Goal: Task Accomplishment & Management: Manage account settings

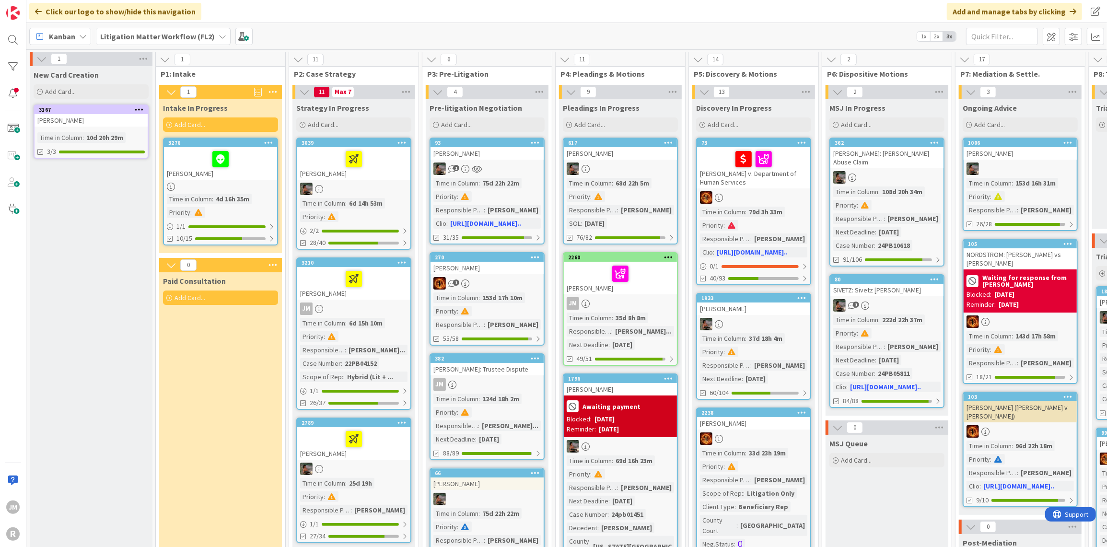
click at [381, 288] on div at bounding box center [353, 279] width 107 height 20
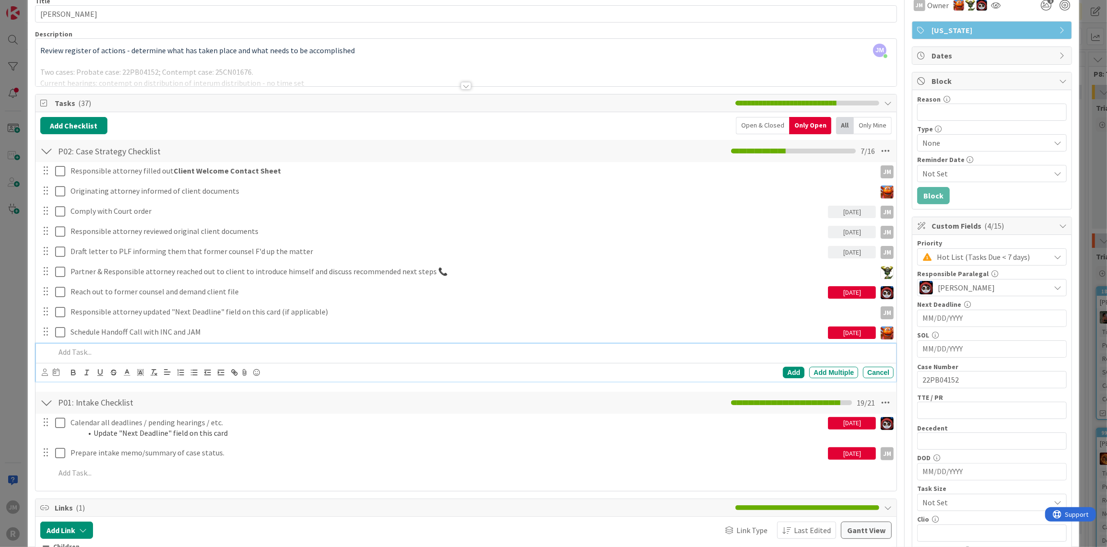
click at [103, 347] on p at bounding box center [472, 352] width 835 height 11
drag, startPoint x: 37, startPoint y: 371, endPoint x: 47, endPoint y: 368, distance: 10.5
click at [41, 370] on div "Add Add Multiple Cancel" at bounding box center [466, 372] width 861 height 19
click at [48, 368] on div at bounding box center [51, 373] width 18 height 12
click at [46, 370] on icon at bounding box center [45, 372] width 6 height 7
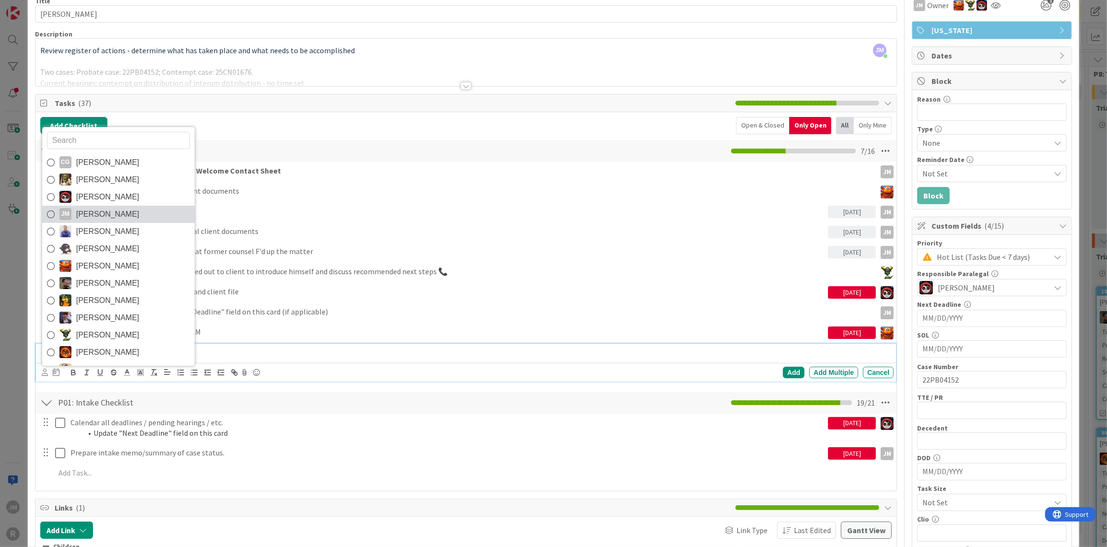
click at [115, 214] on link "[PERSON_NAME] [PERSON_NAME]" at bounding box center [118, 214] width 152 height 17
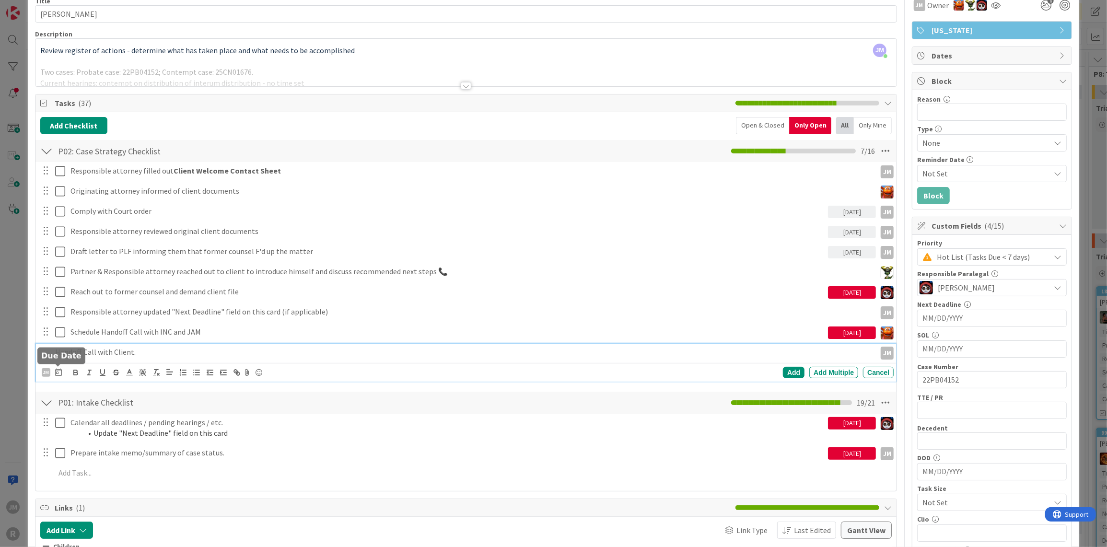
click at [58, 369] on icon at bounding box center [58, 372] width 7 height 8
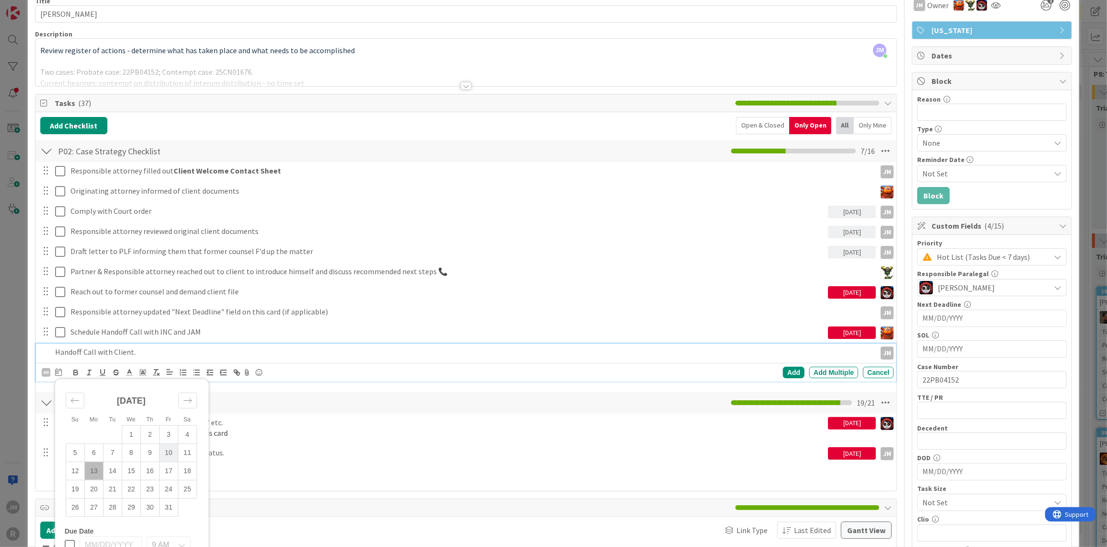
click at [165, 445] on td "10" at bounding box center [168, 453] width 19 height 18
click at [789, 369] on div "Add" at bounding box center [794, 373] width 22 height 12
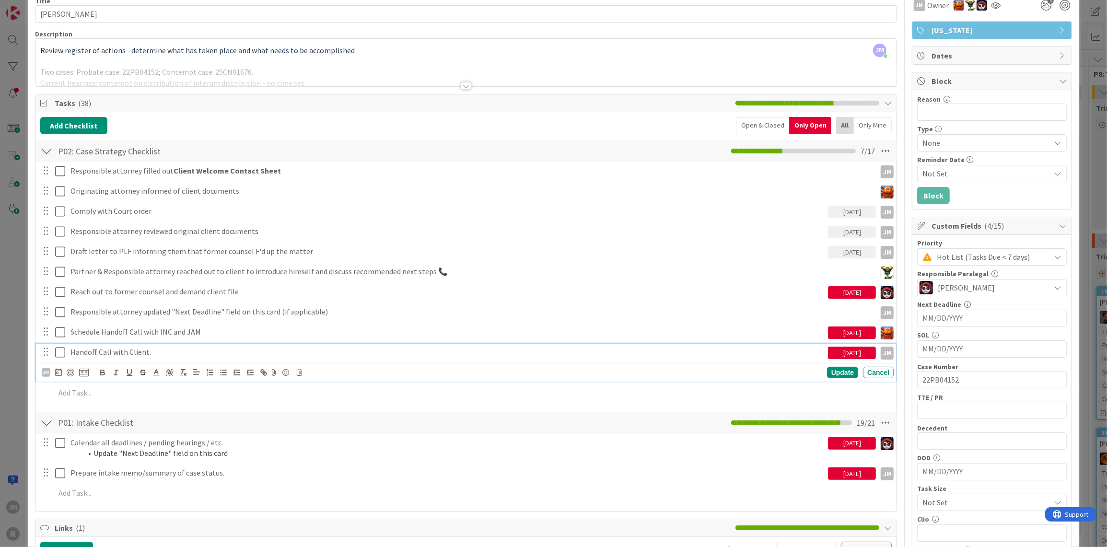
click at [121, 349] on p "Handoff Call with Client." at bounding box center [447, 352] width 754 height 11
click at [72, 370] on div at bounding box center [71, 373] width 8 height 8
click at [830, 373] on div "Update" at bounding box center [842, 373] width 31 height 12
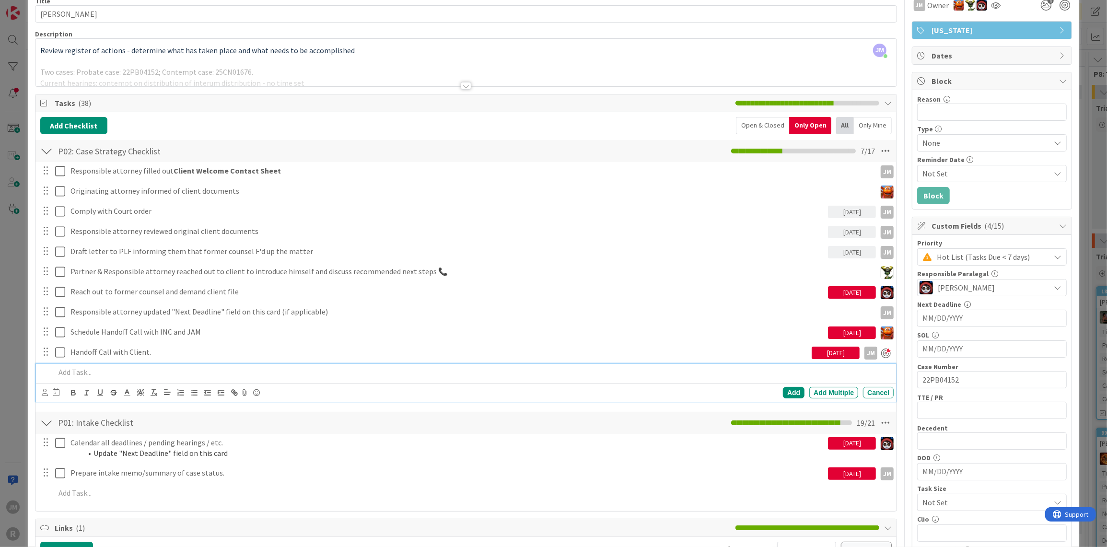
click at [173, 367] on p at bounding box center [472, 372] width 835 height 11
click at [40, 391] on div "CG [PERSON_NAME] [PERSON_NAME] [PERSON_NAME] [PERSON_NAME] [PERSON_NAME] [PERSO…" at bounding box center [466, 392] width 861 height 19
click at [42, 391] on icon at bounding box center [45, 392] width 6 height 7
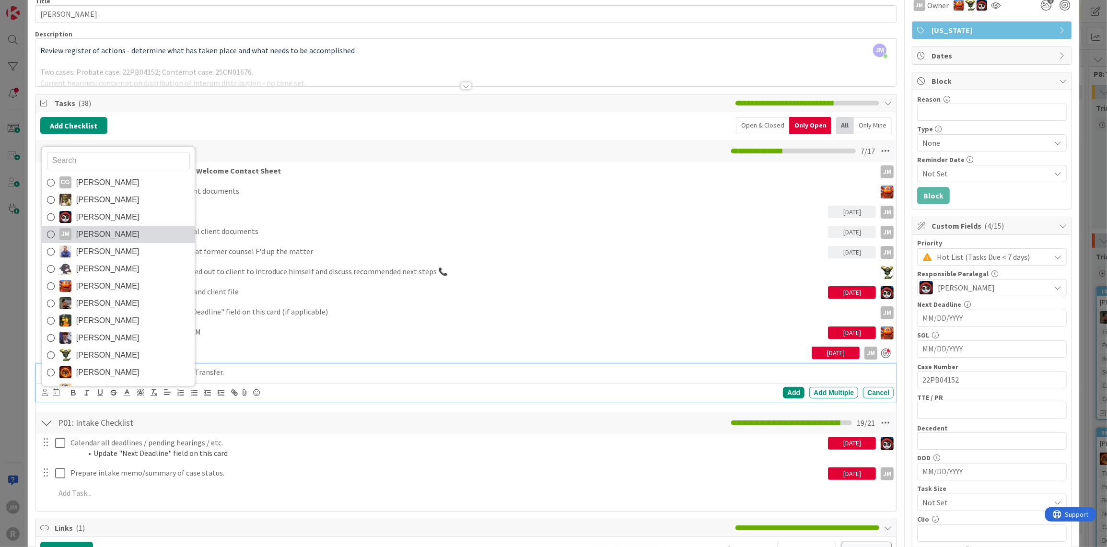
click at [92, 229] on span "[PERSON_NAME]" at bounding box center [107, 234] width 63 height 14
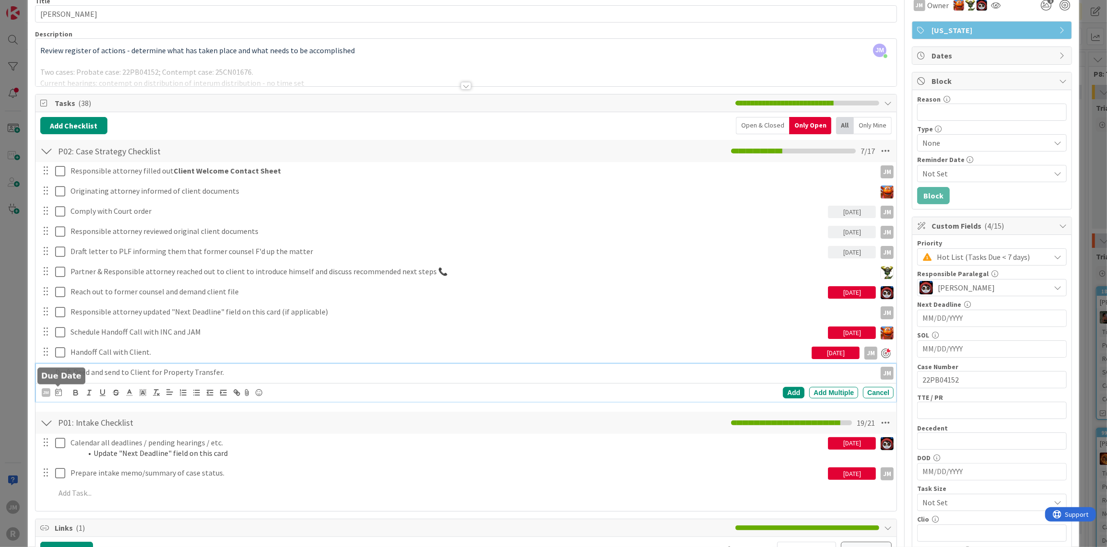
click at [58, 391] on icon at bounding box center [58, 392] width 7 height 8
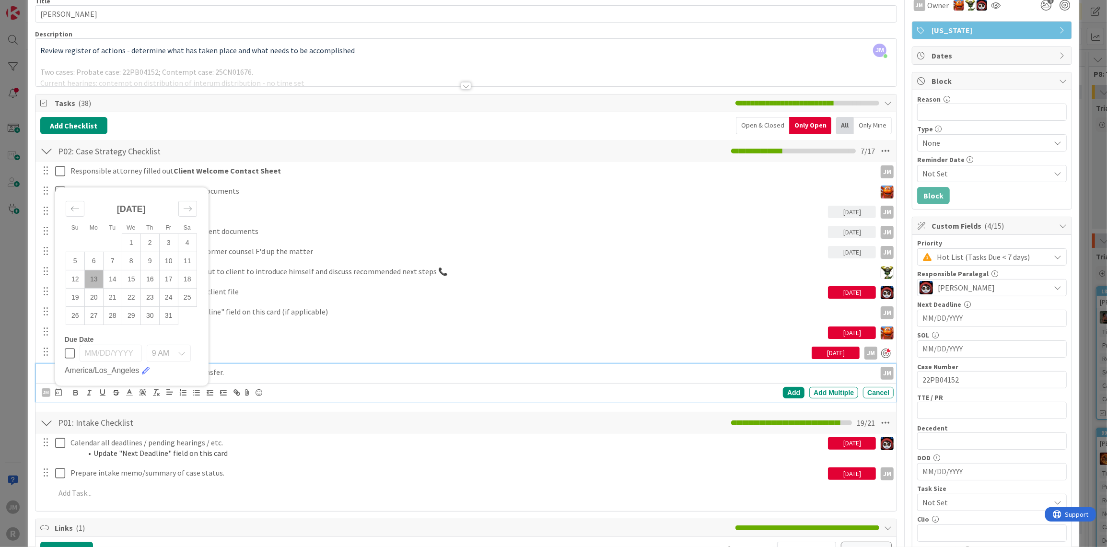
click at [94, 274] on td "13" at bounding box center [93, 279] width 19 height 18
click at [784, 389] on div "Add" at bounding box center [794, 393] width 22 height 12
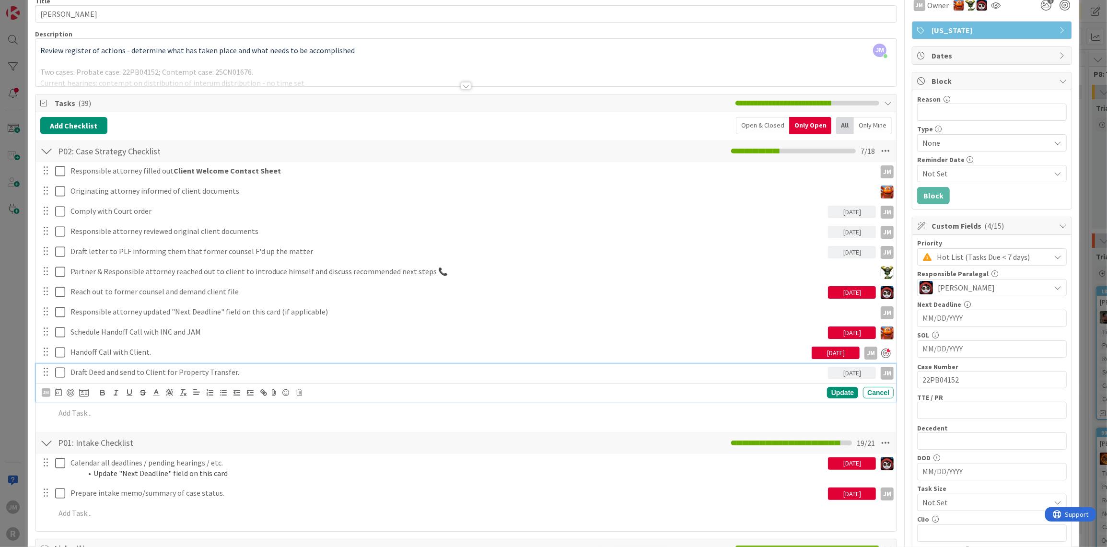
click at [92, 369] on p "Draft Deed and send to Client for Property Transfer." at bounding box center [447, 372] width 754 height 11
click at [68, 389] on div at bounding box center [71, 393] width 8 height 8
click at [831, 389] on div "Update" at bounding box center [842, 393] width 31 height 12
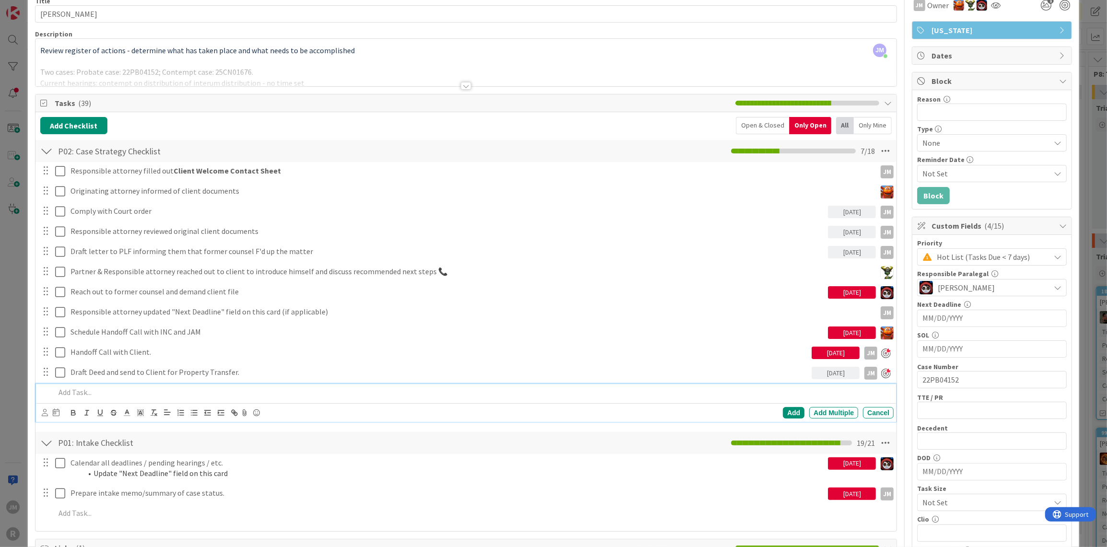
click at [678, 394] on p at bounding box center [472, 392] width 835 height 11
click at [44, 411] on icon at bounding box center [45, 412] width 6 height 7
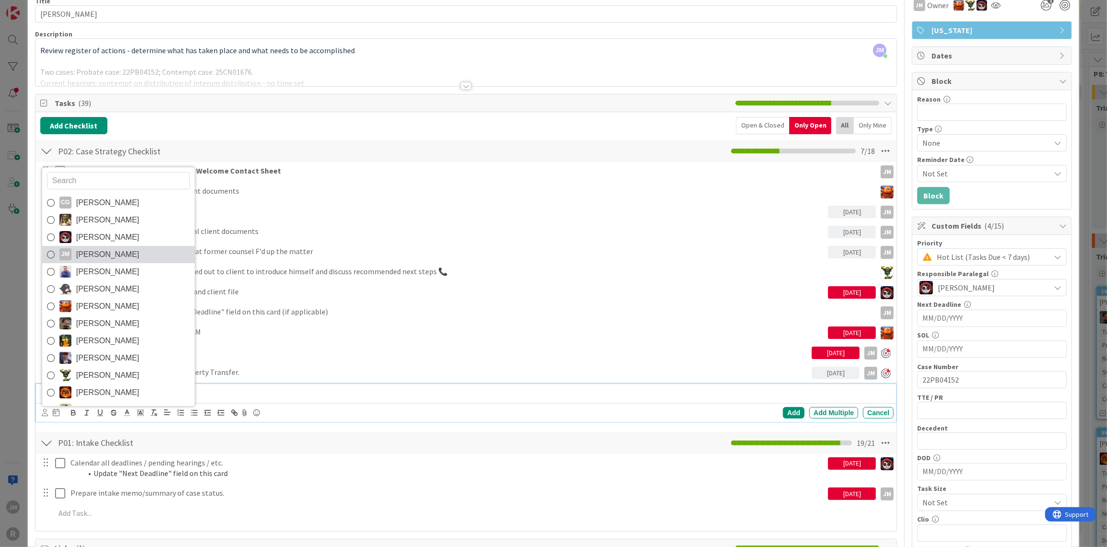
click at [109, 250] on span "[PERSON_NAME]" at bounding box center [107, 254] width 63 height 14
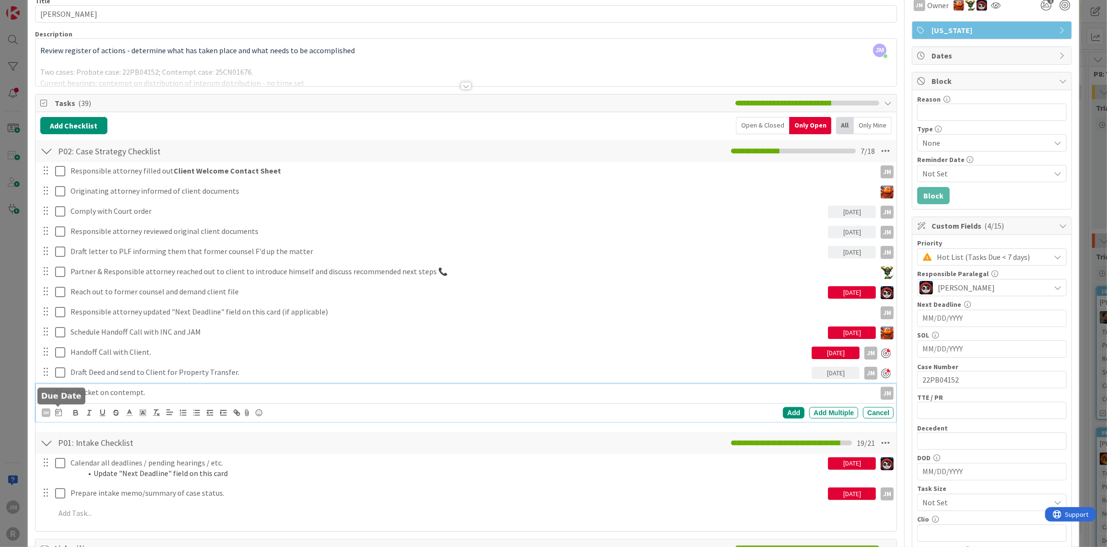
click at [57, 409] on icon at bounding box center [58, 413] width 7 height 8
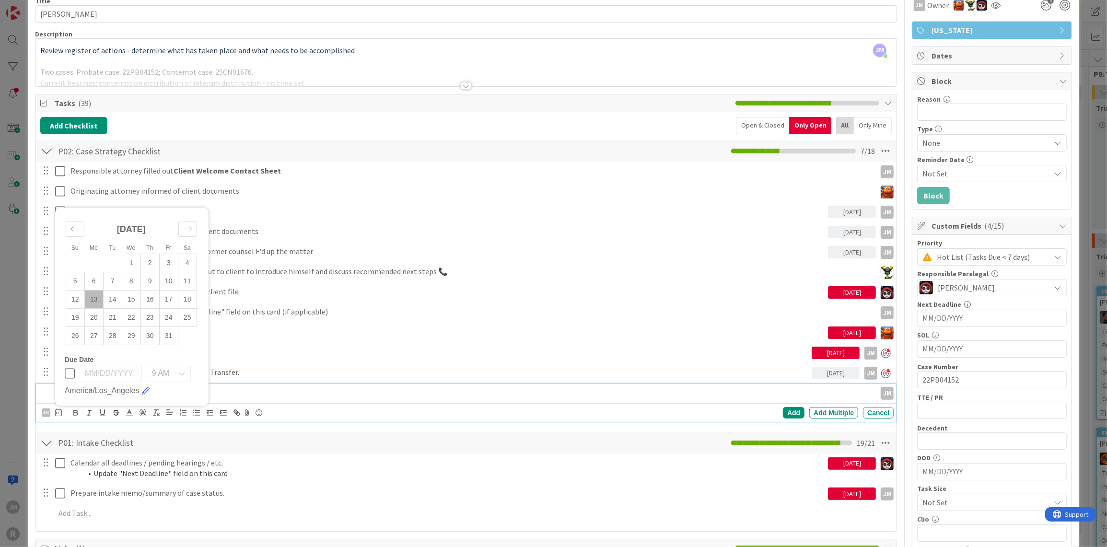
click at [93, 294] on td "13" at bounding box center [93, 299] width 19 height 18
click at [793, 414] on div "Add" at bounding box center [794, 413] width 22 height 12
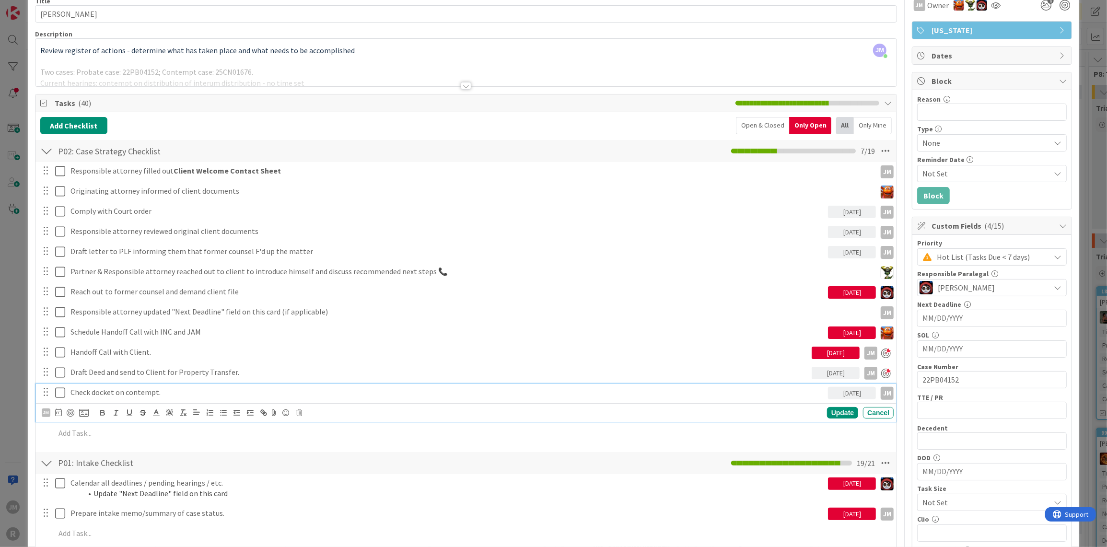
click at [169, 392] on p "Check docket on contempt." at bounding box center [447, 392] width 754 height 11
click at [190, 387] on p "Check docket on contempt." at bounding box center [447, 392] width 754 height 11
click at [67, 409] on div at bounding box center [71, 413] width 8 height 8
click at [844, 408] on div "Update" at bounding box center [842, 413] width 31 height 12
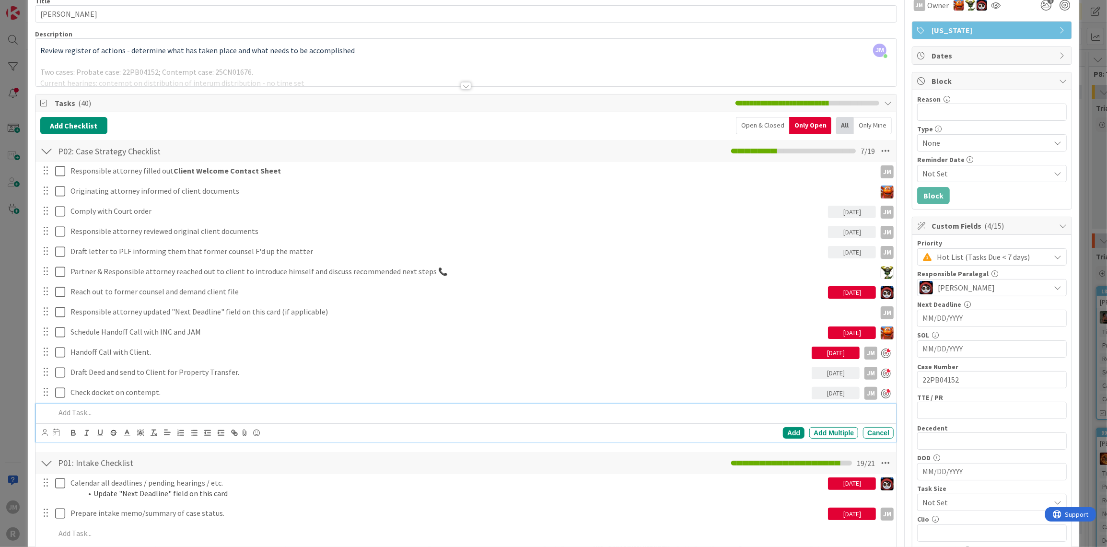
click at [167, 409] on p at bounding box center [472, 412] width 835 height 11
click at [42, 429] on icon at bounding box center [45, 432] width 6 height 7
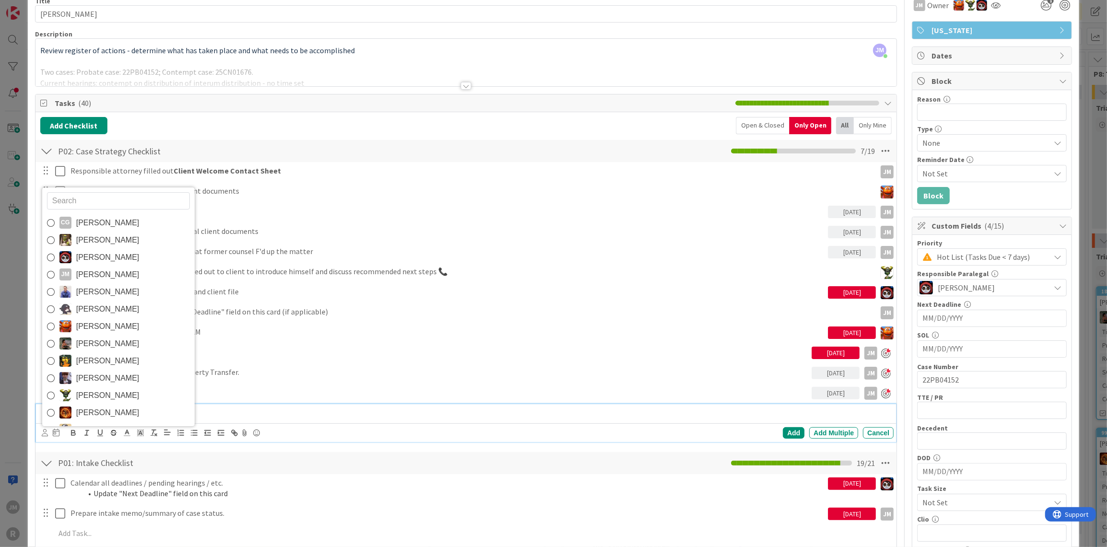
drag, startPoint x: 93, startPoint y: 273, endPoint x: 92, endPoint y: 280, distance: 6.9
click at [93, 273] on span "[PERSON_NAME]" at bounding box center [107, 275] width 63 height 14
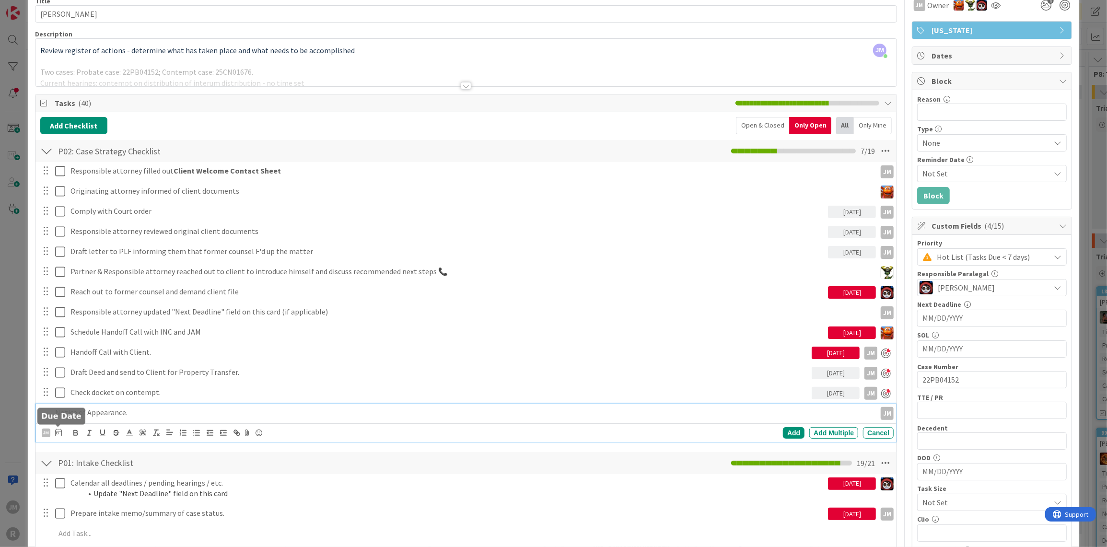
click at [56, 432] on icon at bounding box center [58, 433] width 7 height 8
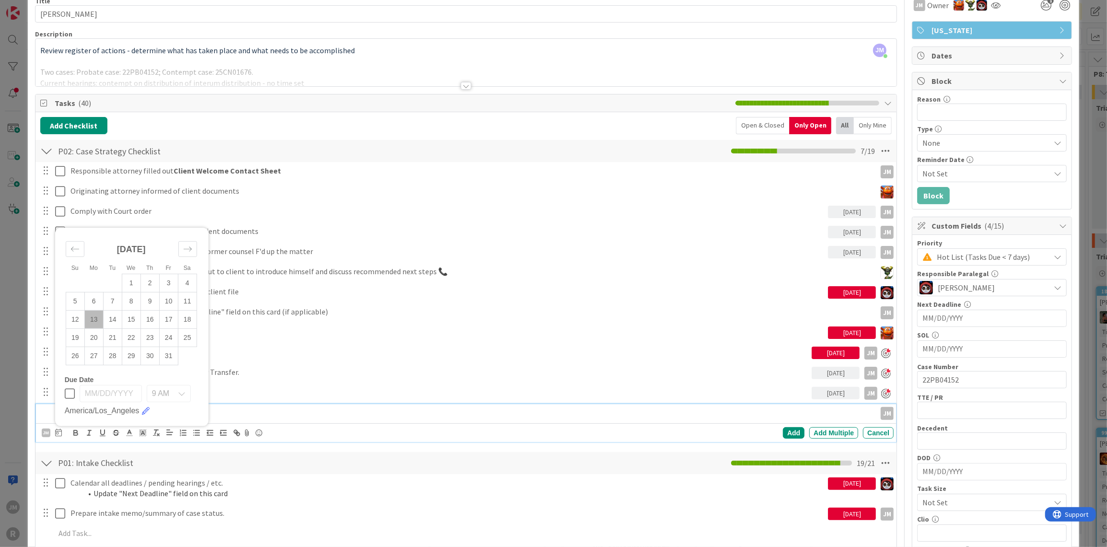
click at [92, 315] on td "13" at bounding box center [93, 319] width 19 height 18
click at [783, 429] on div "Add" at bounding box center [794, 433] width 22 height 12
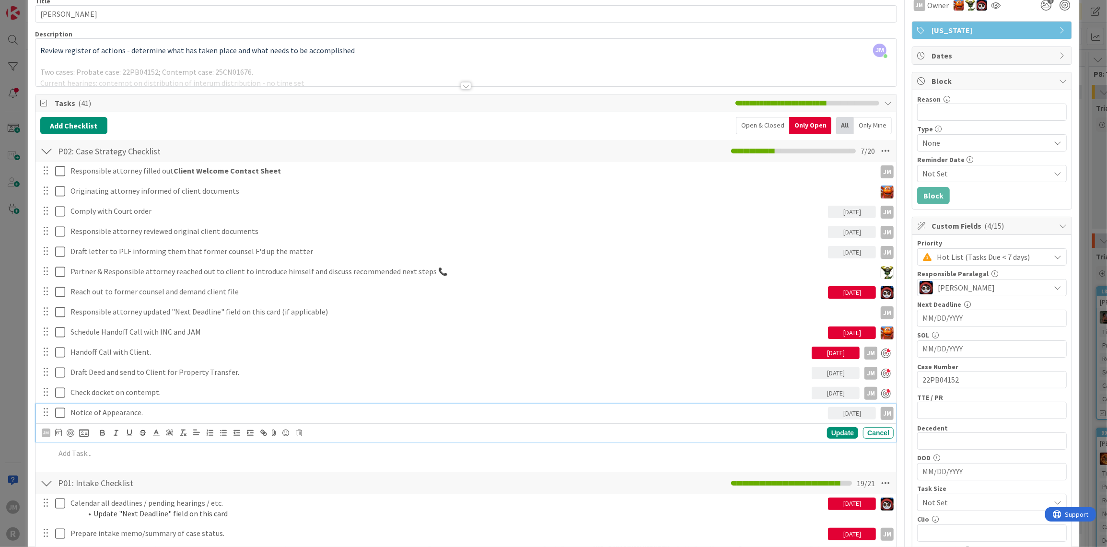
click at [106, 409] on p "Notice of Appearance." at bounding box center [447, 412] width 754 height 11
click at [67, 430] on div at bounding box center [71, 433] width 8 height 8
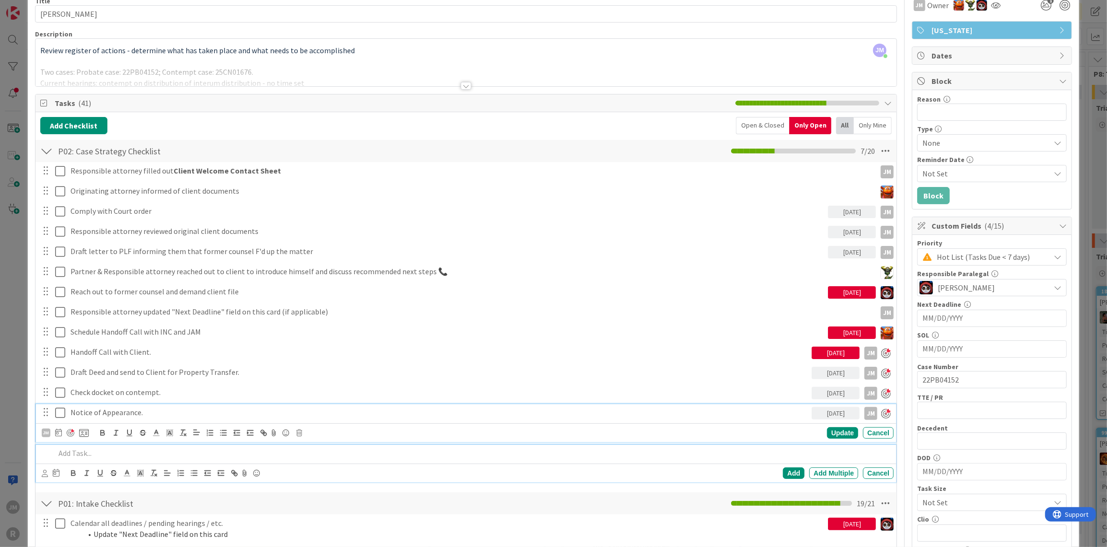
click at [87, 453] on p at bounding box center [472, 453] width 835 height 11
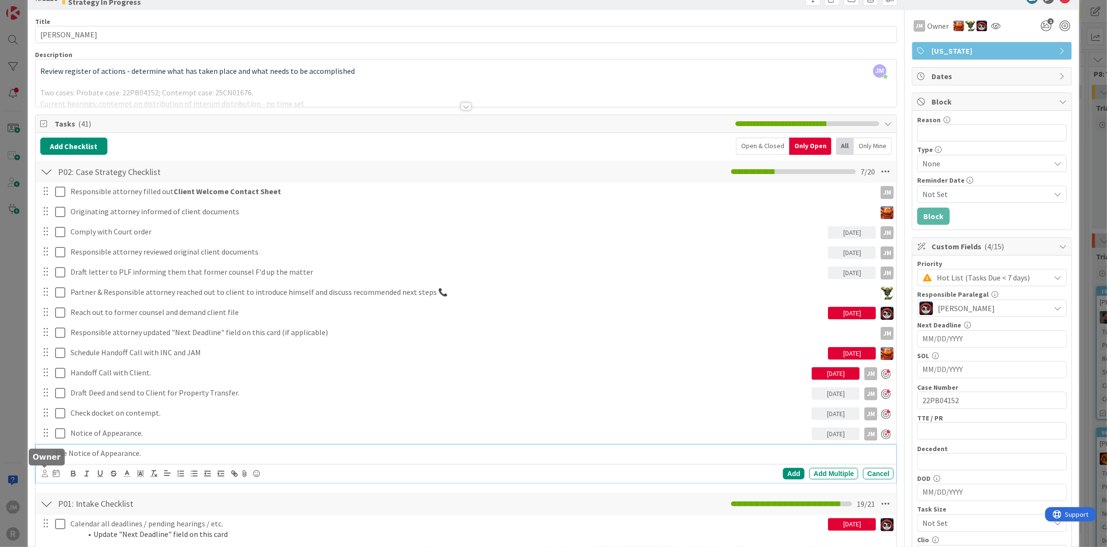
click at [47, 470] on icon at bounding box center [45, 473] width 6 height 7
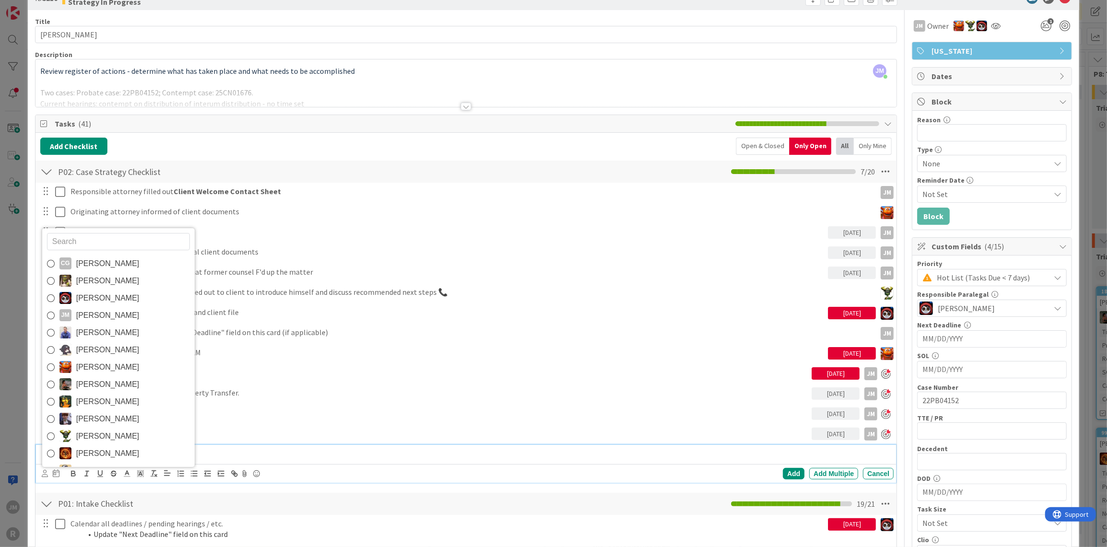
click at [89, 299] on span "[PERSON_NAME]" at bounding box center [107, 298] width 63 height 14
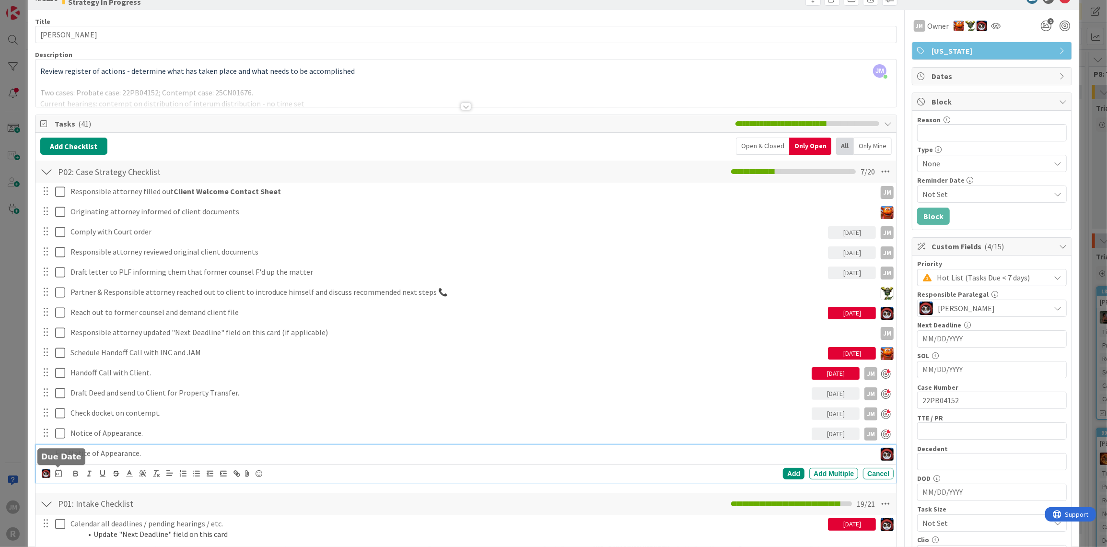
click at [56, 470] on icon at bounding box center [58, 473] width 7 height 8
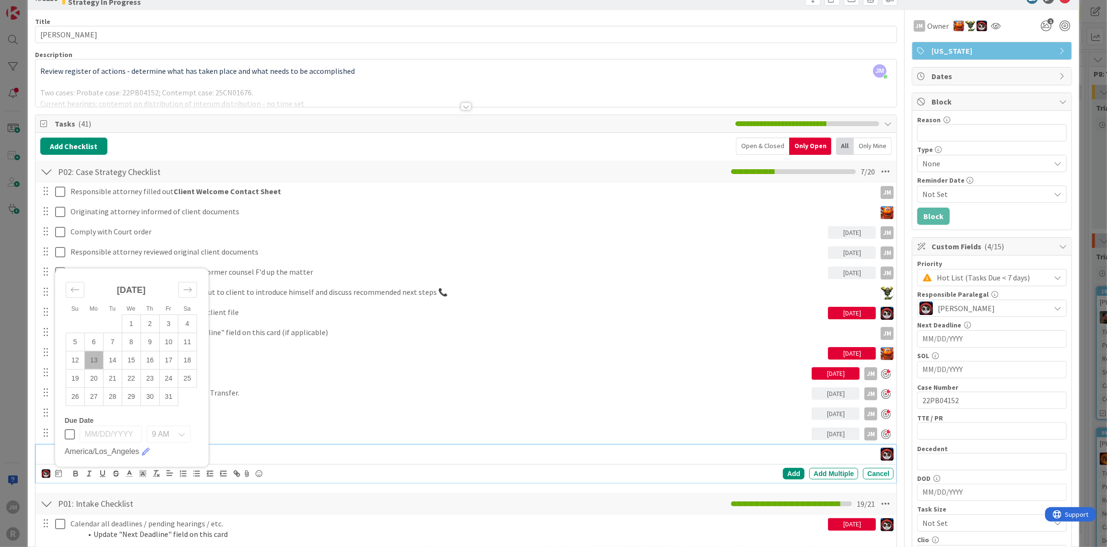
click at [94, 360] on td "13" at bounding box center [93, 360] width 19 height 18
click at [783, 470] on div "Add" at bounding box center [794, 474] width 22 height 12
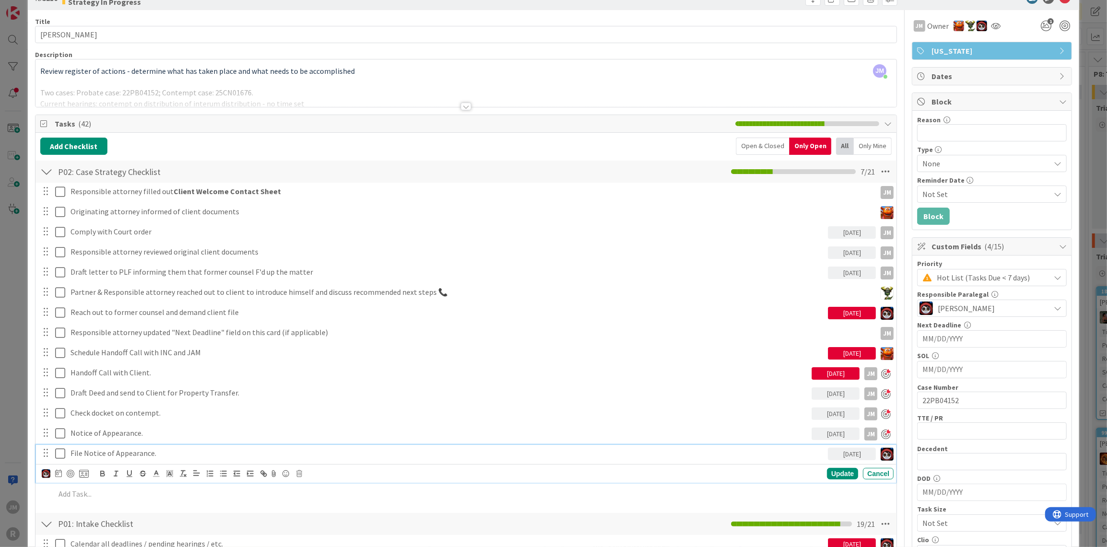
click at [134, 452] on p "File Notice of Appearance." at bounding box center [447, 453] width 754 height 11
click at [836, 472] on div "Update" at bounding box center [842, 474] width 31 height 12
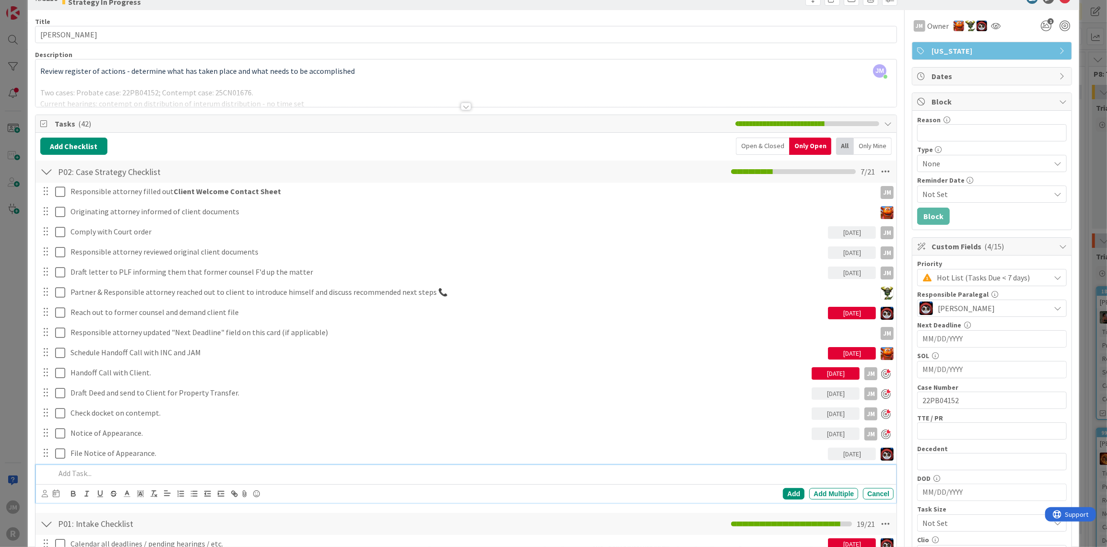
click at [115, 472] on p at bounding box center [472, 473] width 835 height 11
click at [44, 490] on icon at bounding box center [45, 493] width 6 height 7
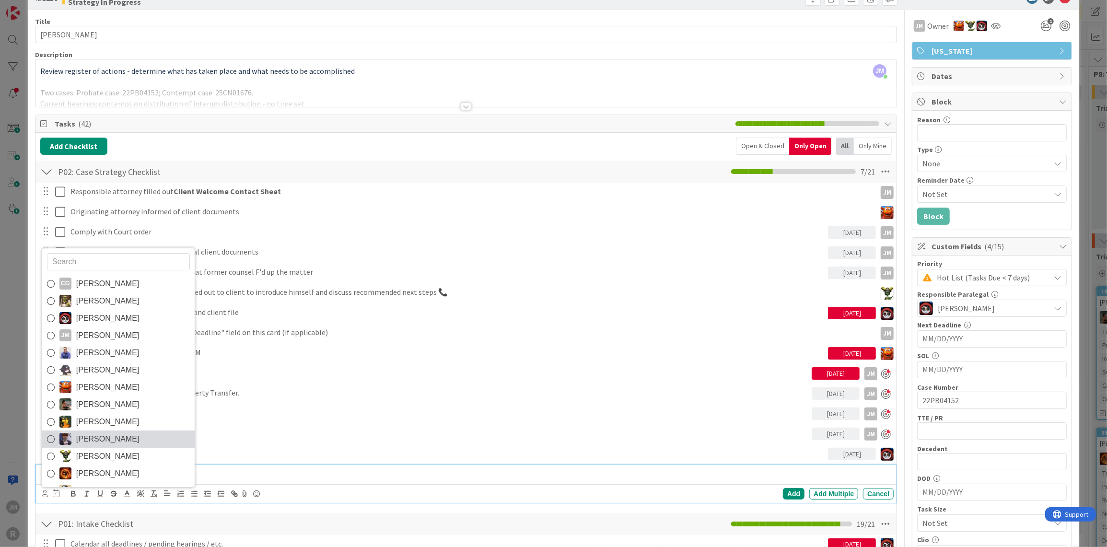
click at [80, 335] on span "[PERSON_NAME]" at bounding box center [107, 335] width 63 height 14
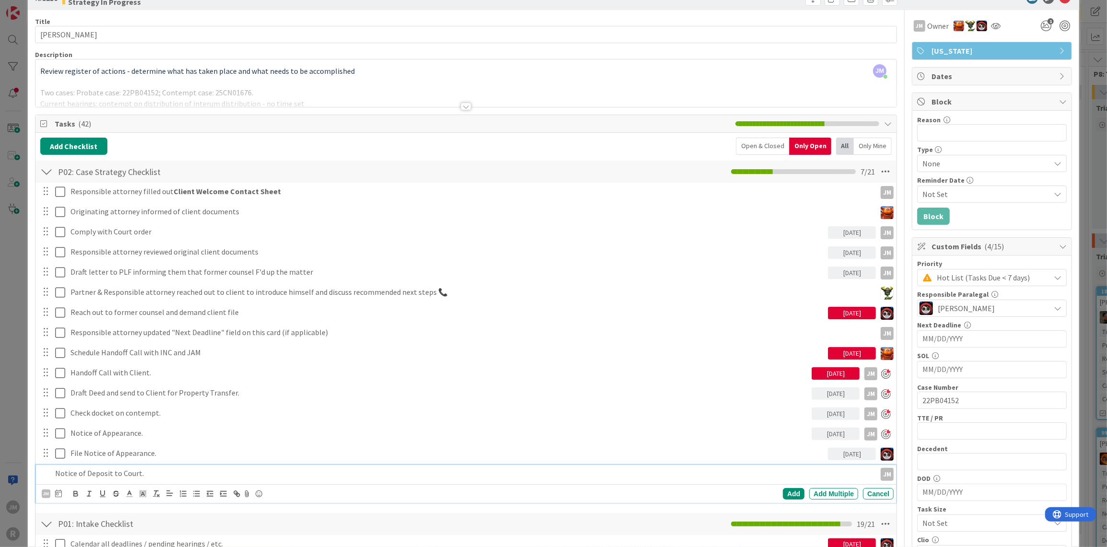
click at [66, 488] on div "JM CG [PERSON_NAME] [PERSON_NAME] [PERSON_NAME] [PERSON_NAME] [PERSON_NAME] [PE…" at bounding box center [468, 493] width 853 height 13
click at [61, 491] on icon at bounding box center [58, 494] width 7 height 8
click at [93, 381] on td "13" at bounding box center [93, 380] width 19 height 18
type input "[DATE]"
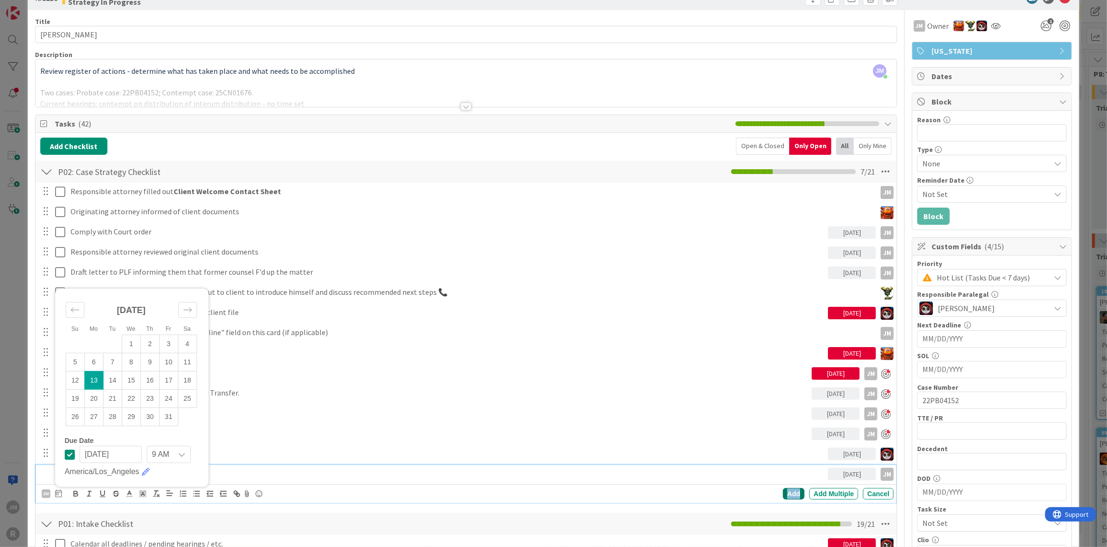
click at [785, 490] on div "Add" at bounding box center [794, 494] width 22 height 12
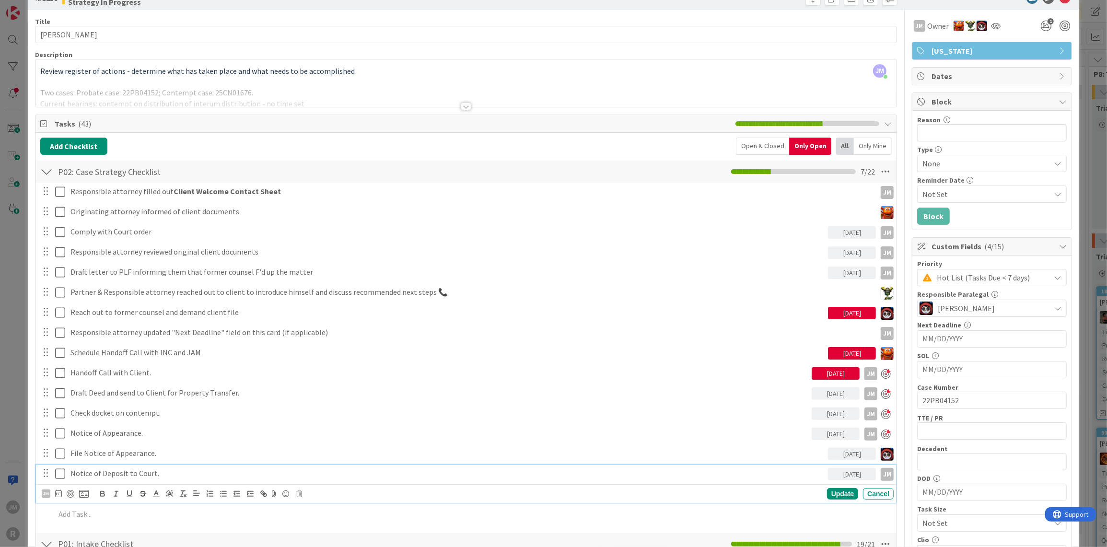
click at [155, 475] on p "Notice of Deposit to Court." at bounding box center [447, 473] width 754 height 11
click at [69, 491] on div at bounding box center [71, 494] width 8 height 8
click at [827, 491] on div "Update" at bounding box center [842, 494] width 31 height 12
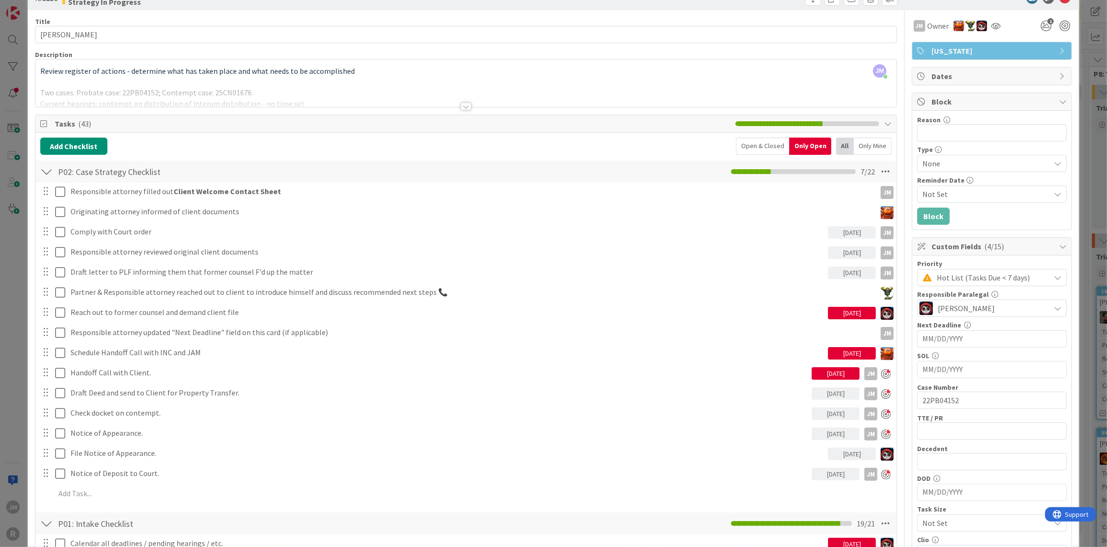
click at [11, 424] on div "ID 3210 Litigation Matter Workflow (FL2) Strategy In Progress Title 15 / 128 [P…" at bounding box center [553, 273] width 1107 height 547
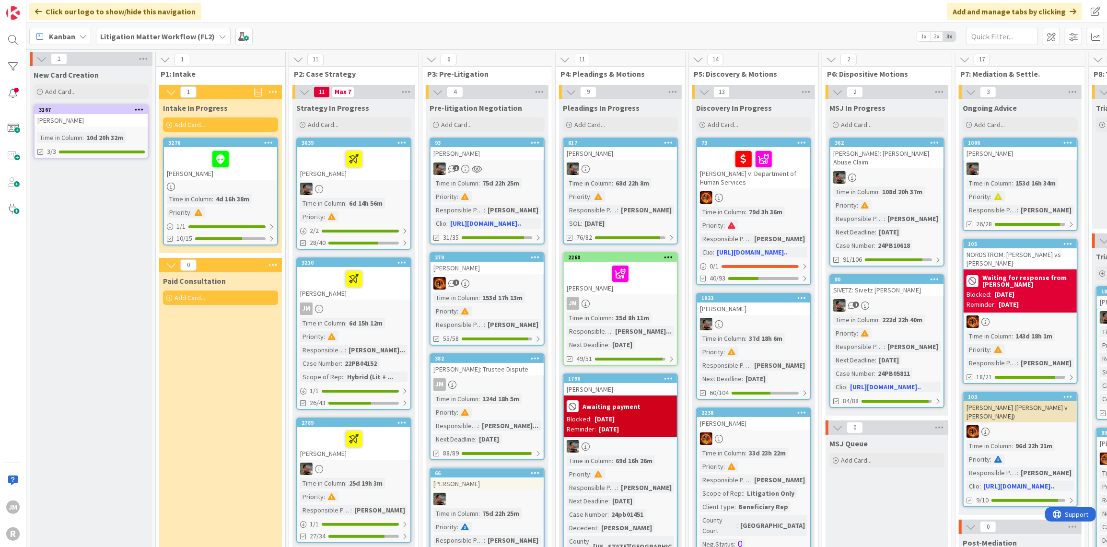
click at [82, 37] on icon at bounding box center [83, 37] width 8 height 8
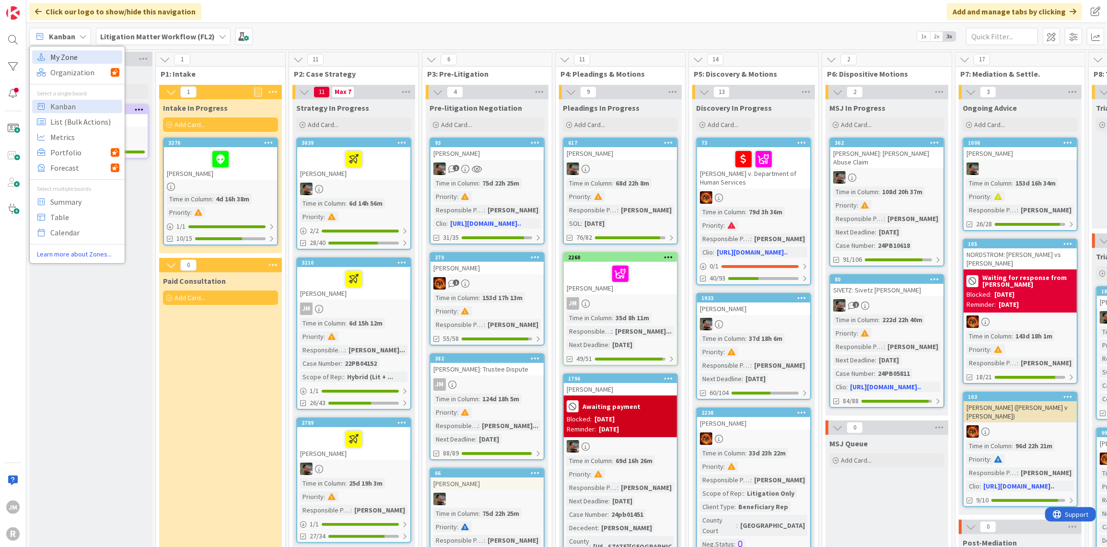
click at [73, 59] on span "My Zone" at bounding box center [84, 57] width 69 height 14
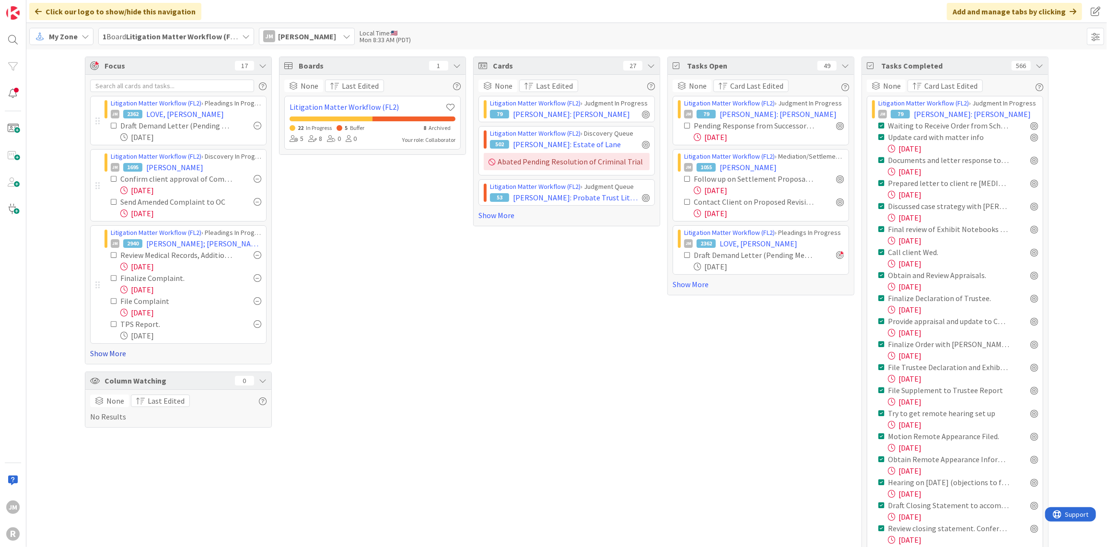
click at [98, 349] on link "Show More" at bounding box center [178, 354] width 176 height 12
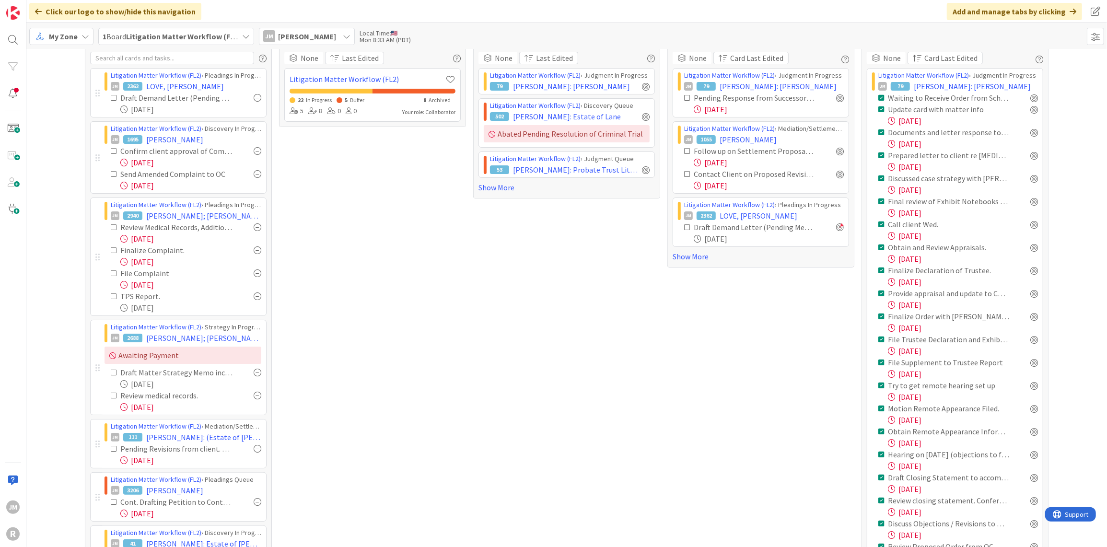
scroll to position [48, 0]
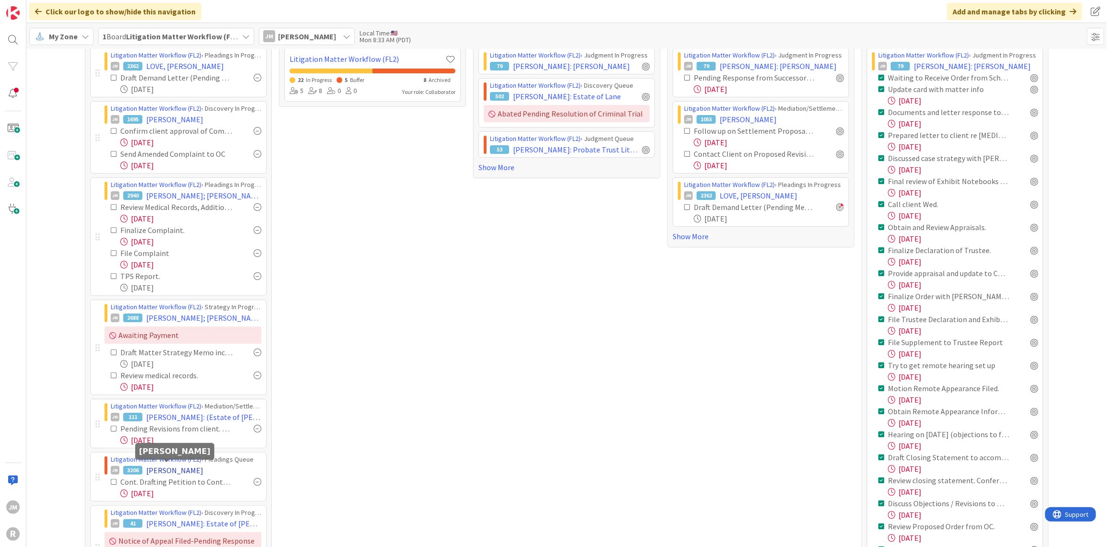
click at [172, 466] on span "[PERSON_NAME]" at bounding box center [174, 471] width 57 height 12
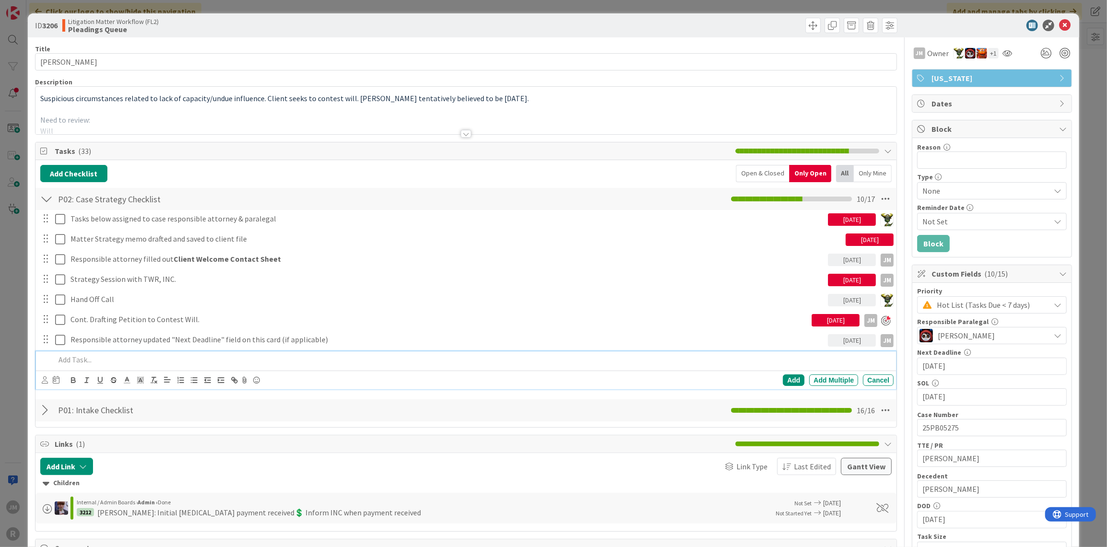
click at [149, 352] on div at bounding box center [472, 359] width 843 height 17
click at [44, 377] on icon at bounding box center [45, 379] width 6 height 7
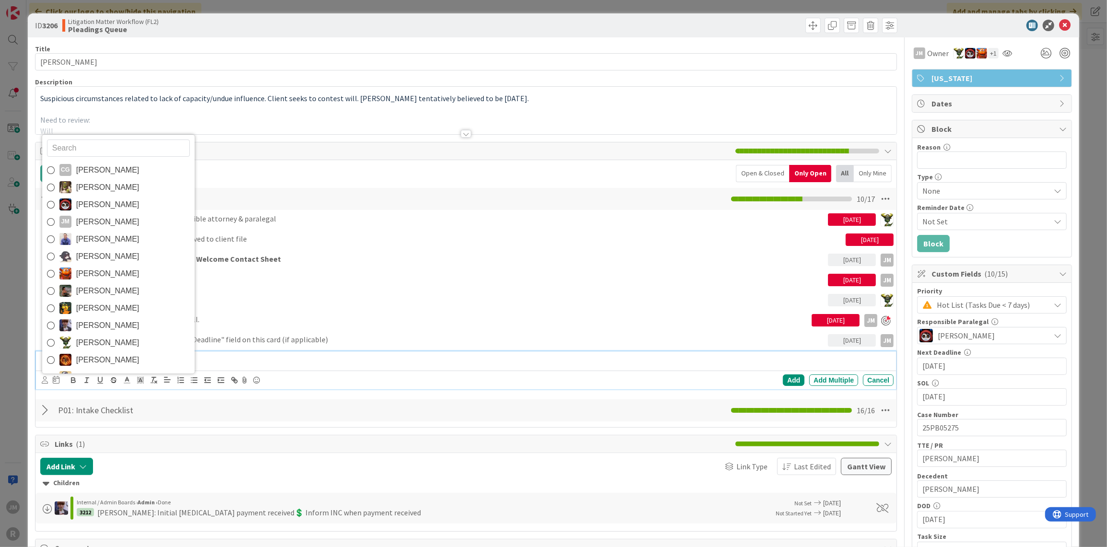
click at [83, 216] on span "[PERSON_NAME]" at bounding box center [107, 222] width 63 height 14
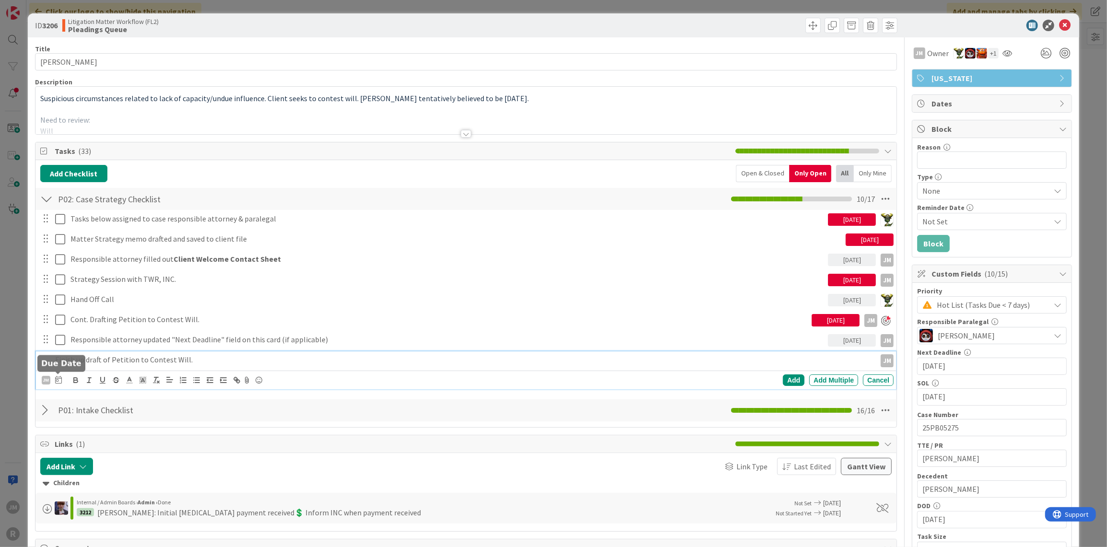
click at [57, 379] on icon at bounding box center [58, 380] width 7 height 8
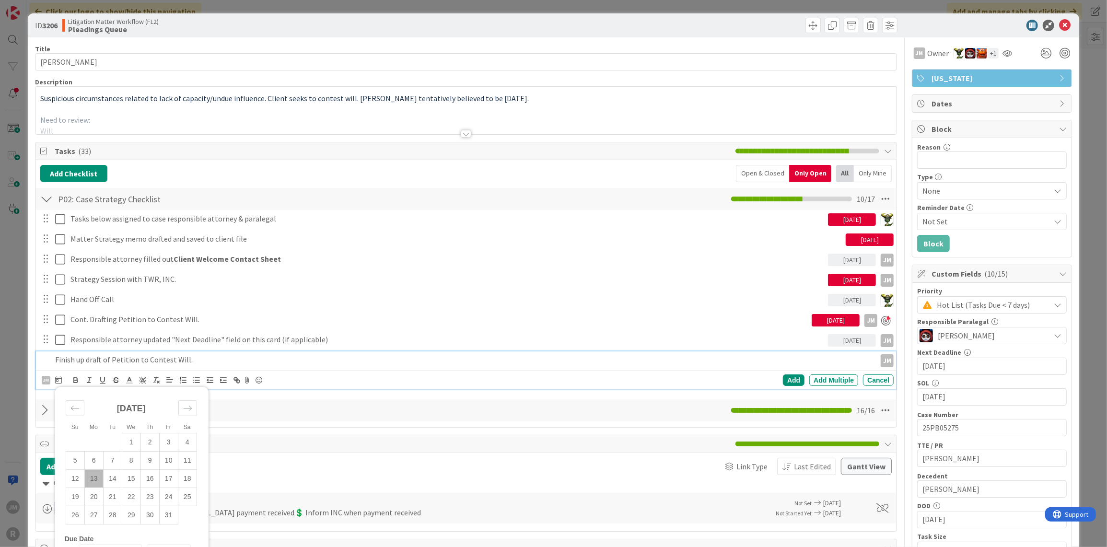
click at [93, 472] on td "13" at bounding box center [93, 478] width 19 height 18
type input "[DATE]"
click at [784, 380] on div "Add" at bounding box center [794, 380] width 22 height 12
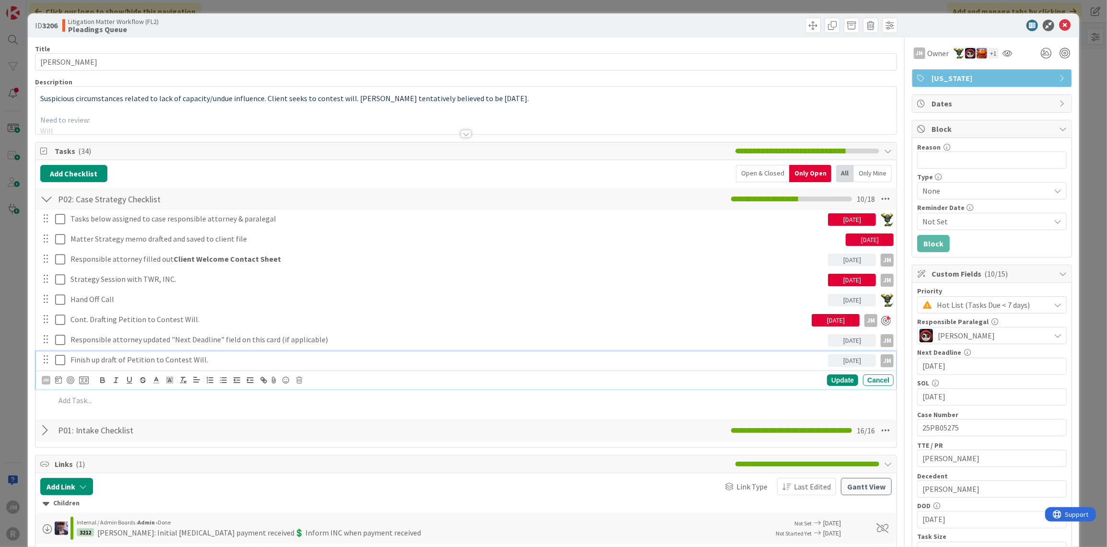
click at [119, 355] on p "Finish up draft of Petition to Contest Will." at bounding box center [447, 359] width 754 height 11
click at [70, 378] on div at bounding box center [71, 380] width 8 height 8
click at [832, 380] on div "Update" at bounding box center [842, 381] width 31 height 12
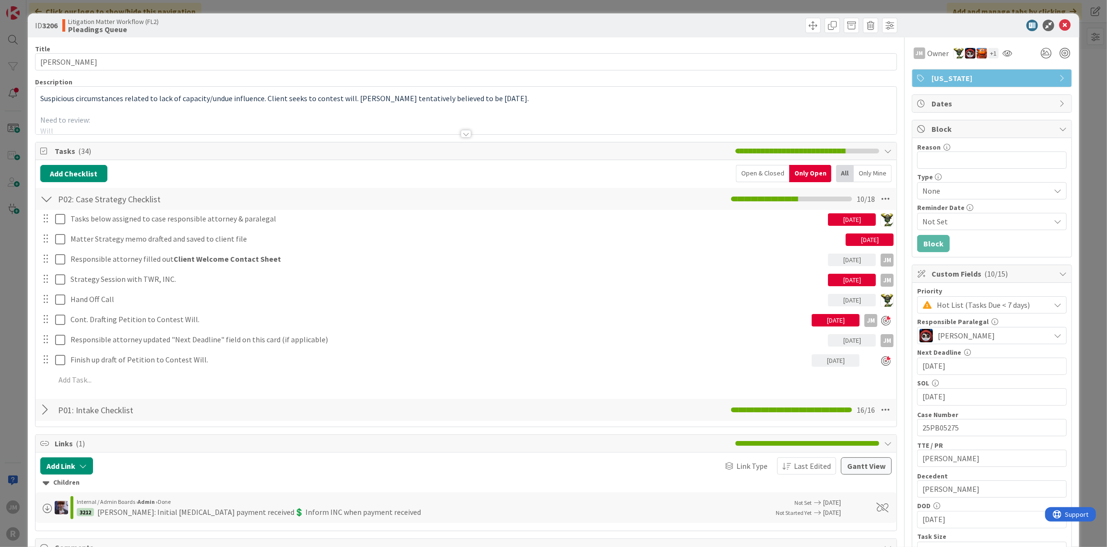
click at [14, 322] on div "ID 3206 Litigation Matter Workflow (FL2) Pleadings Queue Title 14 / 128 [PERSON…" at bounding box center [553, 273] width 1107 height 547
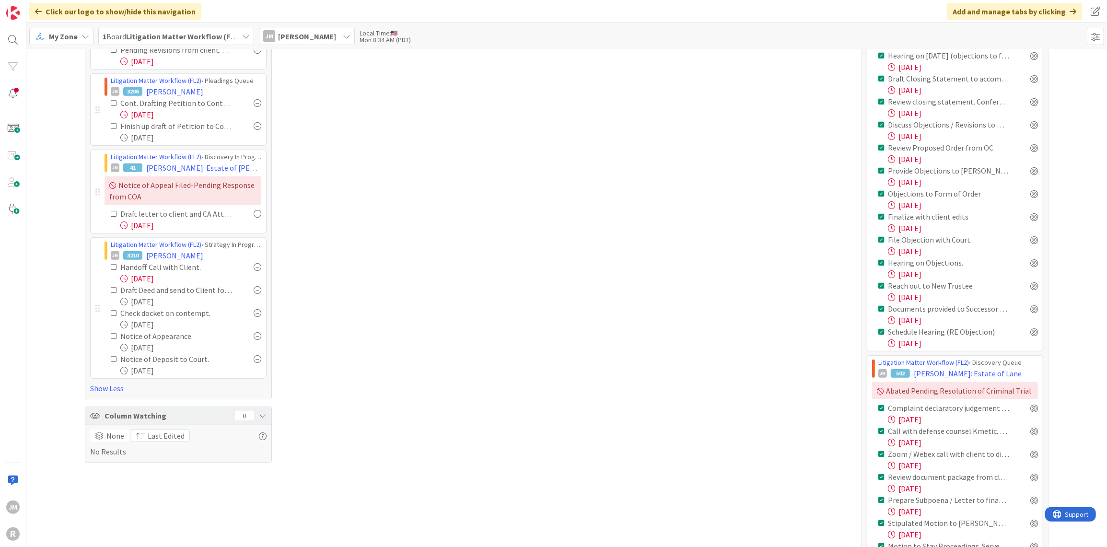
scroll to position [384, 0]
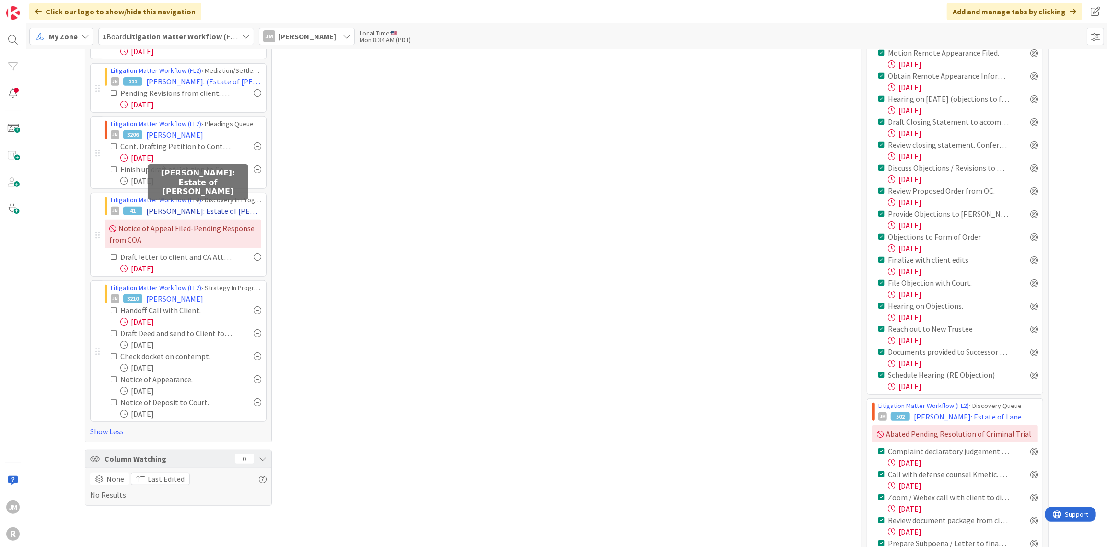
click at [205, 210] on span "[PERSON_NAME]: Estate of [PERSON_NAME]" at bounding box center [203, 211] width 115 height 12
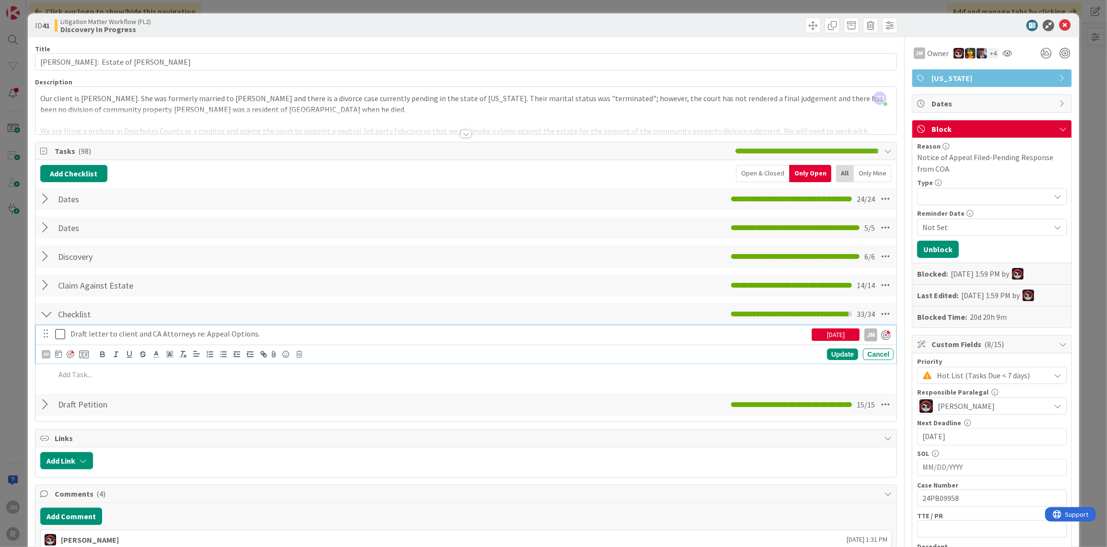
click at [199, 331] on p "Draft letter to client and CA Attorneys re: Appeal Options." at bounding box center [438, 333] width 737 height 11
click at [59, 353] on icon at bounding box center [58, 354] width 7 height 8
click at [94, 450] on td "13" at bounding box center [93, 453] width 19 height 18
type input "[DATE]"
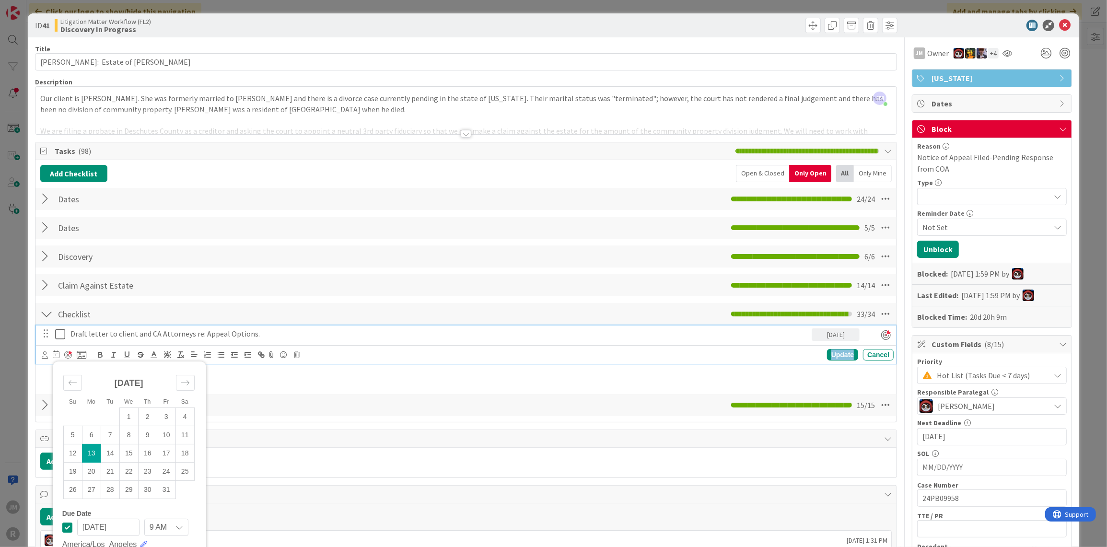
drag, startPoint x: 830, startPoint y: 353, endPoint x: 810, endPoint y: 353, distance: 20.1
click at [830, 353] on div "Update" at bounding box center [842, 355] width 31 height 12
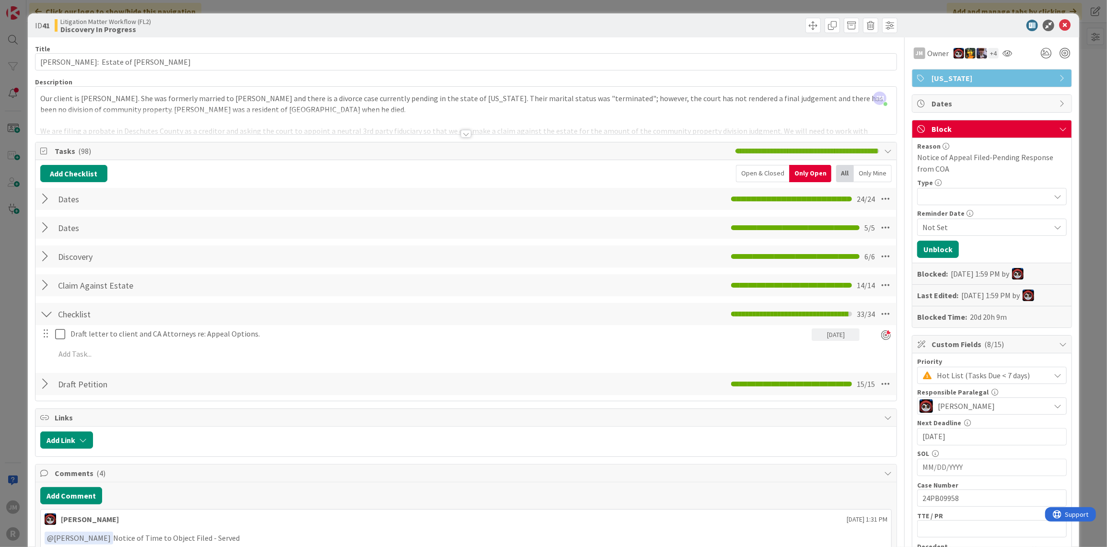
click at [12, 349] on div "ID 41 Litigation Matter Workflow (FL2) Discovery In Progress Title 34 / 128 [PE…" at bounding box center [553, 273] width 1107 height 547
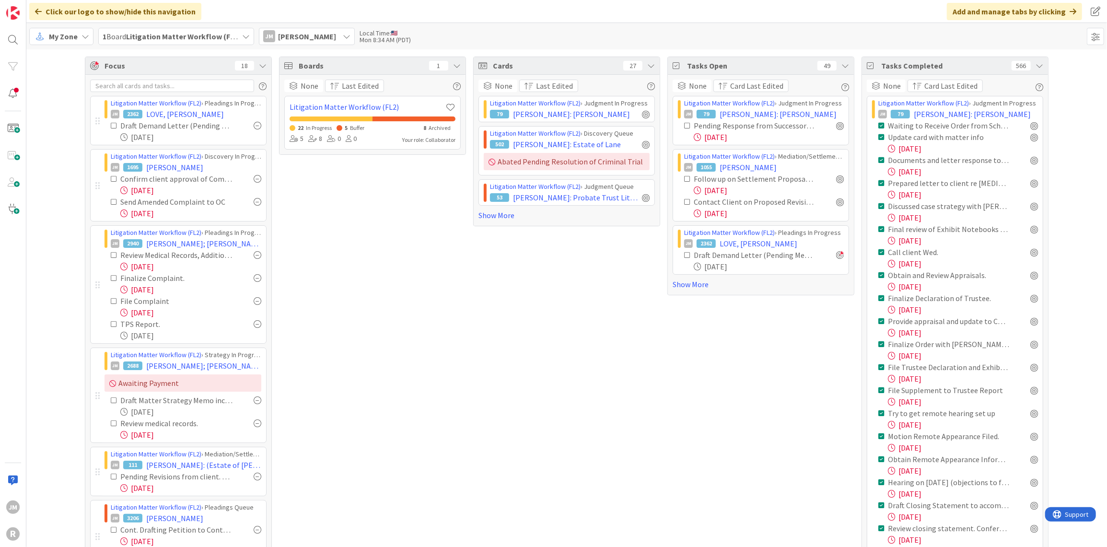
click at [77, 39] on span "My Zone" at bounding box center [63, 37] width 29 height 12
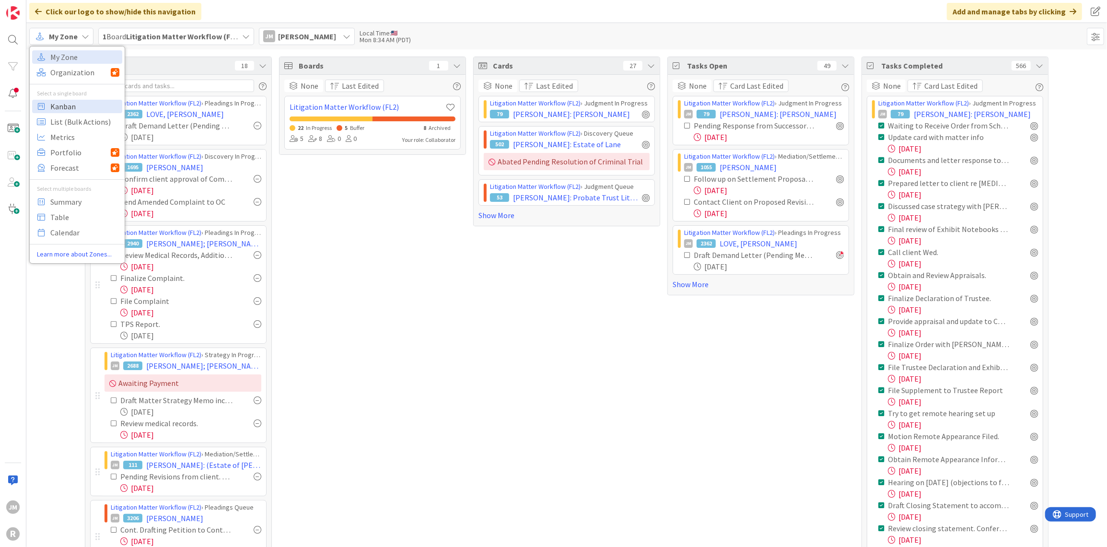
click at [78, 106] on span "Kanban" at bounding box center [84, 106] width 69 height 14
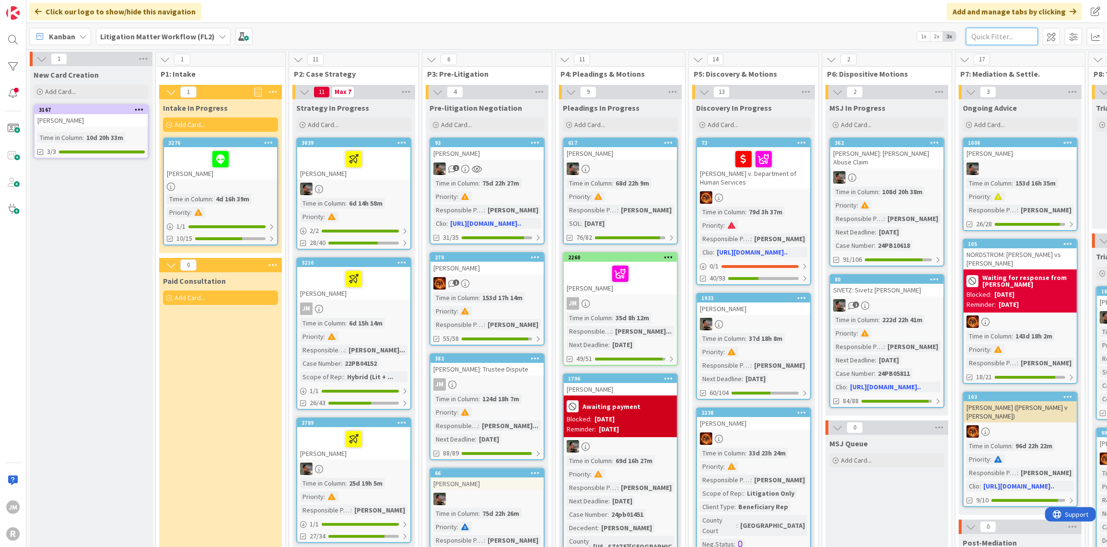
click at [980, 34] on input "text" at bounding box center [1002, 36] width 72 height 17
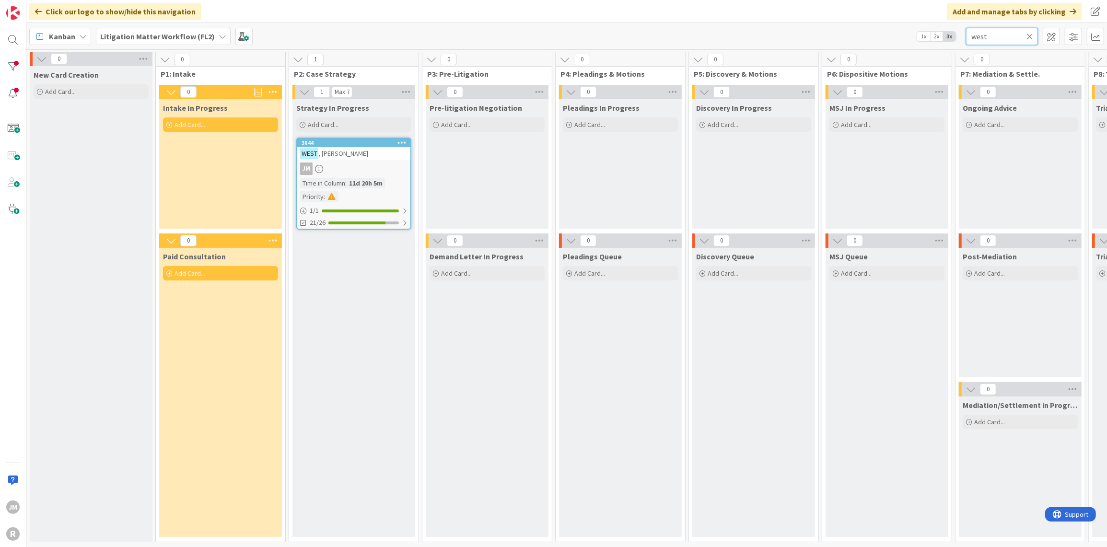
type input "west"
click at [385, 160] on div "3044 [PERSON_NAME] Time in [GEOGRAPHIC_DATA] : 11d 20h 5m Priority : 1 / 1 21/26" at bounding box center [353, 184] width 115 height 92
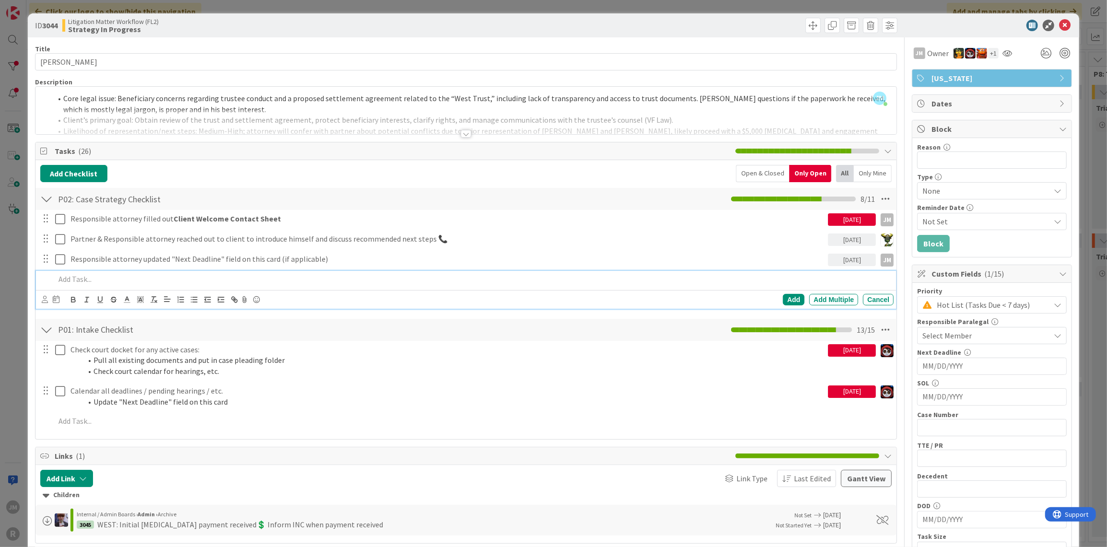
click at [93, 274] on p at bounding box center [472, 279] width 835 height 11
click at [43, 299] on icon at bounding box center [45, 299] width 6 height 7
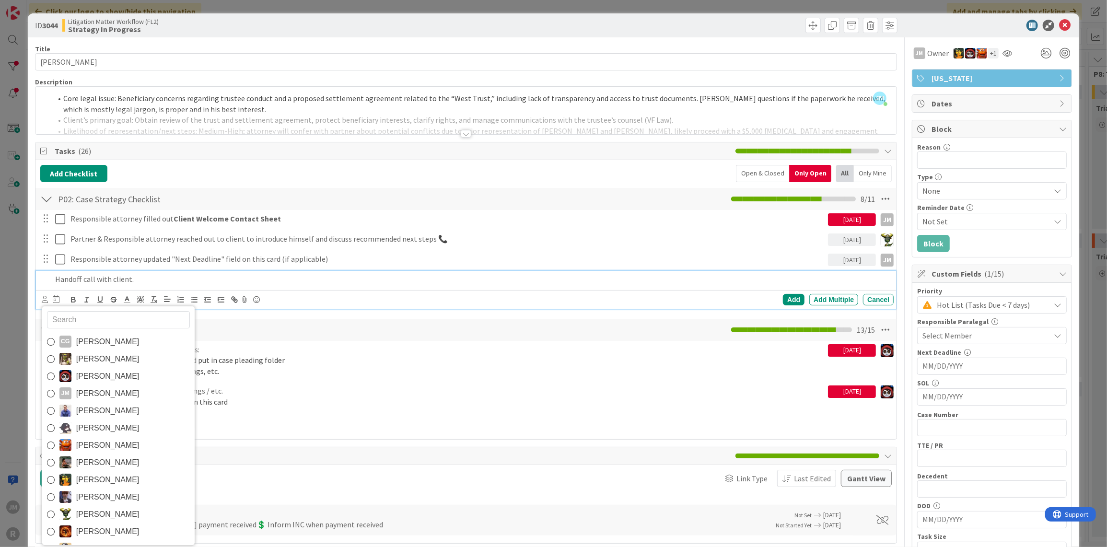
click at [47, 389] on icon at bounding box center [51, 393] width 8 height 14
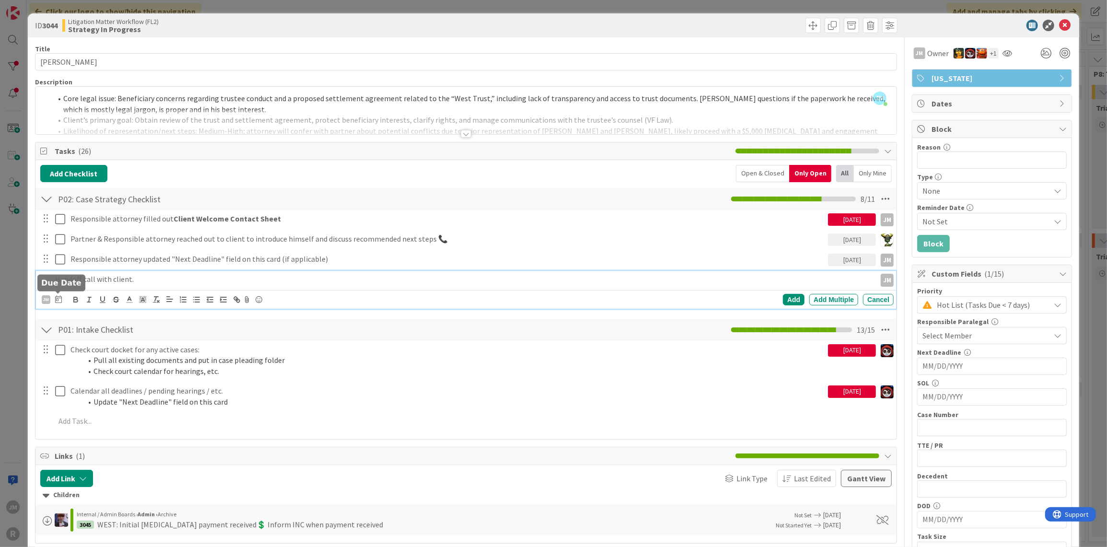
click at [59, 299] on icon at bounding box center [58, 299] width 7 height 8
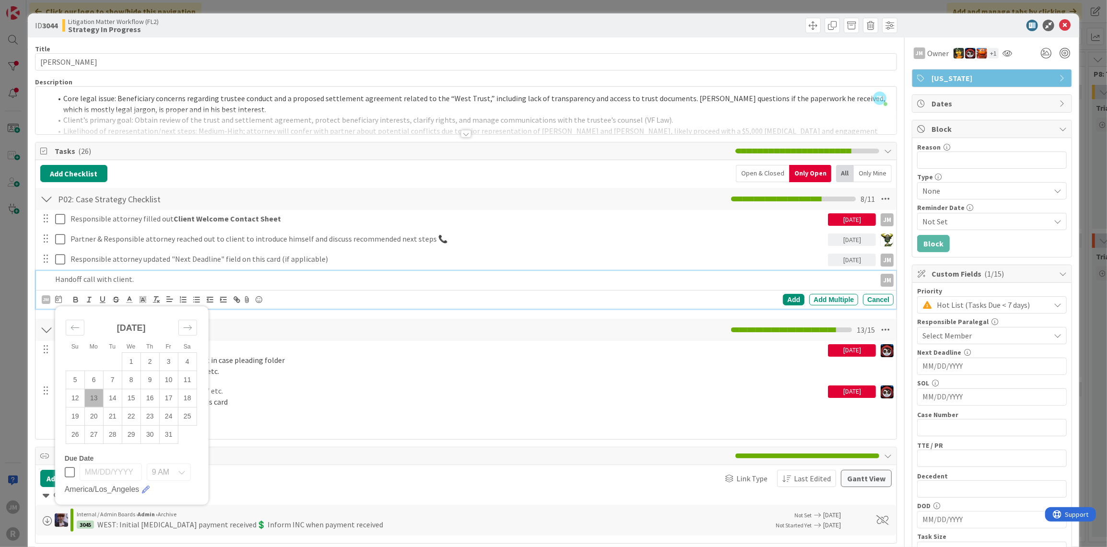
click at [93, 393] on td "13" at bounding box center [93, 398] width 19 height 18
click at [168, 380] on td "10" at bounding box center [168, 380] width 19 height 18
type input "[DATE]"
click at [792, 296] on div "Add" at bounding box center [794, 300] width 22 height 12
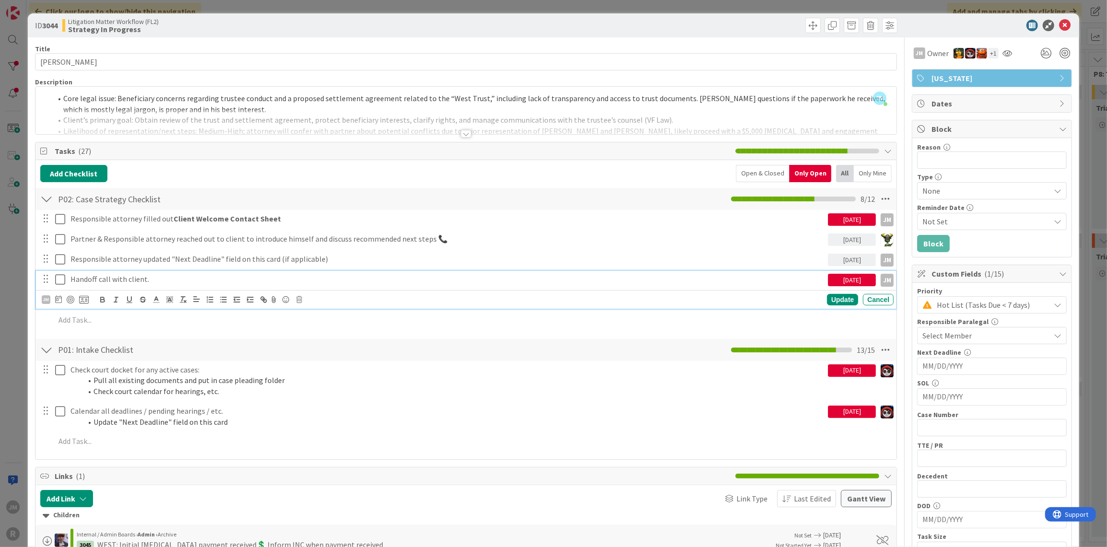
click at [142, 279] on p "Handoff call with client." at bounding box center [447, 279] width 754 height 11
click at [72, 296] on div at bounding box center [71, 300] width 8 height 8
click at [839, 301] on div "Update" at bounding box center [842, 300] width 31 height 12
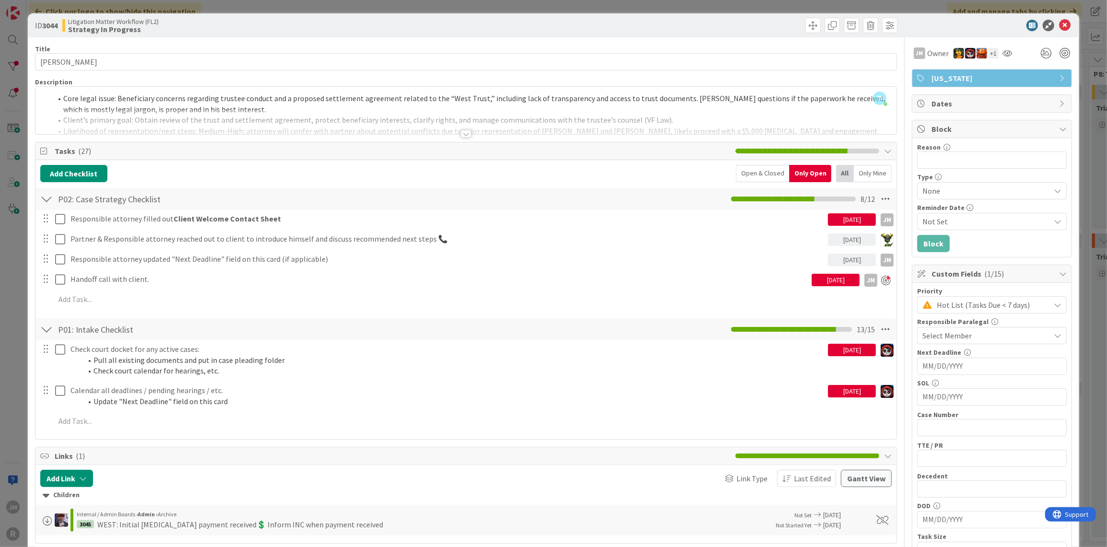
click at [17, 318] on div "ID 3044 Litigation Matter Workflow (FL2) Strategy In Progress Title 13 / 128 [P…" at bounding box center [553, 273] width 1107 height 547
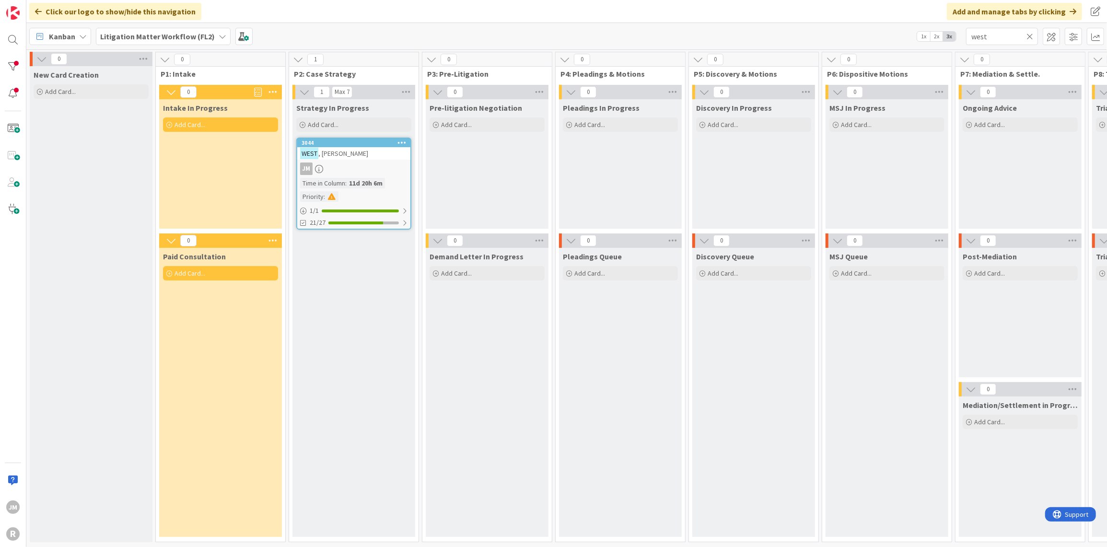
click at [386, 165] on div "JM" at bounding box center [353, 169] width 113 height 12
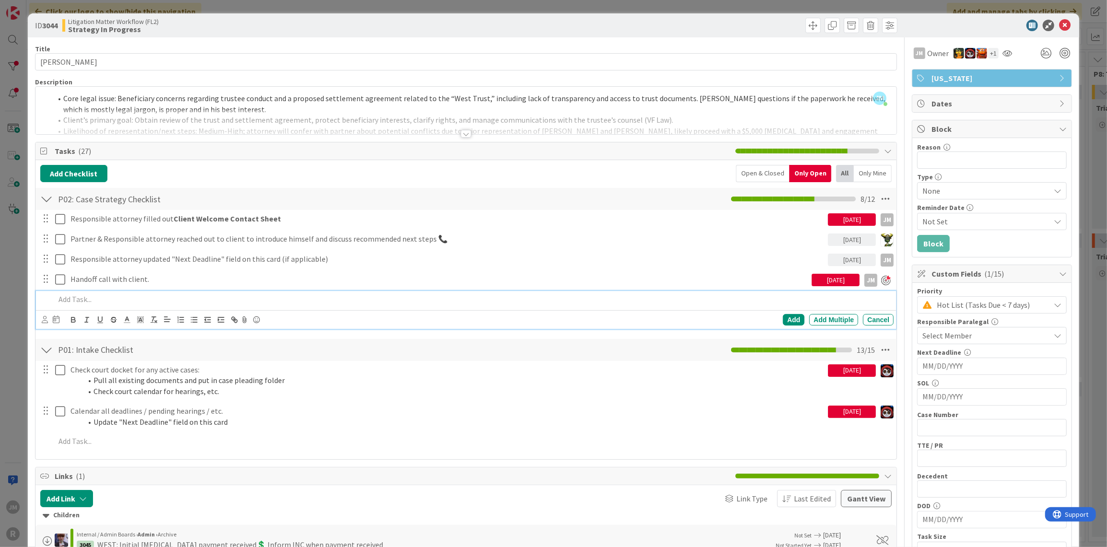
click at [146, 294] on p at bounding box center [472, 299] width 835 height 11
click at [44, 320] on icon at bounding box center [45, 319] width 6 height 7
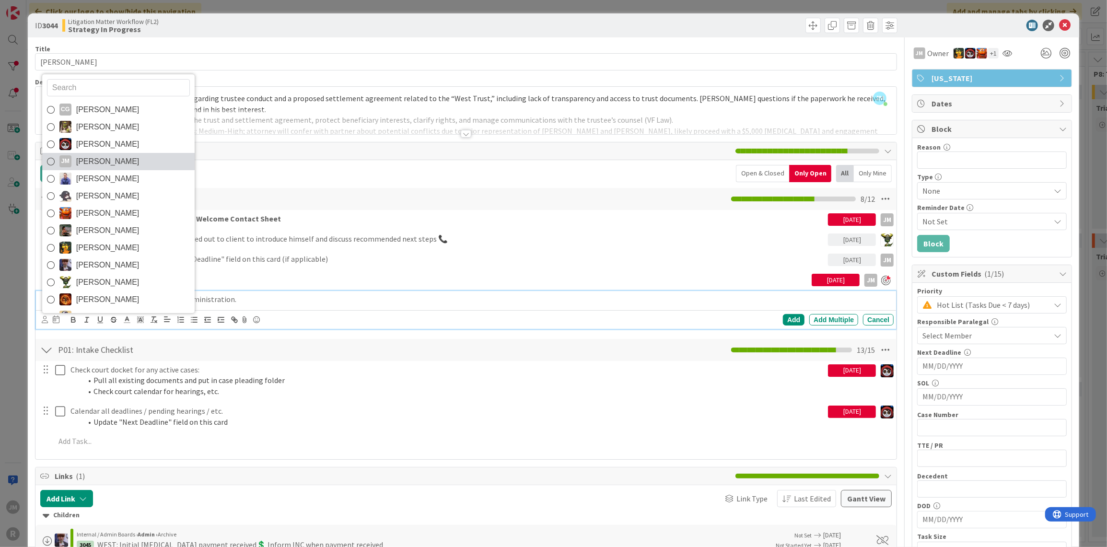
click at [85, 157] on span "[PERSON_NAME]" at bounding box center [107, 161] width 63 height 14
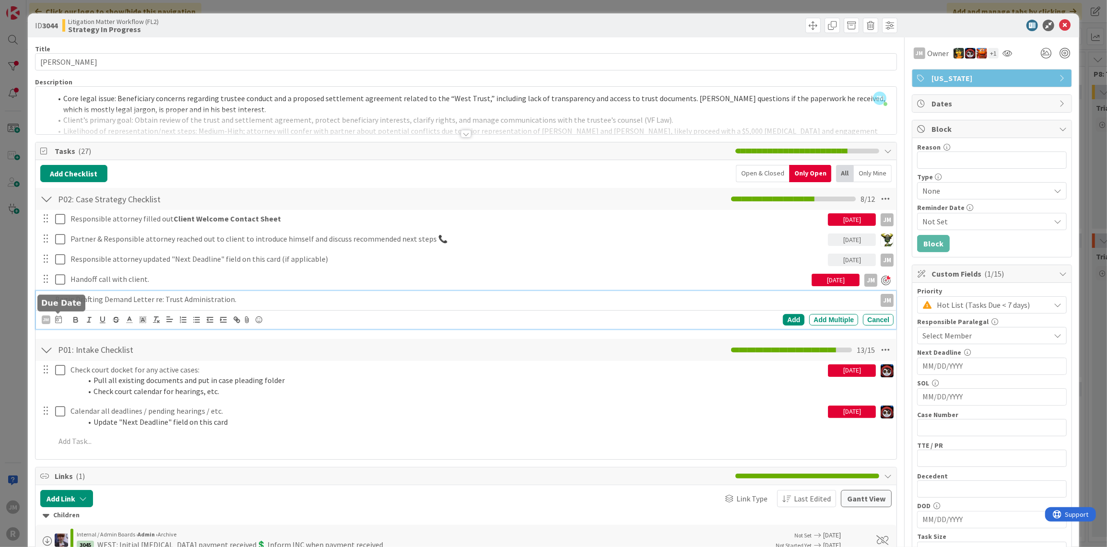
click at [58, 318] on icon at bounding box center [58, 320] width 7 height 8
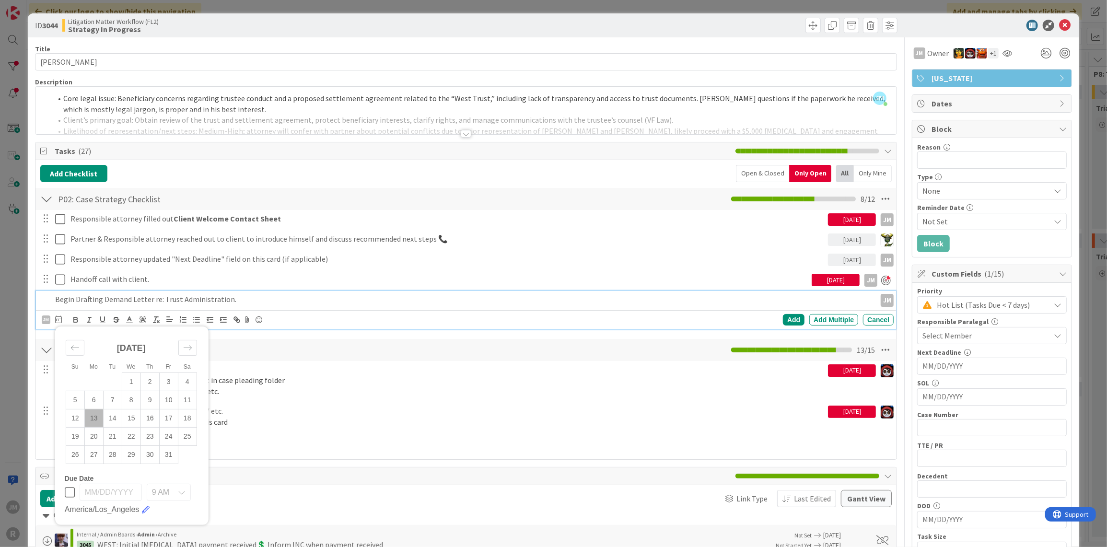
click at [96, 416] on td "13" at bounding box center [93, 418] width 19 height 18
type input "[DATE]"
click at [792, 319] on div "Add" at bounding box center [794, 320] width 22 height 12
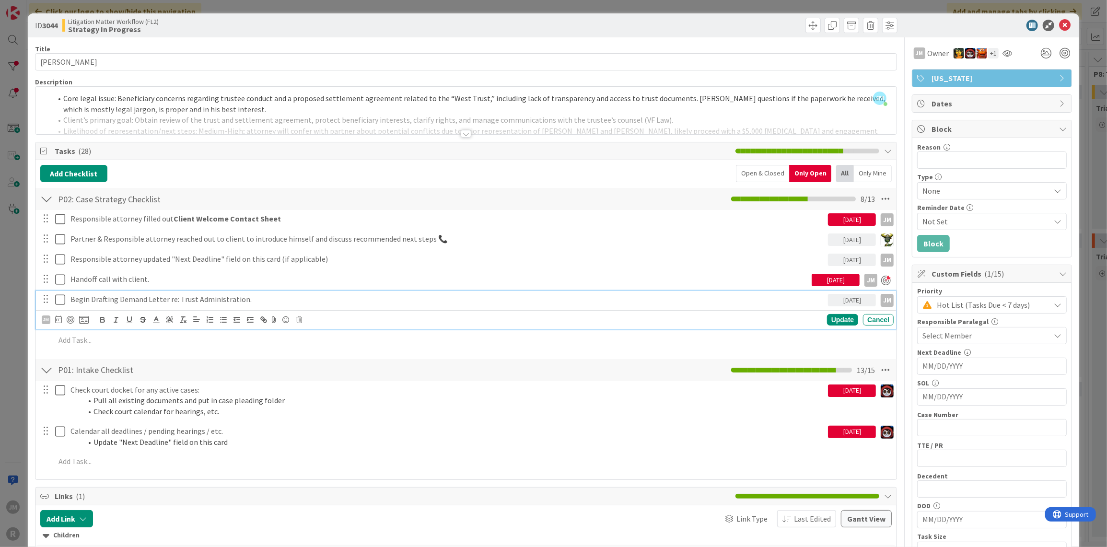
click at [117, 300] on p "Begin Drafting Demand Letter re: Trust Administration." at bounding box center [447, 299] width 754 height 11
click at [70, 319] on div at bounding box center [71, 320] width 8 height 8
click at [18, 348] on div "ID 3044 Litigation Matter Workflow (FL2) Strategy In Progress Title 13 / 128 [P…" at bounding box center [553, 273] width 1107 height 547
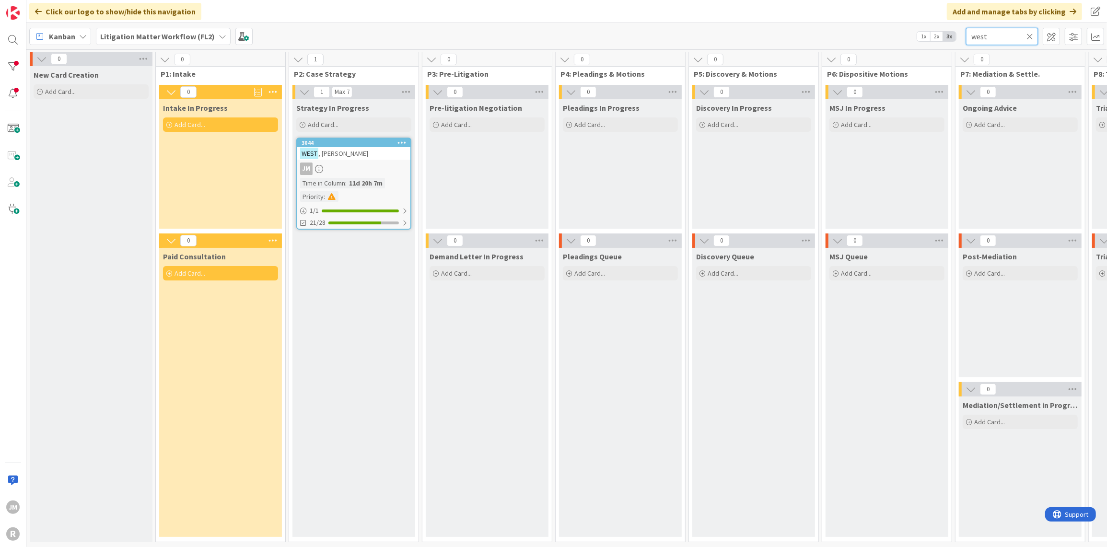
drag, startPoint x: 995, startPoint y: 30, endPoint x: 939, endPoint y: 40, distance: 57.1
click at [939, 40] on div "Kanban Litigation Matter Workflow (FL2) 1x 2x 3x west" at bounding box center [566, 36] width 1081 height 26
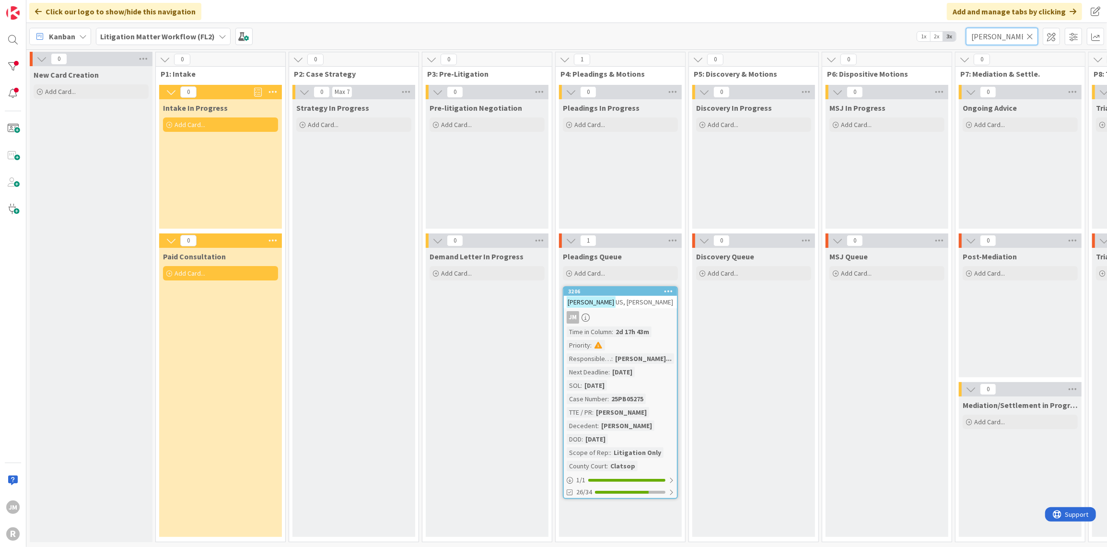
type input "[PERSON_NAME]"
click at [619, 310] on div "3206 [PERSON_NAME] US, [PERSON_NAME] JM Time in Column : 2d 17h 43m Priority : …" at bounding box center [620, 392] width 115 height 213
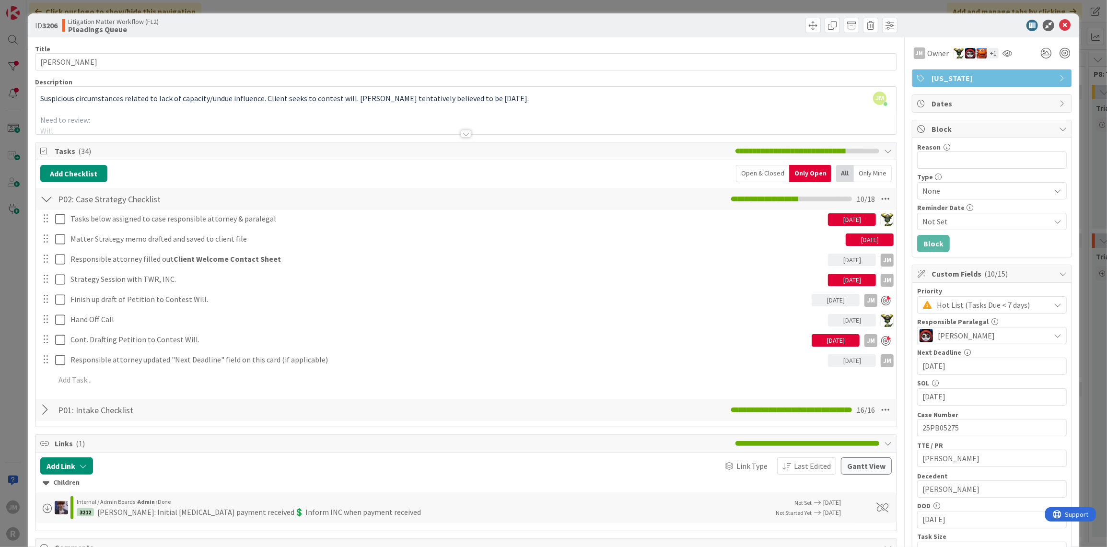
click at [120, 370] on div "Tasks below assigned to case responsible attorney & paralegal [DATE] Update Can…" at bounding box center [466, 301] width 852 height 182
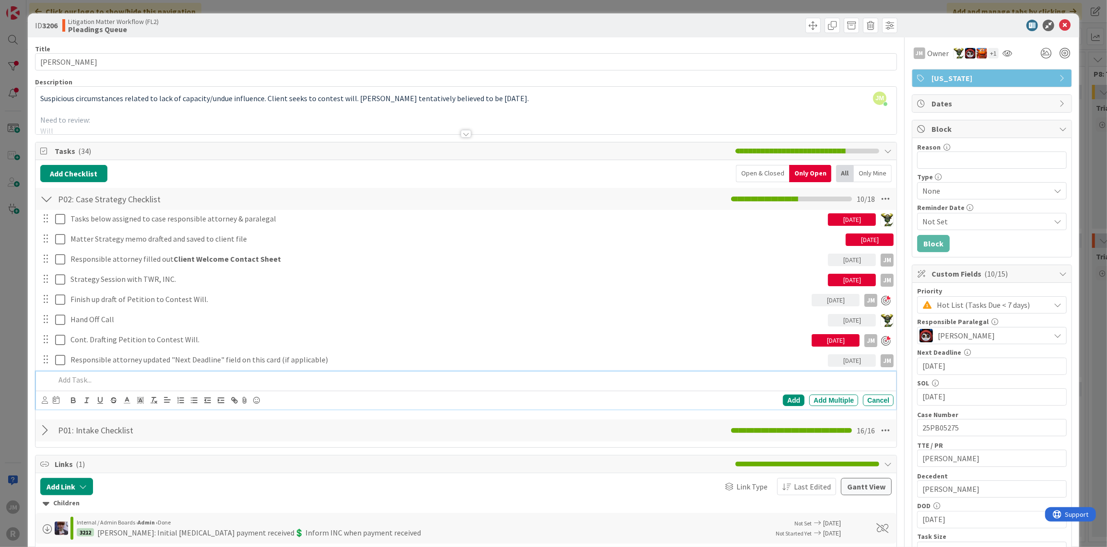
click at [129, 374] on p at bounding box center [472, 379] width 835 height 11
click at [44, 397] on icon at bounding box center [45, 400] width 6 height 7
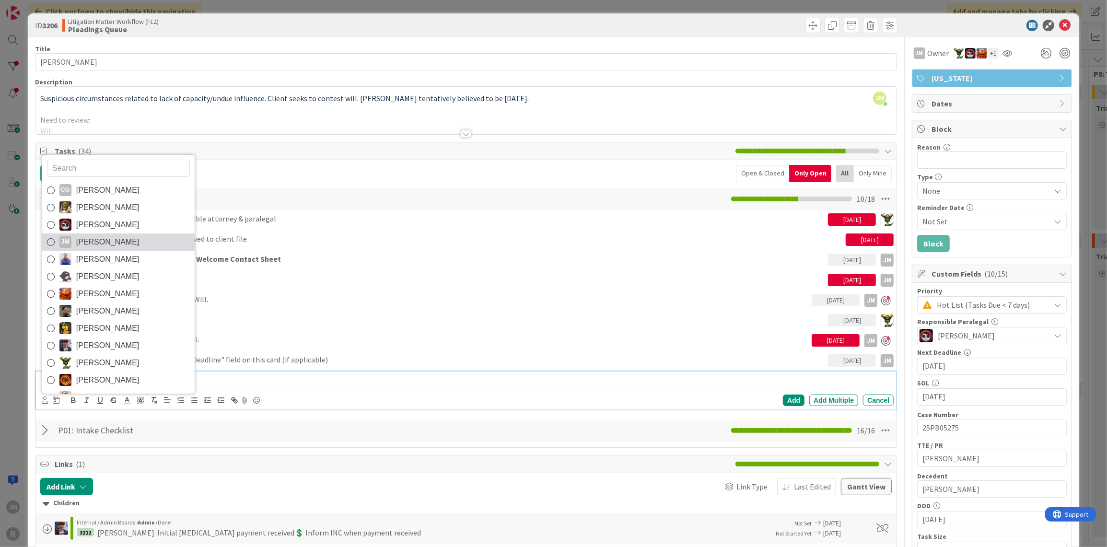
click at [92, 243] on span "[PERSON_NAME]" at bounding box center [107, 242] width 63 height 14
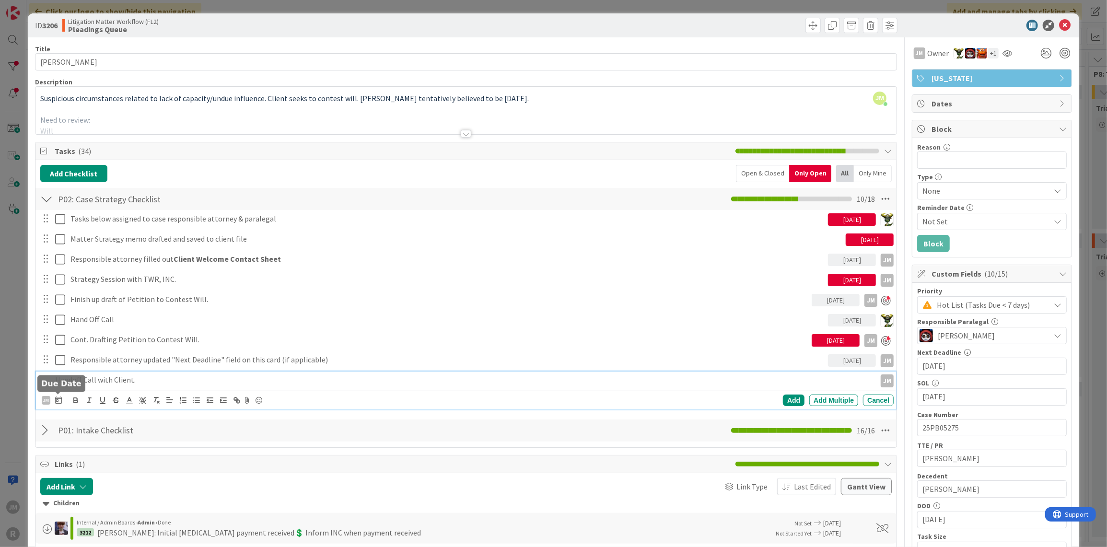
click at [56, 396] on icon at bounding box center [58, 400] width 7 height 8
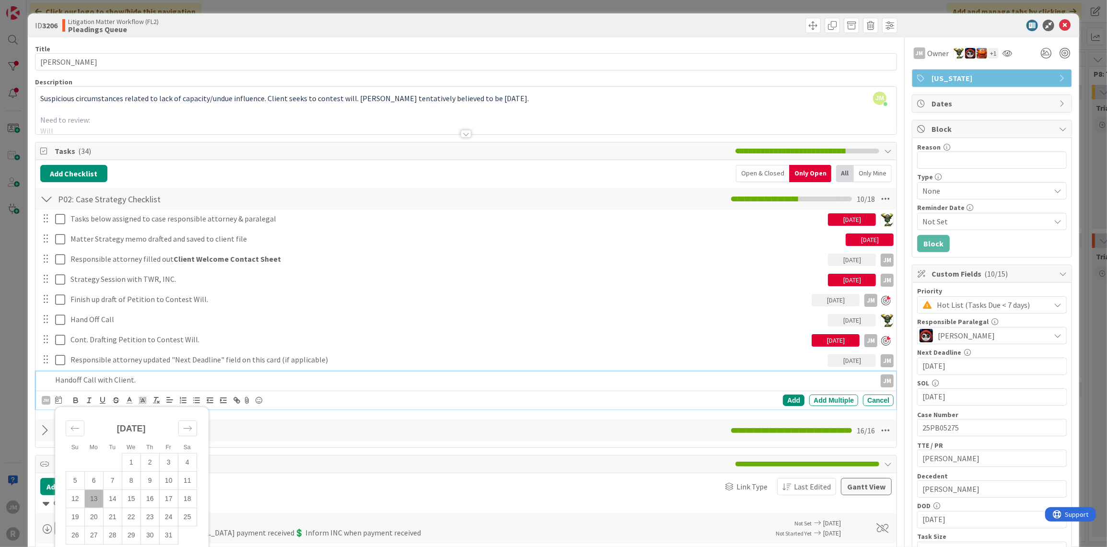
click at [96, 495] on td "13" at bounding box center [93, 499] width 19 height 18
type input "[DATE]"
click at [788, 399] on div "Add" at bounding box center [794, 401] width 22 height 12
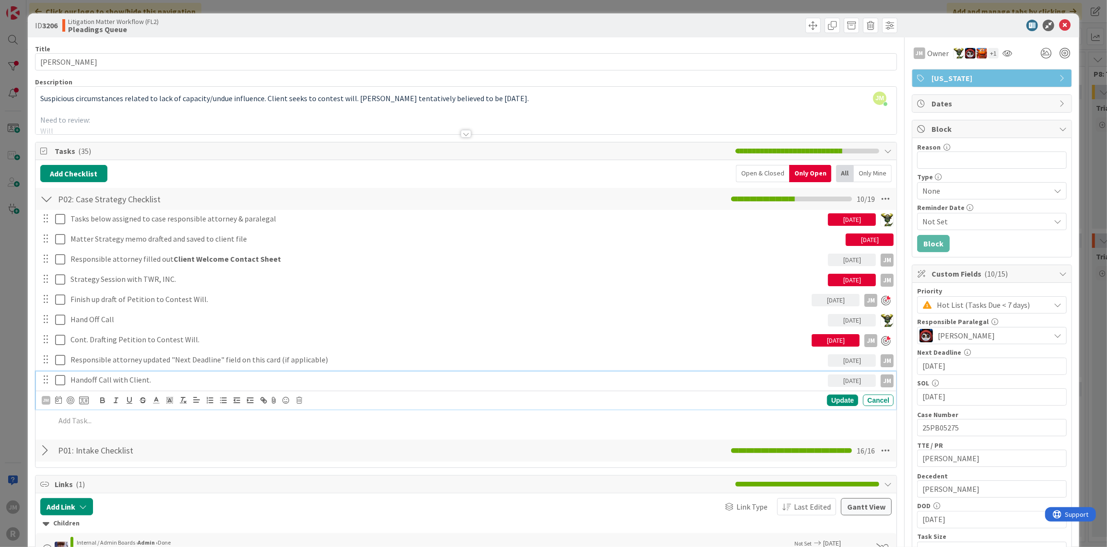
click at [107, 375] on p "Handoff Call with Client." at bounding box center [447, 379] width 754 height 11
click at [71, 400] on div at bounding box center [71, 401] width 8 height 8
click at [842, 398] on div "Update" at bounding box center [842, 401] width 31 height 12
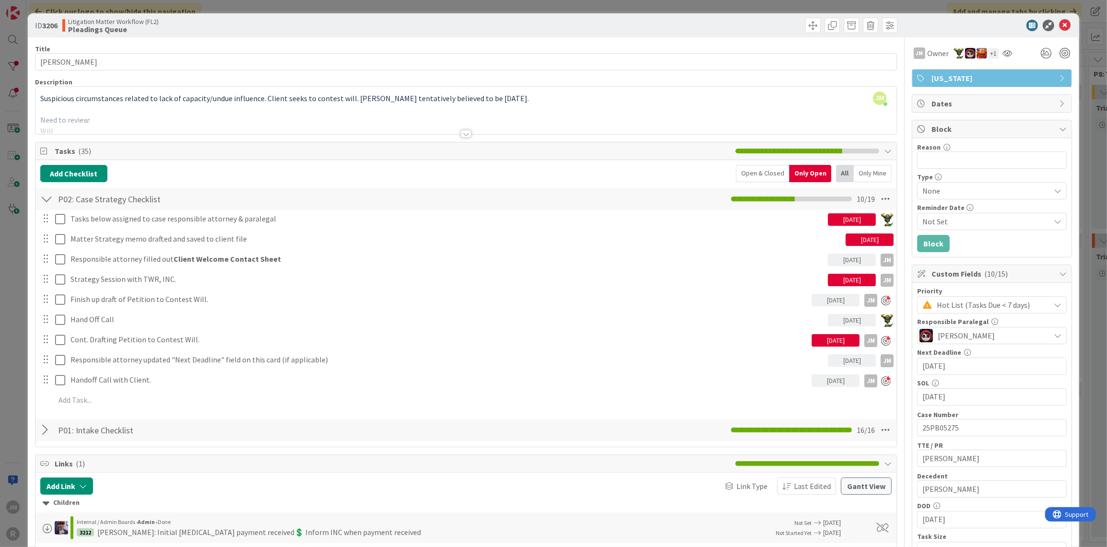
click at [18, 370] on div "ID 3206 Litigation Matter Workflow (FL2) Pleadings Queue Title 14 / 128 [PERSON…" at bounding box center [553, 273] width 1107 height 547
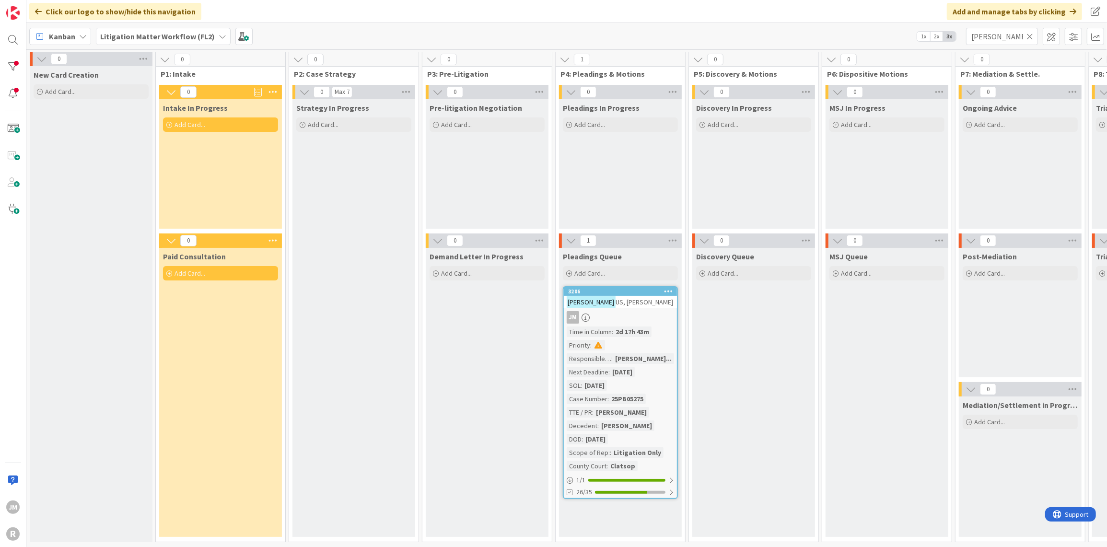
click at [1030, 35] on icon at bounding box center [1030, 36] width 7 height 9
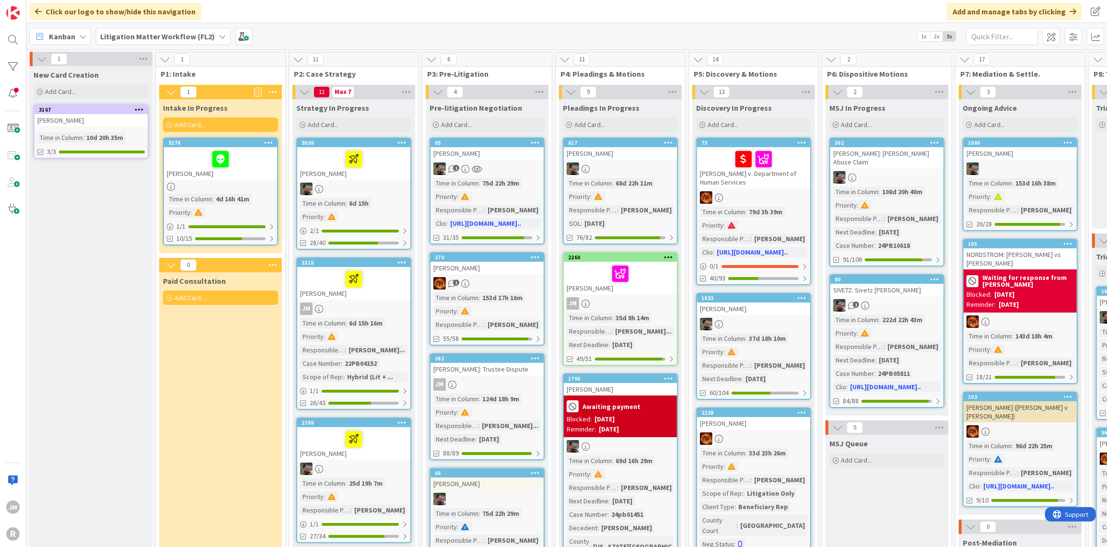
click at [165, 37] on b "Litigation Matter Workflow (FL2)" at bounding box center [157, 37] width 115 height 10
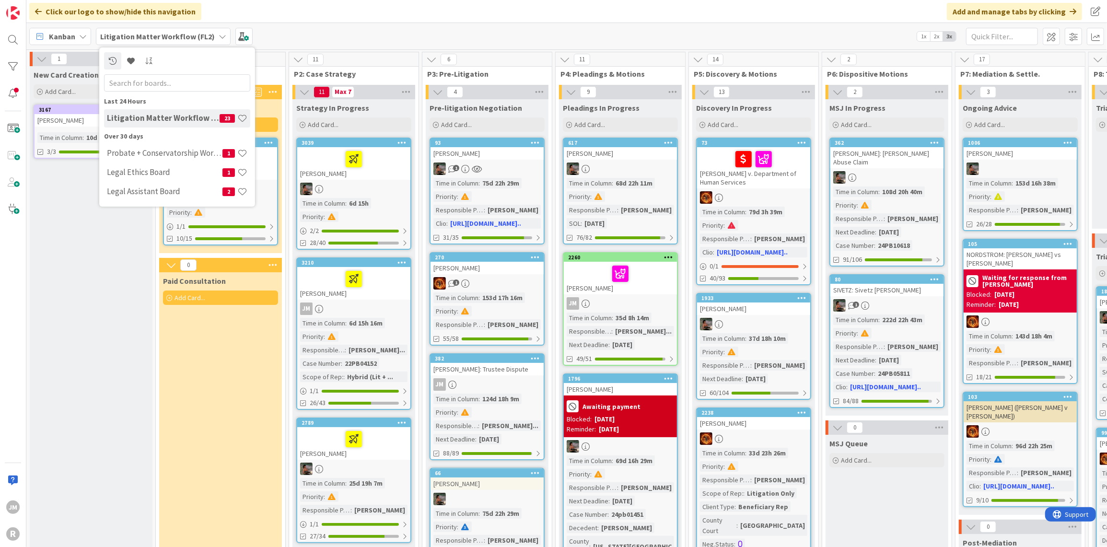
click at [77, 37] on div "Kanban" at bounding box center [60, 36] width 62 height 17
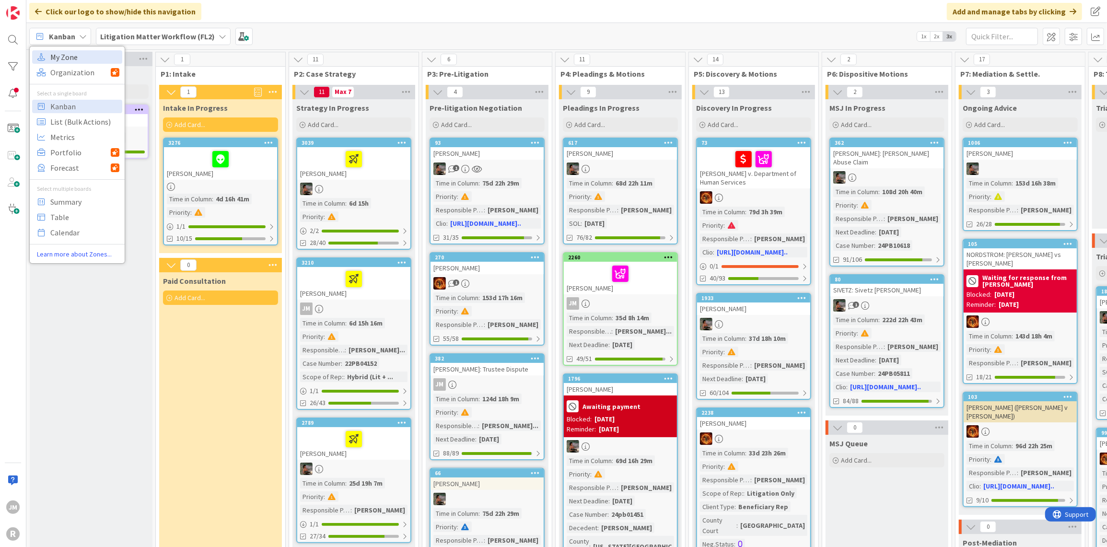
click at [74, 60] on span "My Zone" at bounding box center [84, 57] width 69 height 14
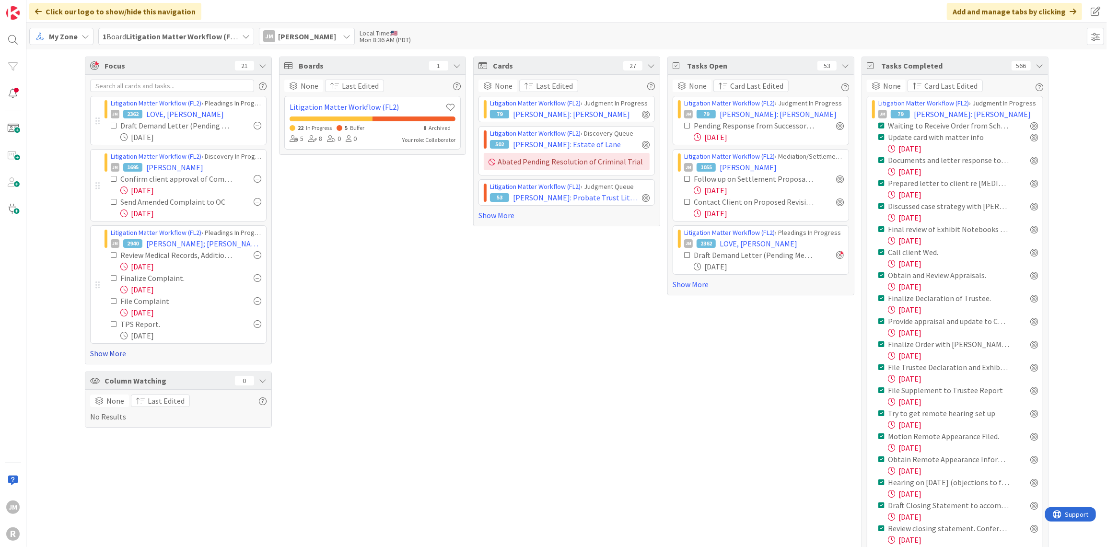
click at [94, 352] on link "Show More" at bounding box center [178, 354] width 176 height 12
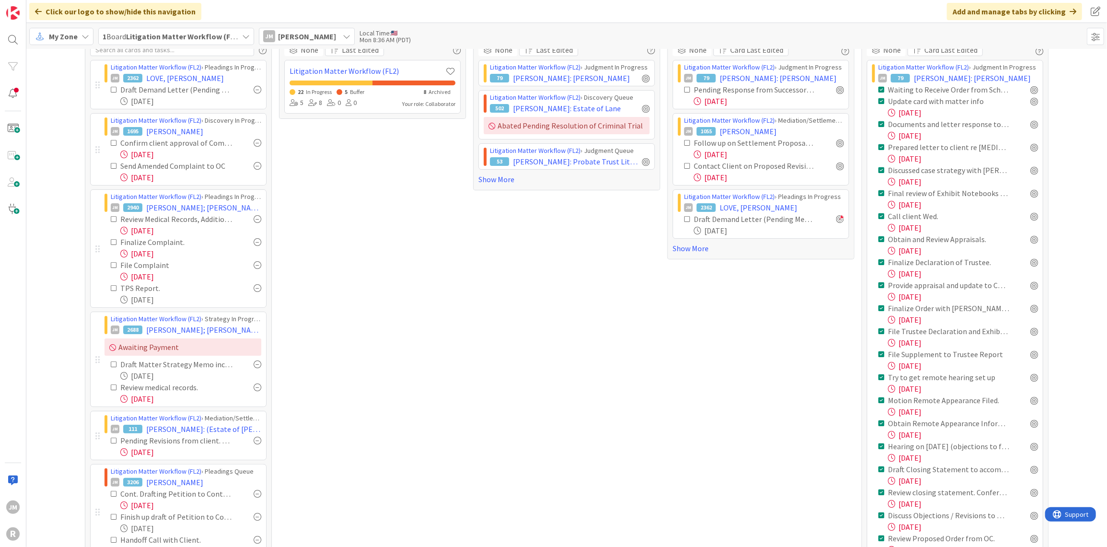
scroll to position [48, 0]
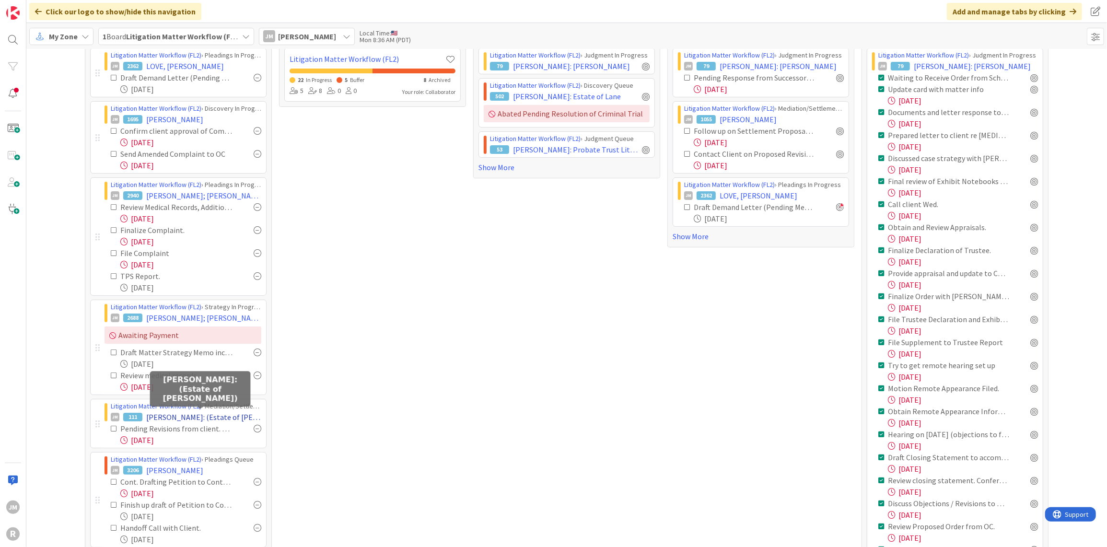
click at [180, 413] on span "[PERSON_NAME]: (Estate of [PERSON_NAME])" at bounding box center [203, 417] width 115 height 12
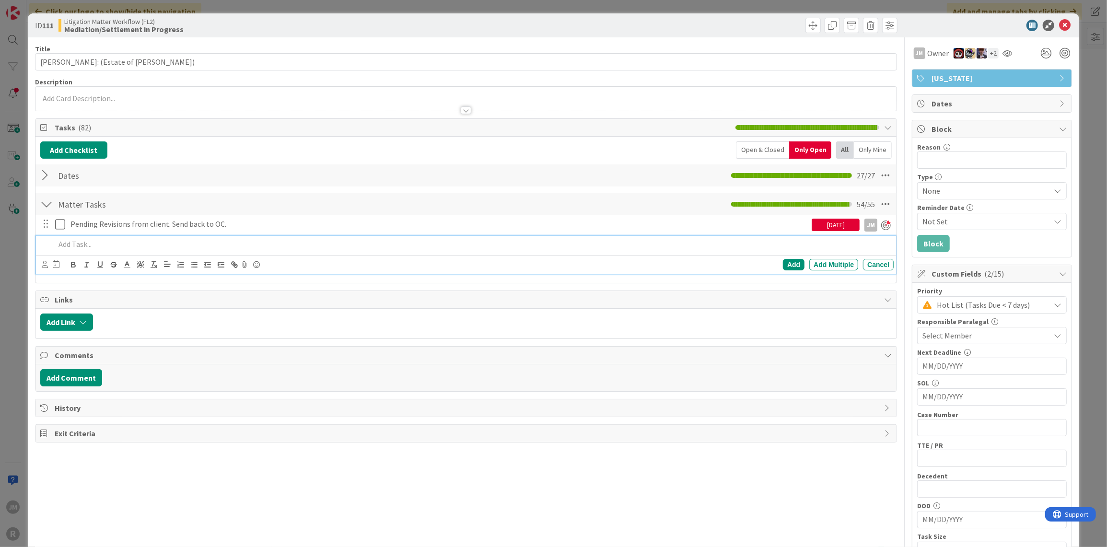
click at [127, 239] on p at bounding box center [472, 244] width 835 height 11
click at [98, 243] on p "Provide revisisions to OC." at bounding box center [472, 244] width 835 height 11
click at [101, 242] on p "Provide revisisions to OC." at bounding box center [472, 244] width 835 height 11
click at [223, 237] on div "Provide revisions to OC." at bounding box center [472, 244] width 843 height 17
click at [44, 264] on icon at bounding box center [45, 264] width 6 height 7
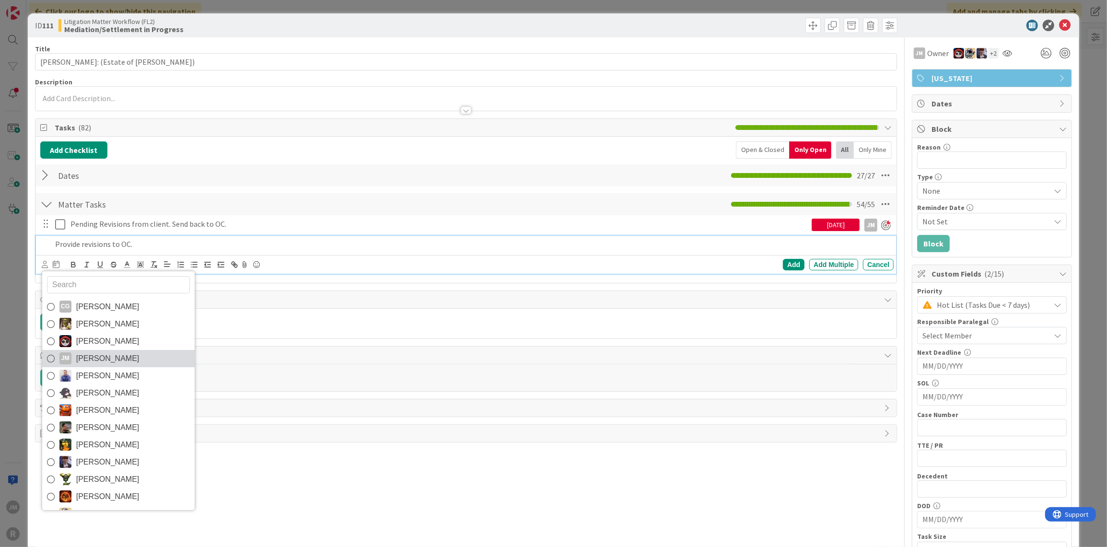
click at [82, 353] on span "[PERSON_NAME]" at bounding box center [107, 358] width 63 height 14
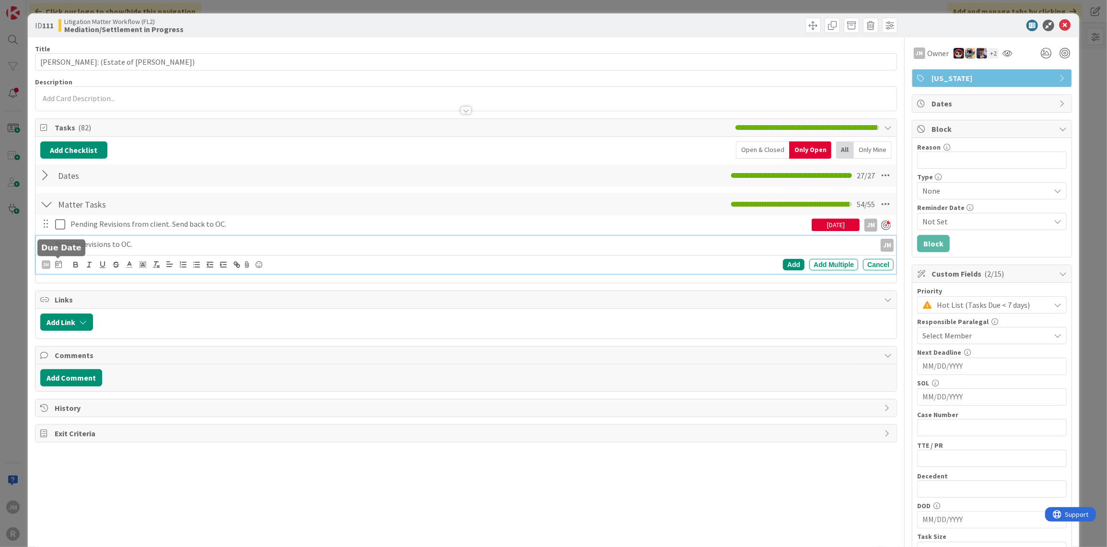
click at [59, 265] on icon at bounding box center [58, 264] width 7 height 8
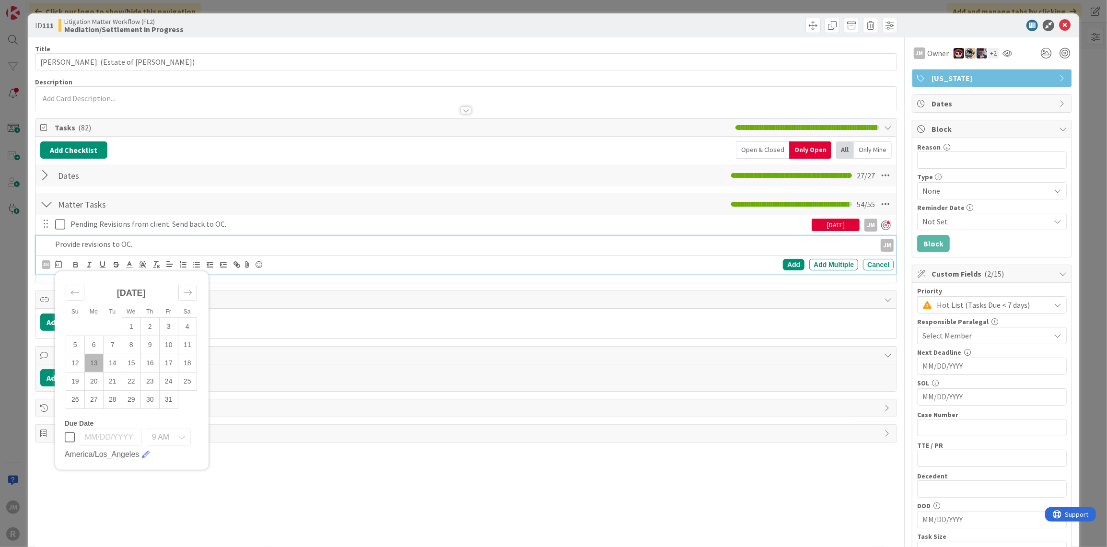
click at [91, 359] on td "13" at bounding box center [93, 363] width 19 height 18
type input "[DATE]"
click at [783, 260] on div "Add" at bounding box center [794, 265] width 22 height 12
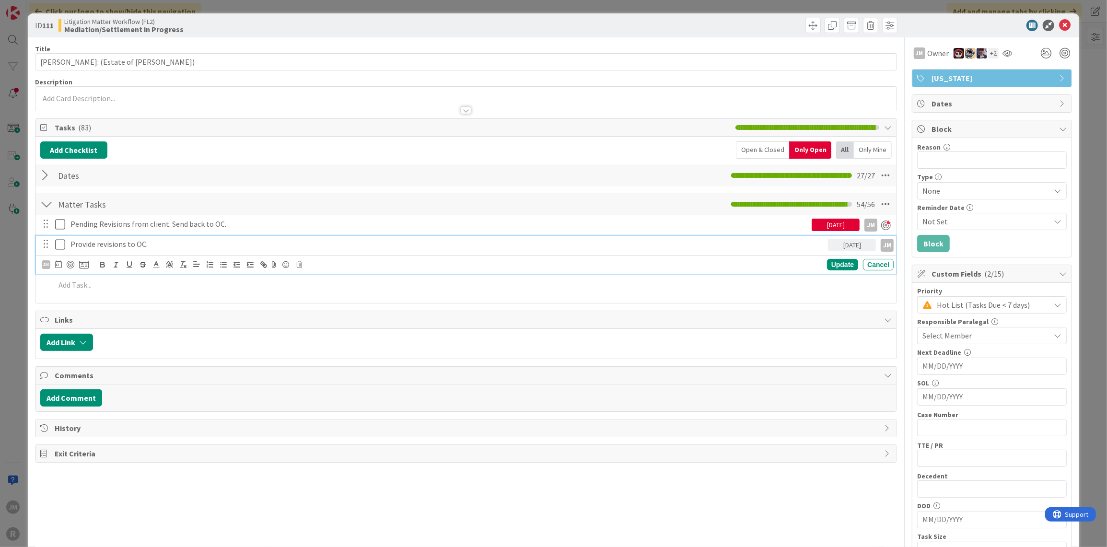
click at [140, 236] on div "Provide revisions to OC." at bounding box center [447, 244] width 761 height 17
click at [71, 263] on div at bounding box center [71, 265] width 8 height 8
click at [17, 300] on div "ID 111 Litigation Matter Workflow (FL2) Mediation/Settlement in Progress Title …" at bounding box center [553, 273] width 1107 height 547
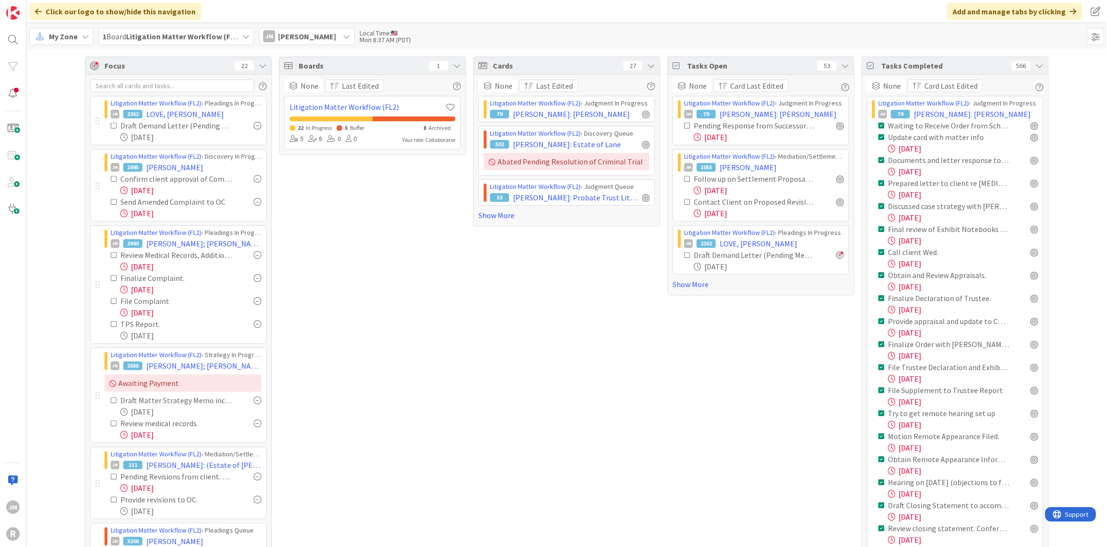
click at [76, 37] on span "My Zone" at bounding box center [63, 37] width 29 height 12
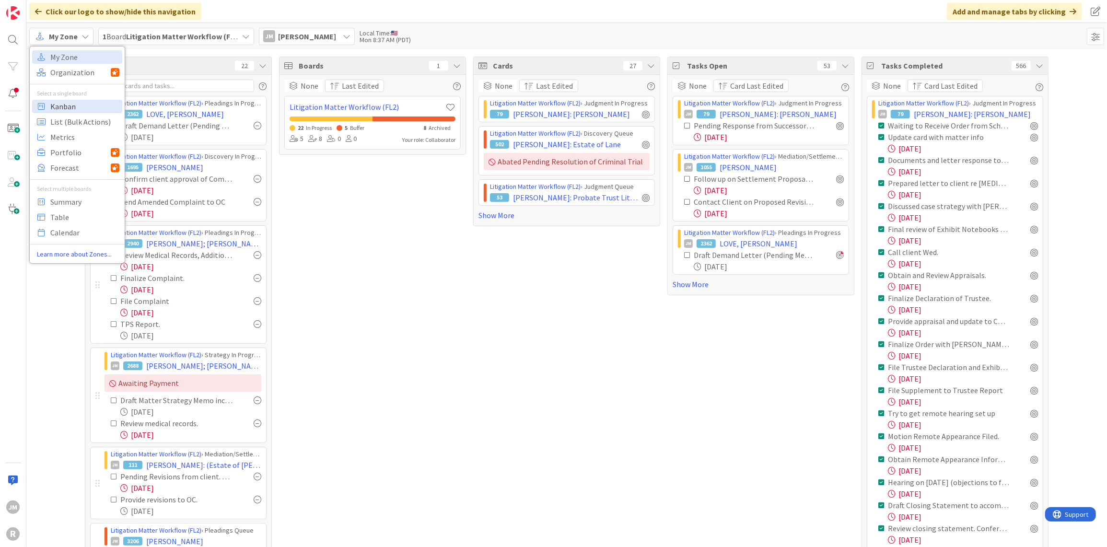
click at [64, 106] on span "Kanban" at bounding box center [84, 106] width 69 height 14
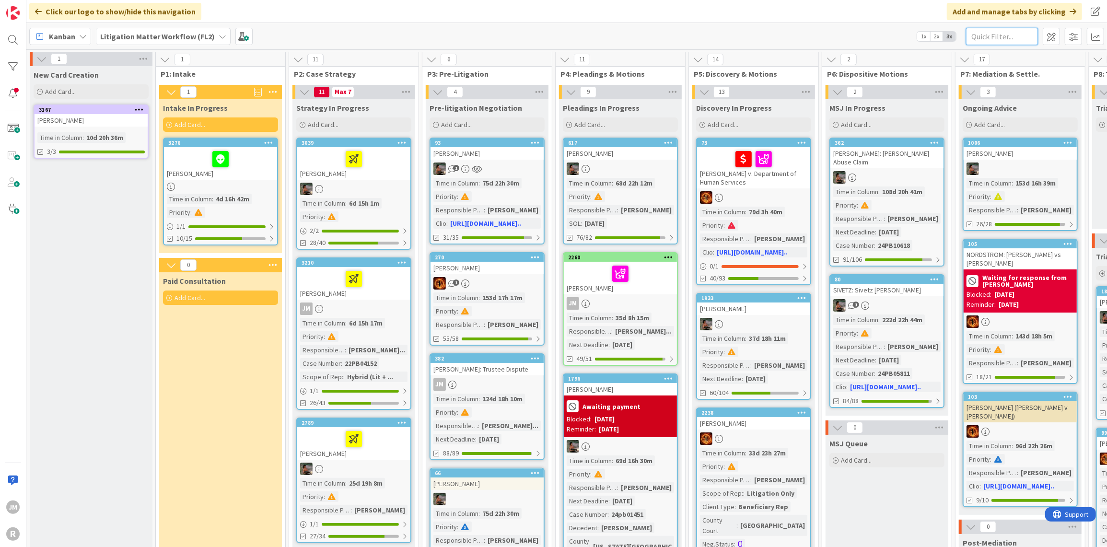
click at [993, 38] on input "text" at bounding box center [1002, 36] width 72 height 17
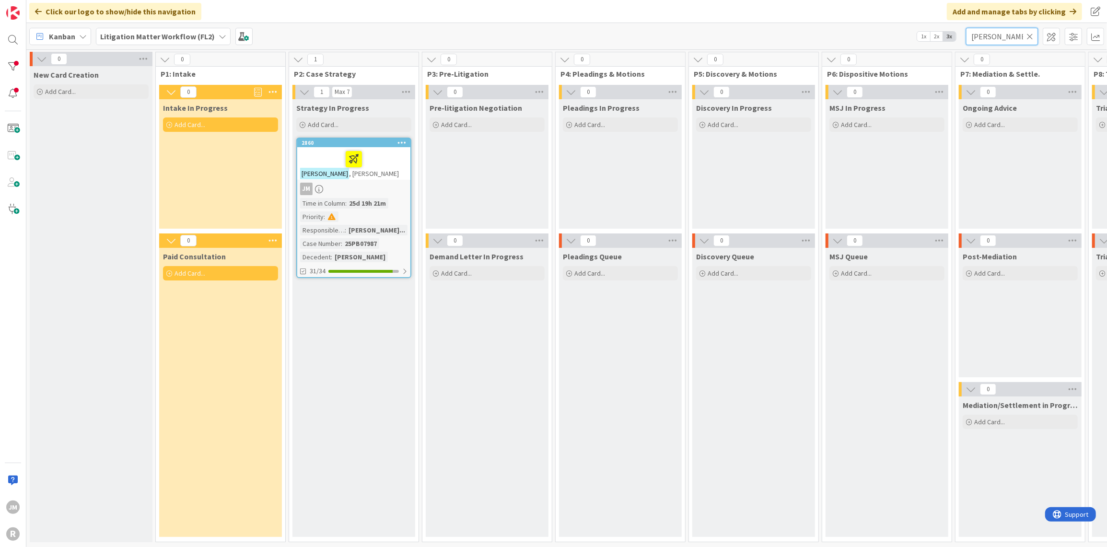
type input "[PERSON_NAME]"
click at [386, 163] on div at bounding box center [353, 159] width 107 height 20
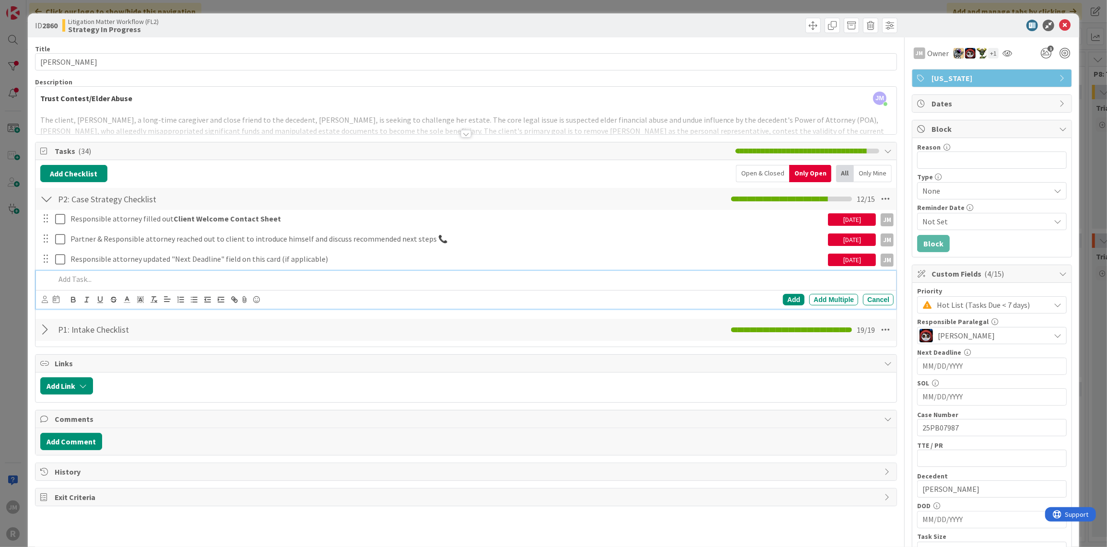
click at [156, 280] on p at bounding box center [472, 279] width 835 height 11
click at [45, 298] on icon at bounding box center [45, 299] width 6 height 7
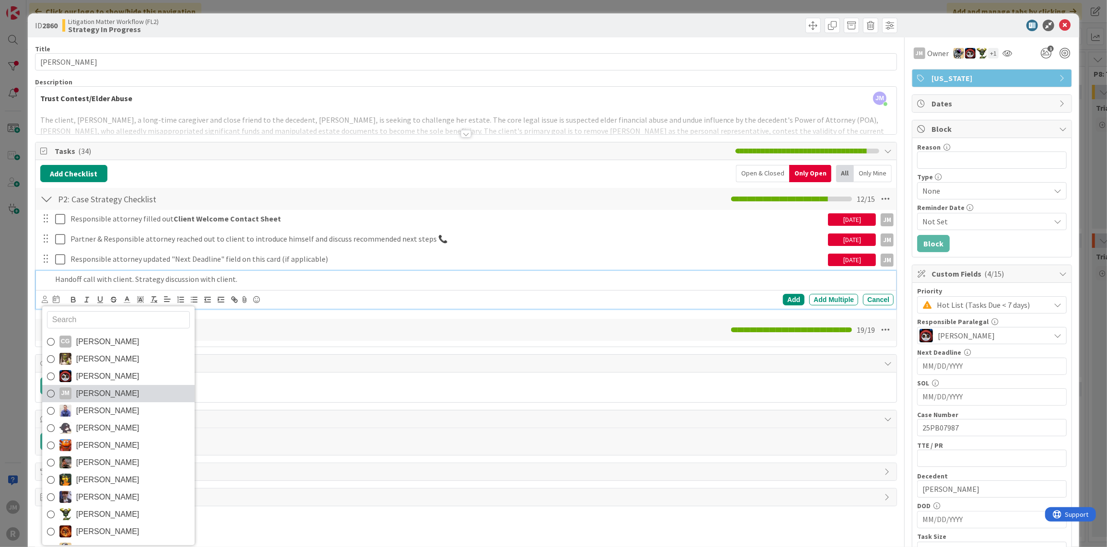
click at [80, 389] on span "[PERSON_NAME]" at bounding box center [107, 393] width 63 height 14
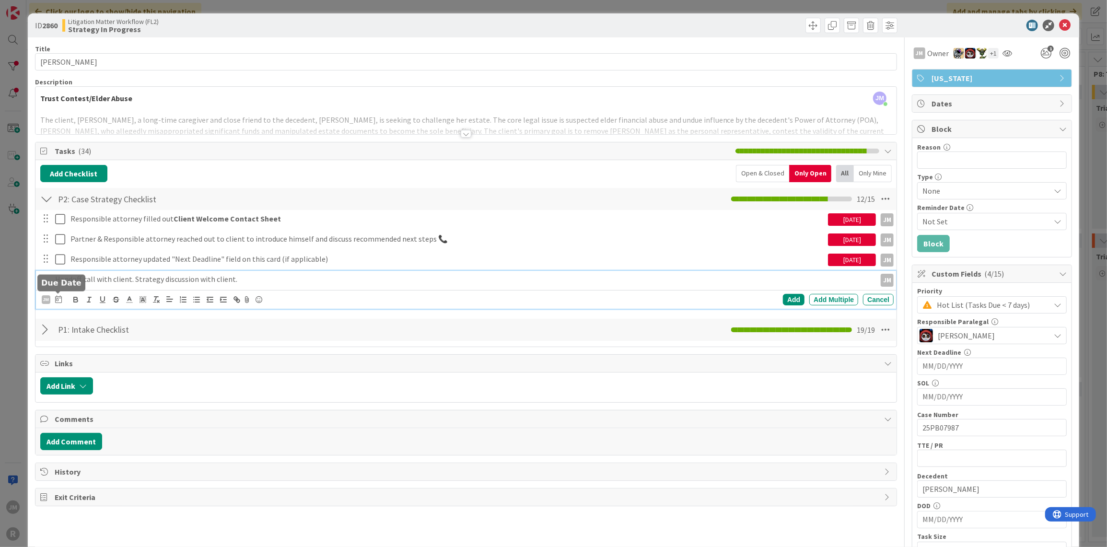
click at [58, 299] on icon at bounding box center [58, 299] width 7 height 8
click at [96, 397] on td "13" at bounding box center [93, 398] width 19 height 18
type input "[DATE]"
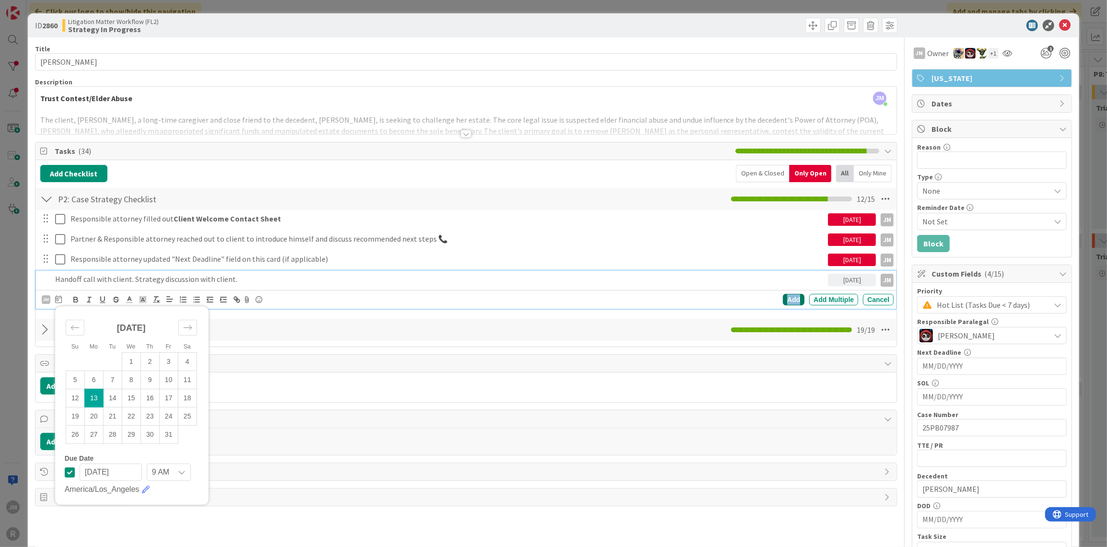
click at [787, 294] on div "Add" at bounding box center [794, 300] width 22 height 12
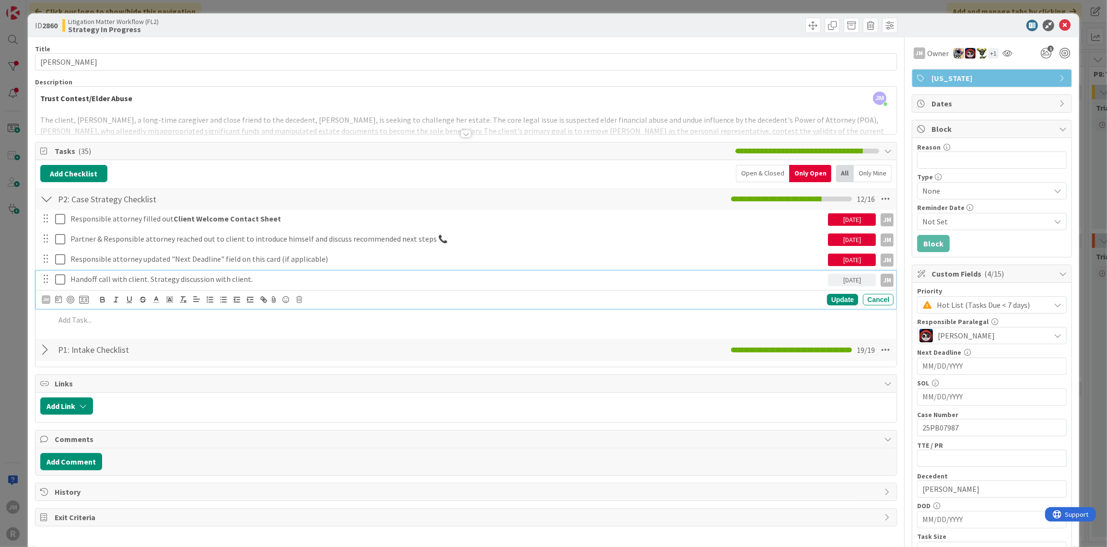
click at [170, 275] on p "Handoff call with client. Strategy discussion with client." at bounding box center [447, 279] width 754 height 11
click at [67, 298] on div at bounding box center [71, 300] width 8 height 8
click at [56, 297] on icon at bounding box center [58, 299] width 7 height 8
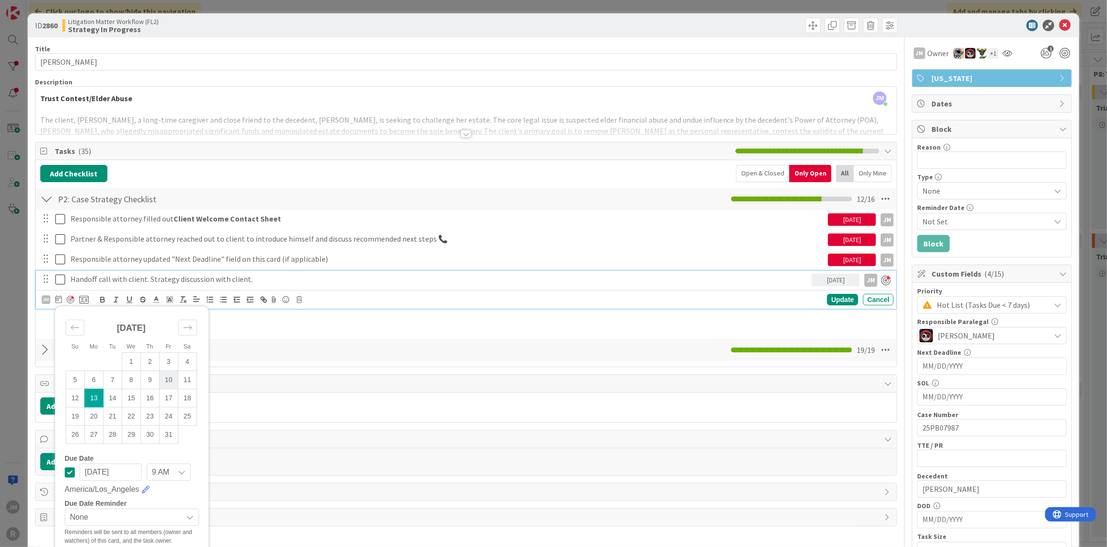
click at [164, 372] on td "10" at bounding box center [168, 380] width 19 height 18
type input "[DATE]"
click at [836, 300] on div "Update" at bounding box center [842, 300] width 31 height 12
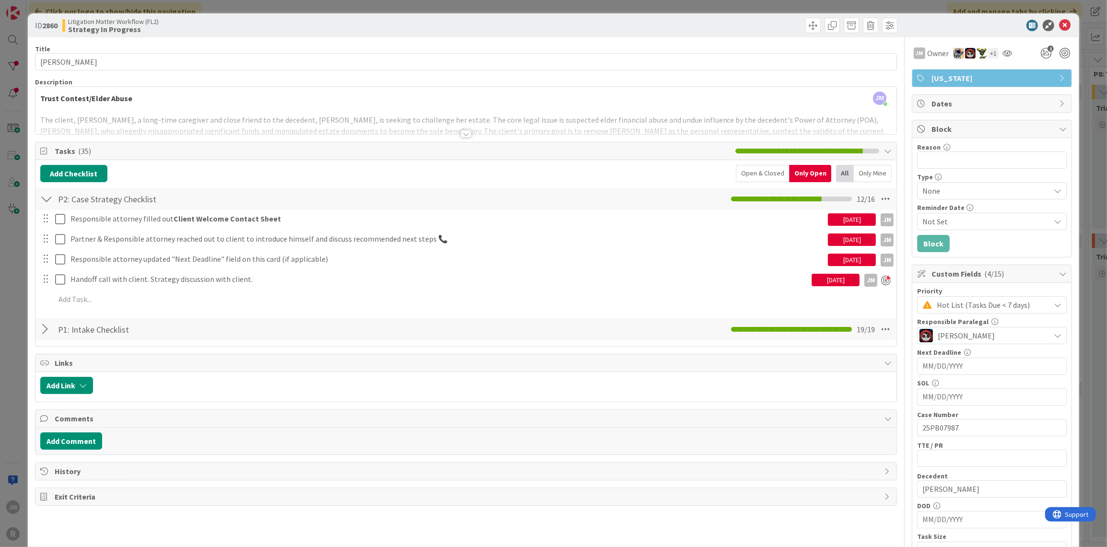
click at [16, 322] on div "ID 2860 Litigation Matter Workflow (FL2) Strategy In Progress Title 15 / 128 [P…" at bounding box center [553, 273] width 1107 height 547
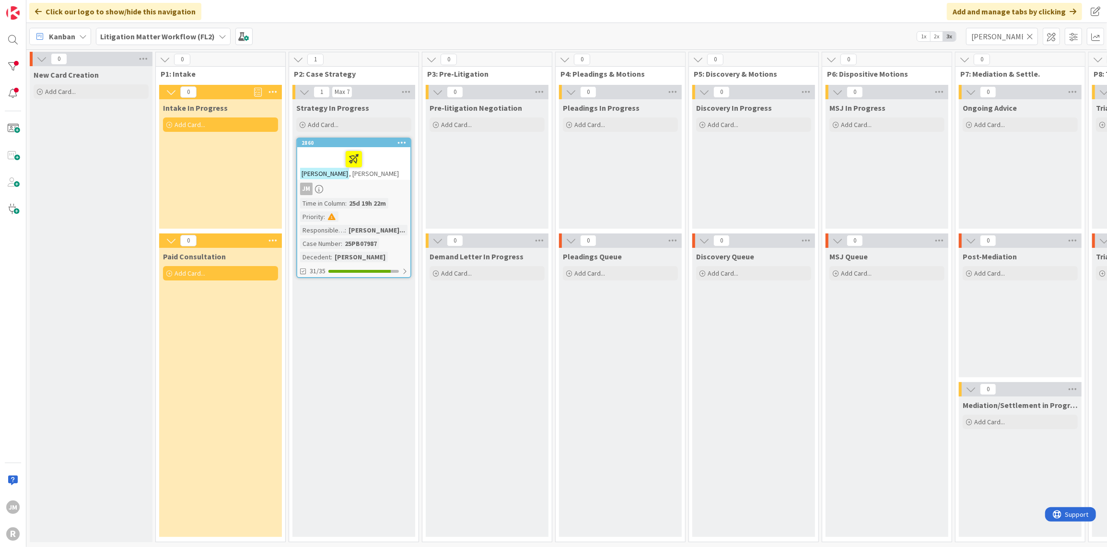
click at [1029, 39] on icon at bounding box center [1030, 36] width 7 height 9
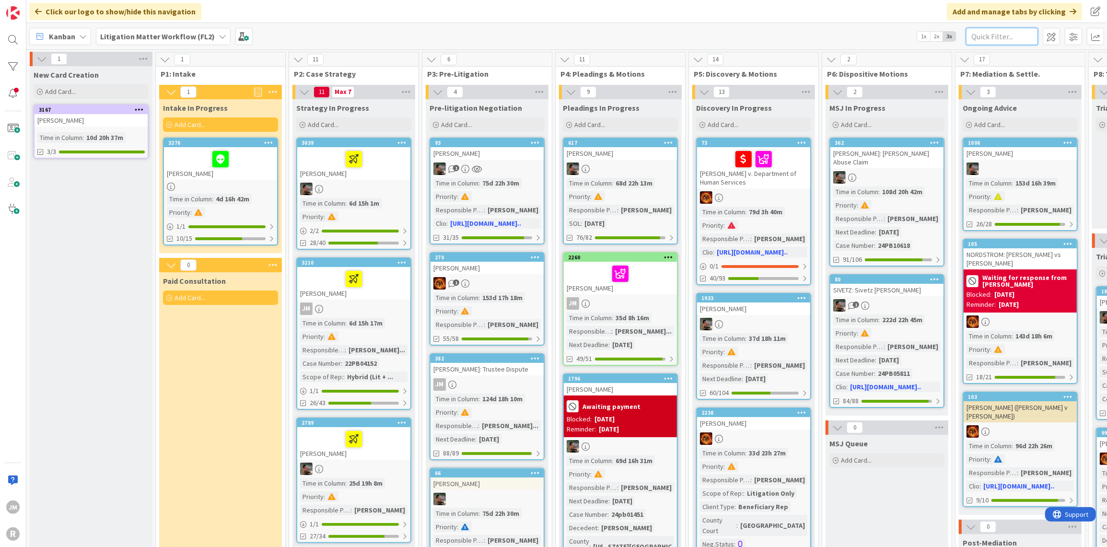
click at [1028, 36] on input "text" at bounding box center [1002, 36] width 72 height 17
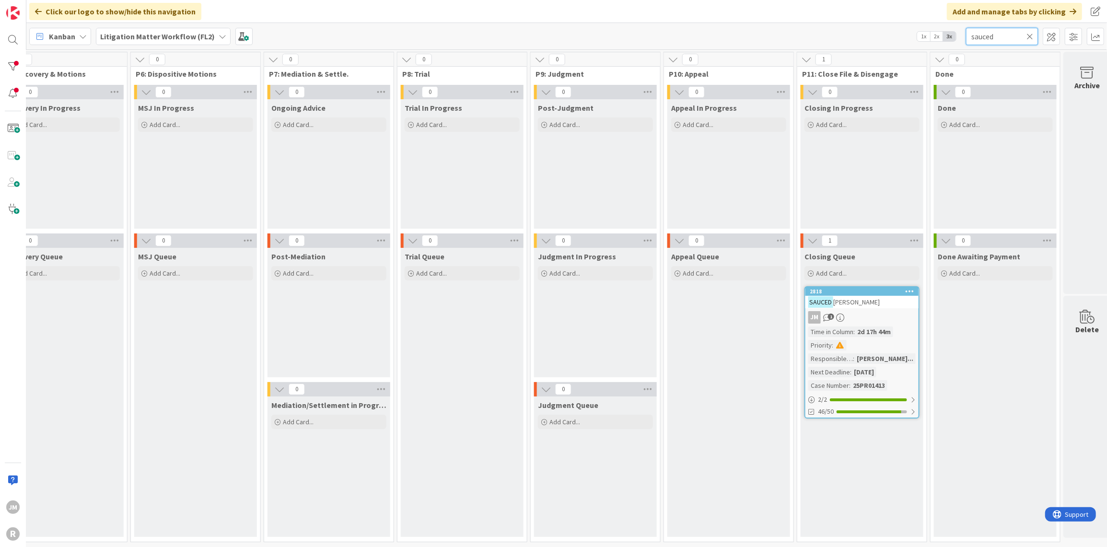
scroll to position [2, 702]
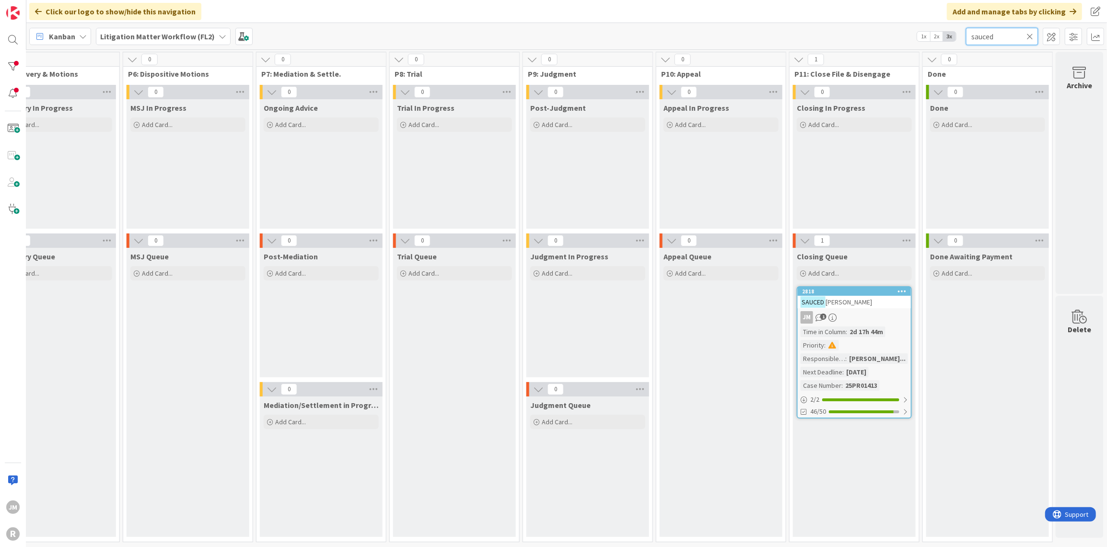
type input "sauced"
click at [880, 311] on div "JM 1" at bounding box center [854, 317] width 113 height 12
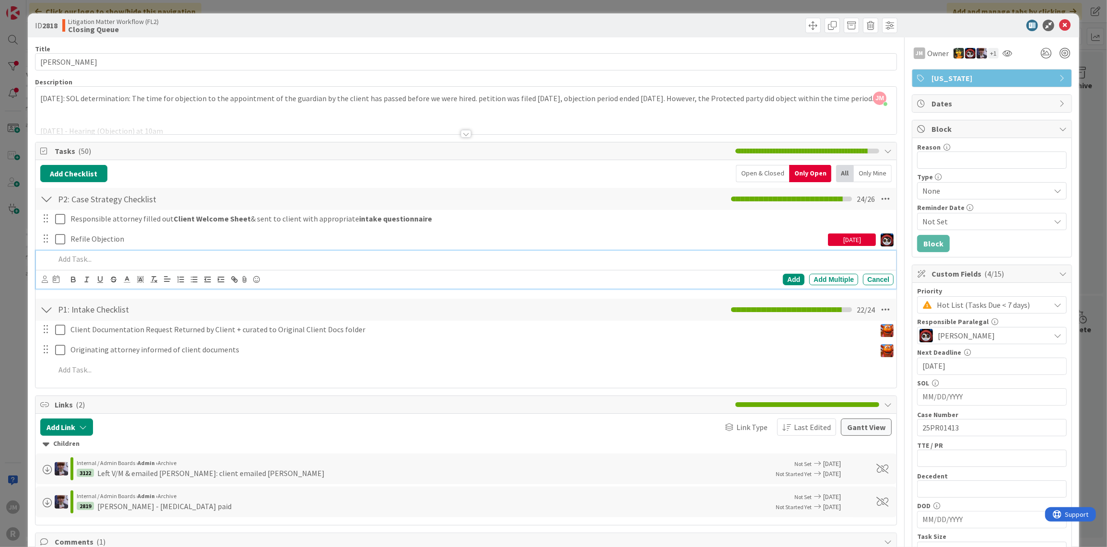
click at [112, 257] on p at bounding box center [472, 259] width 835 height 11
click at [43, 278] on icon at bounding box center [45, 279] width 6 height 7
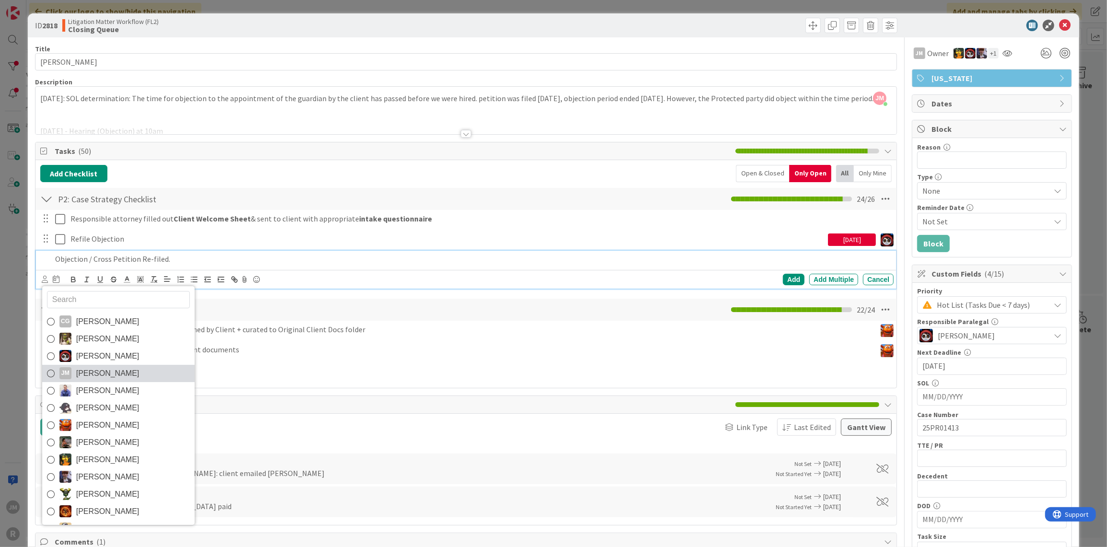
click at [76, 371] on span "[PERSON_NAME]" at bounding box center [107, 373] width 63 height 14
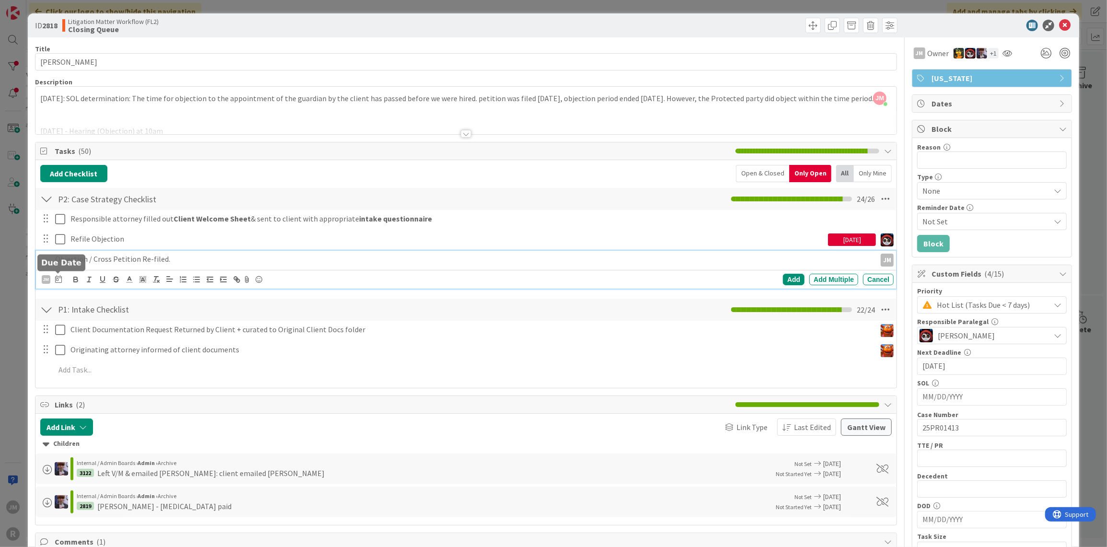
click at [58, 280] on icon at bounding box center [58, 279] width 7 height 8
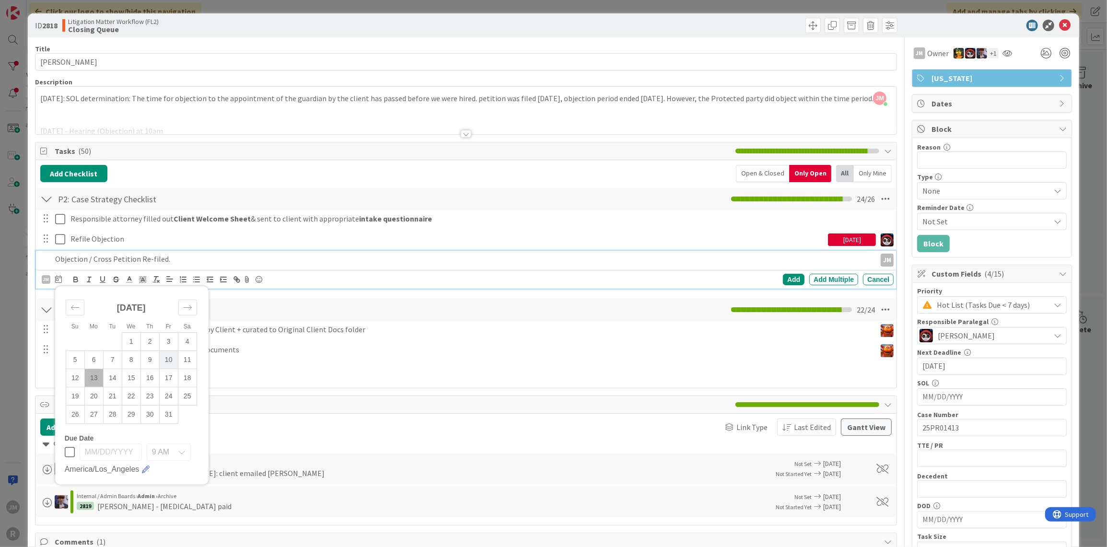
click at [171, 354] on td "10" at bounding box center [168, 360] width 19 height 18
click at [787, 279] on div "Add" at bounding box center [794, 280] width 22 height 12
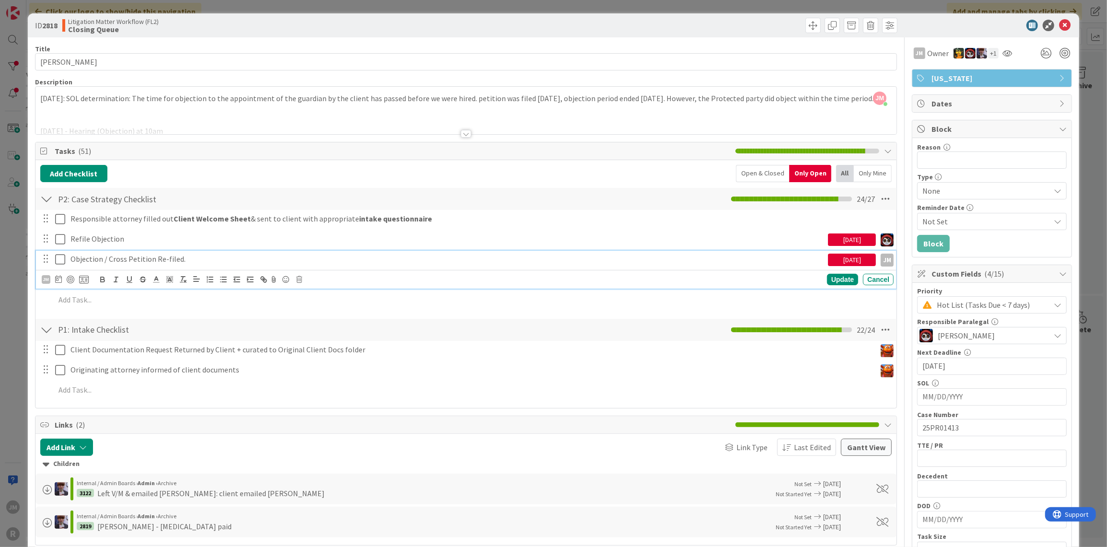
click at [176, 259] on p "Objection / Cross Petition Re-filed." at bounding box center [447, 259] width 754 height 11
click at [70, 276] on div at bounding box center [71, 280] width 8 height 8
click at [836, 277] on div "Update" at bounding box center [842, 280] width 31 height 12
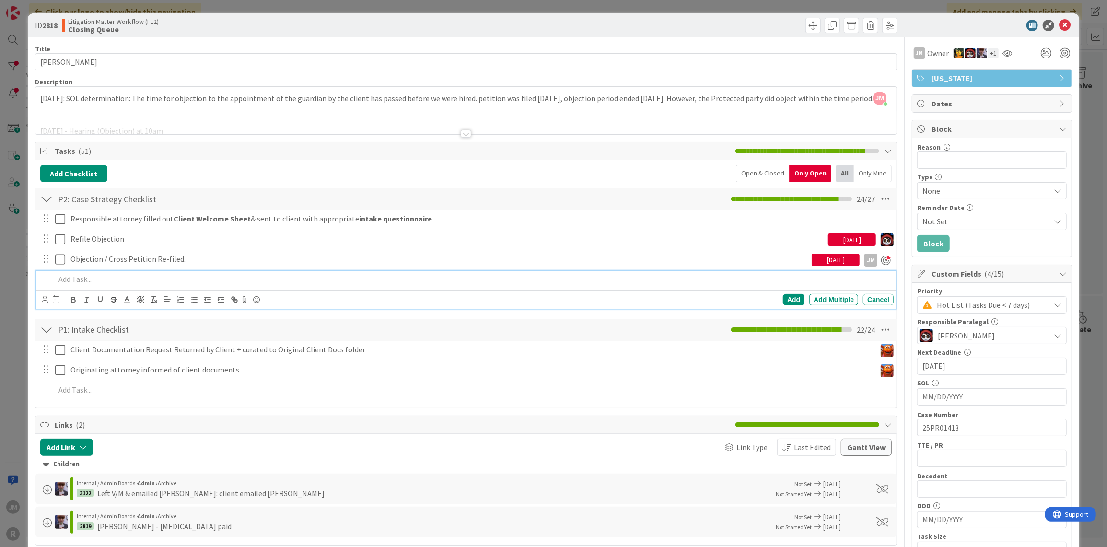
click at [134, 274] on p at bounding box center [472, 279] width 835 height 11
click at [45, 294] on body "JM R Click our logo to show/hide this navigation Add and manage tabs by clickin…" at bounding box center [553, 273] width 1107 height 547
click at [43, 297] on icon at bounding box center [45, 299] width 6 height 7
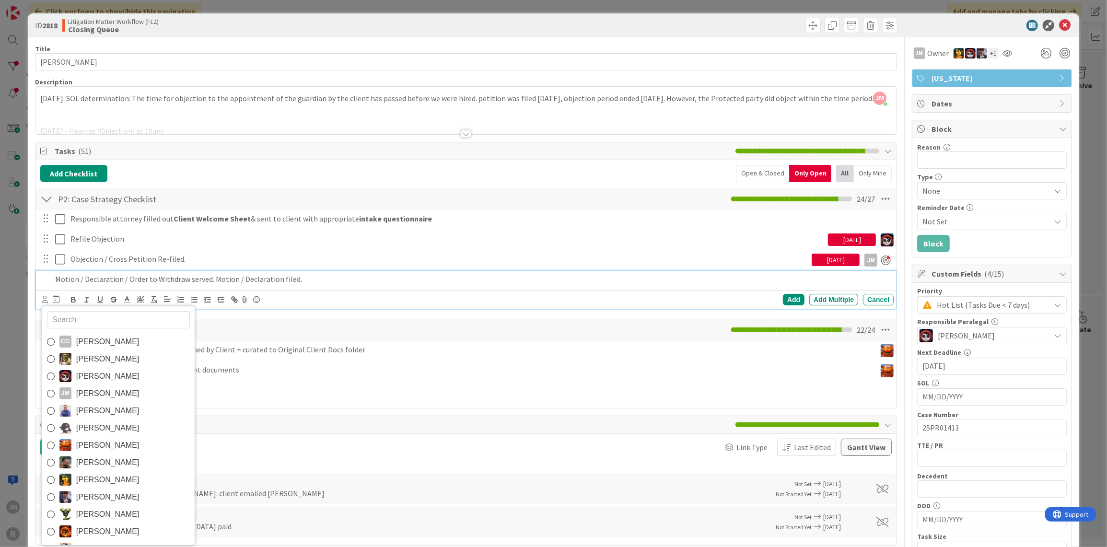
click at [78, 392] on span "[PERSON_NAME]" at bounding box center [107, 393] width 63 height 14
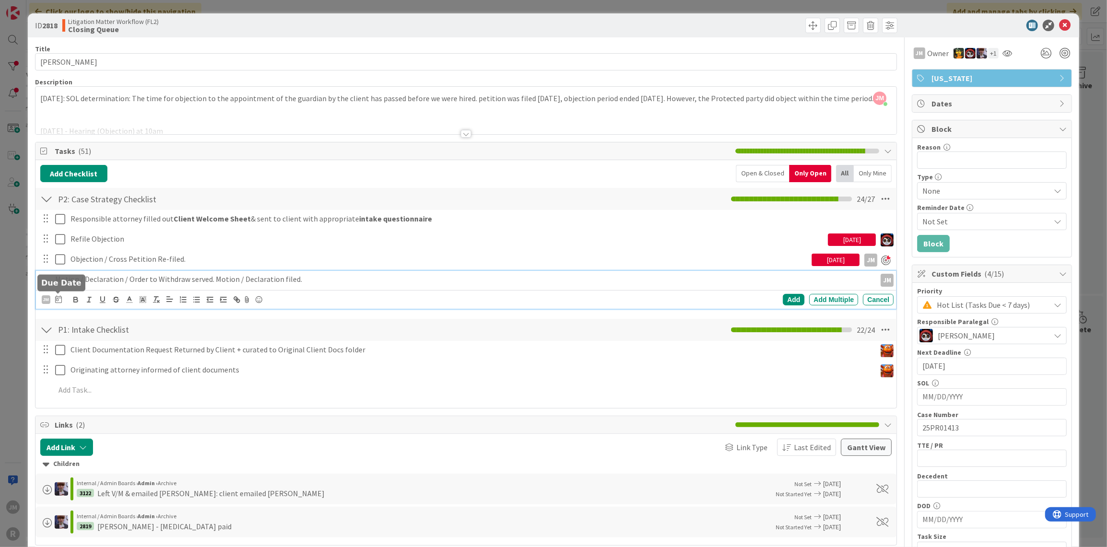
click at [55, 297] on icon at bounding box center [58, 299] width 7 height 8
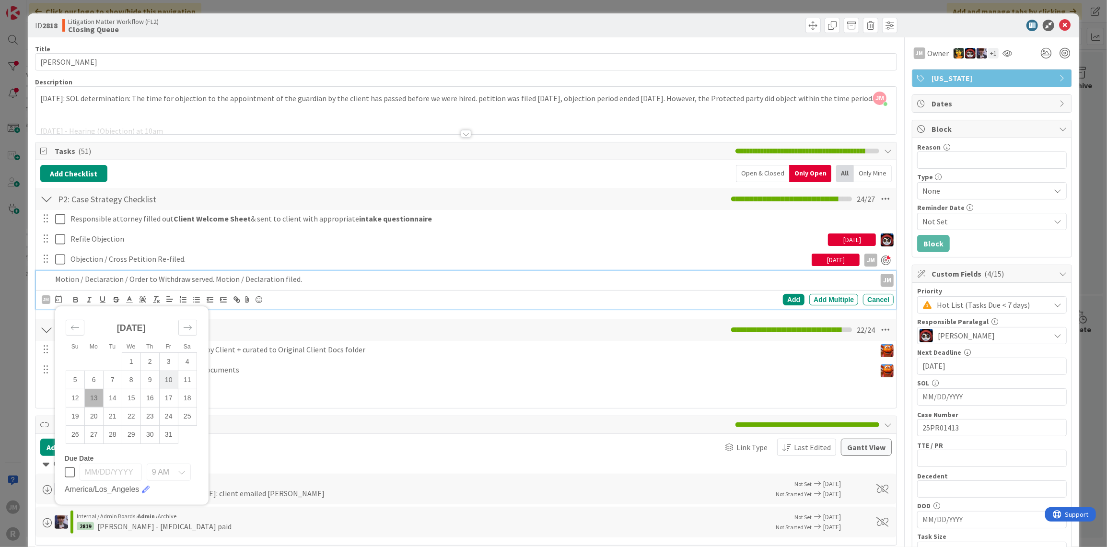
click at [166, 378] on td "10" at bounding box center [168, 380] width 19 height 18
type input "[DATE]"
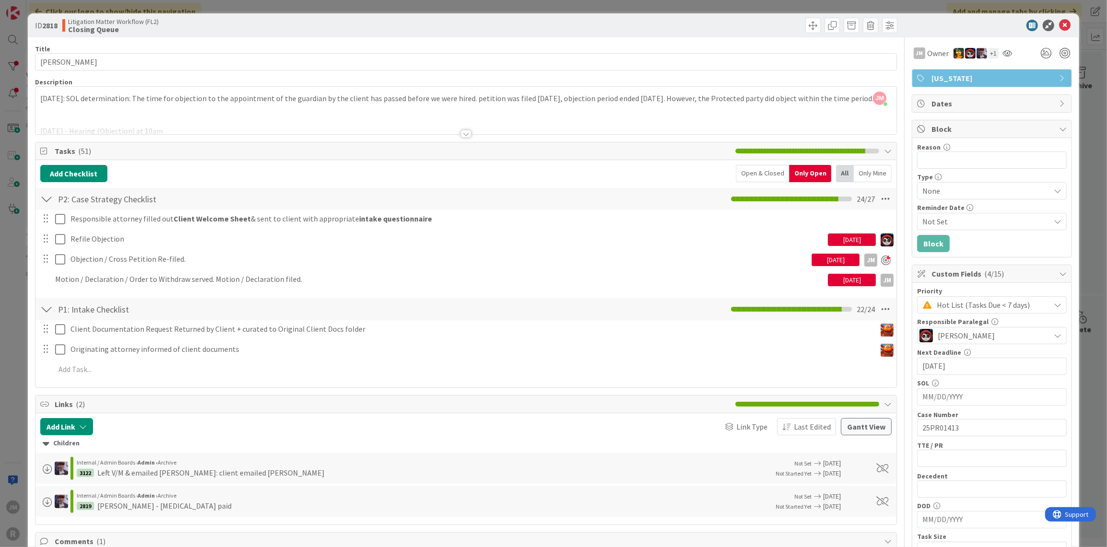
click at [785, 299] on div "Add Checklist Open & Closed Only Open All Only Mine P2: Case Strategy Checklist…" at bounding box center [466, 274] width 852 height 218
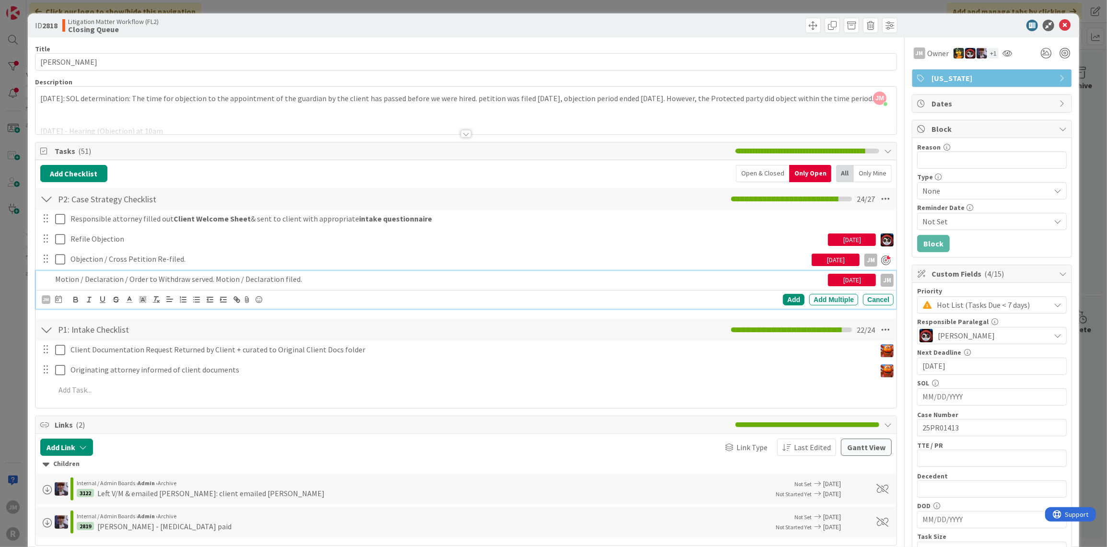
click at [136, 276] on p "Motion / Declaration / Order to Withdraw served. Motion / Declaration filed." at bounding box center [440, 279] width 770 height 11
click at [97, 282] on p "Motion / Declaration / Order to Withdraw served. Motion / Declaration filed." at bounding box center [440, 279] width 770 height 11
click at [58, 297] on icon at bounding box center [58, 299] width 7 height 8
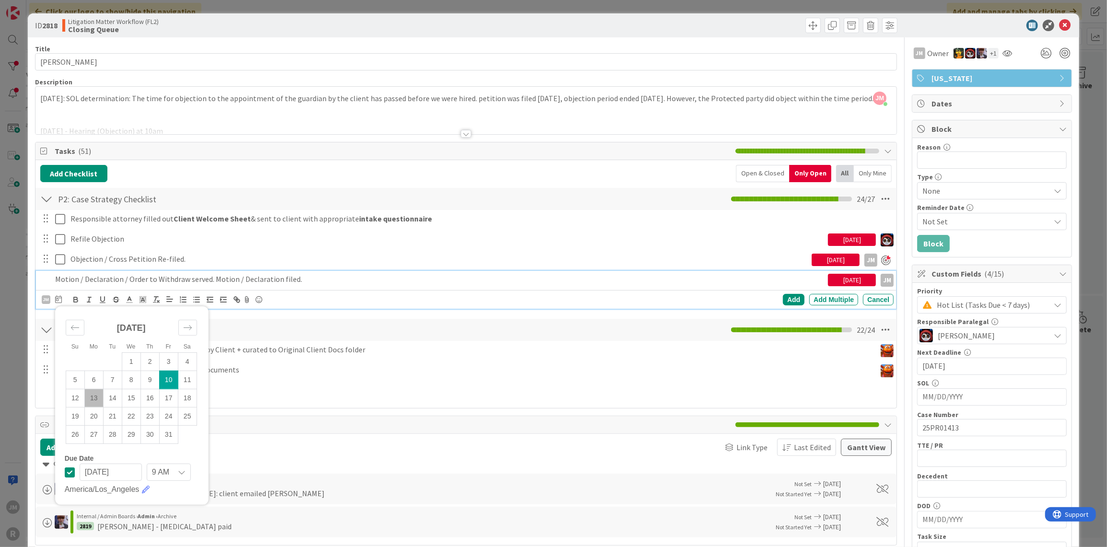
click at [167, 377] on td "10" at bounding box center [168, 380] width 19 height 18
click at [787, 294] on div "Add" at bounding box center [794, 300] width 22 height 12
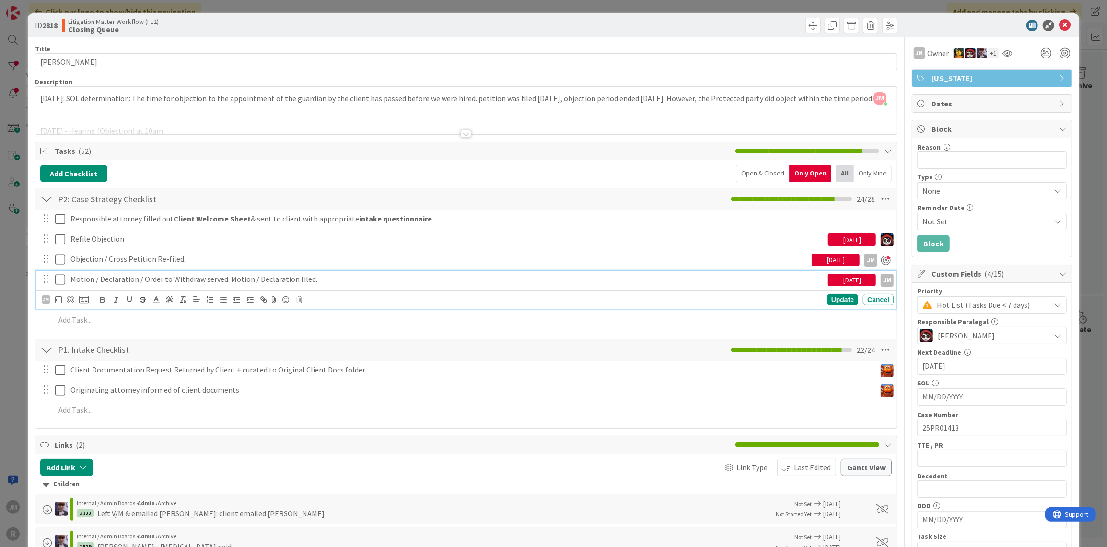
click at [125, 276] on p "Motion / Declaration / Order to Withdraw served. Motion / Declaration filed." at bounding box center [447, 279] width 754 height 11
click at [70, 296] on div at bounding box center [71, 300] width 8 height 8
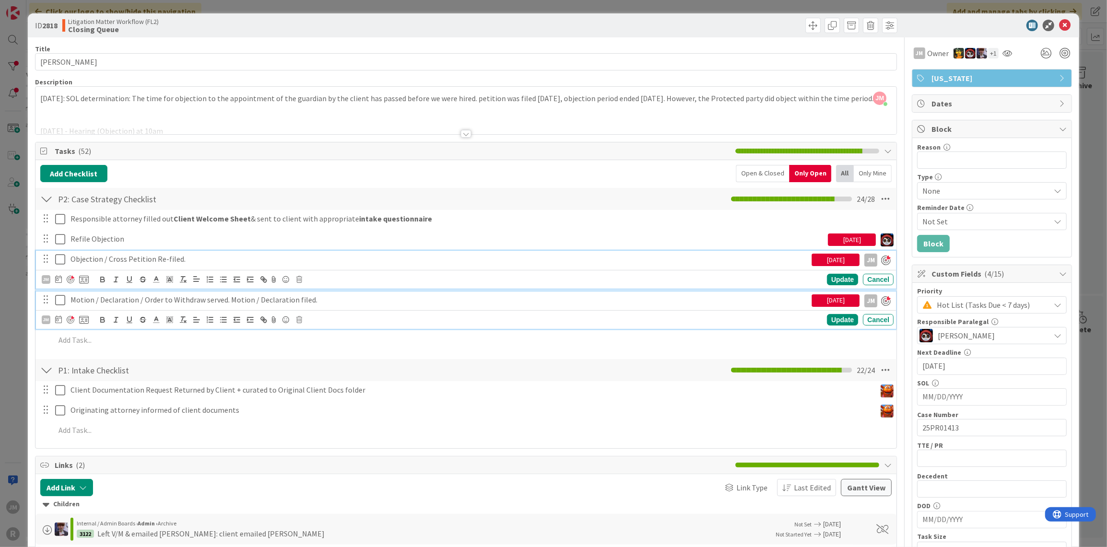
click at [182, 257] on p "Objection / Cross Petition Re-filed." at bounding box center [438, 259] width 737 height 11
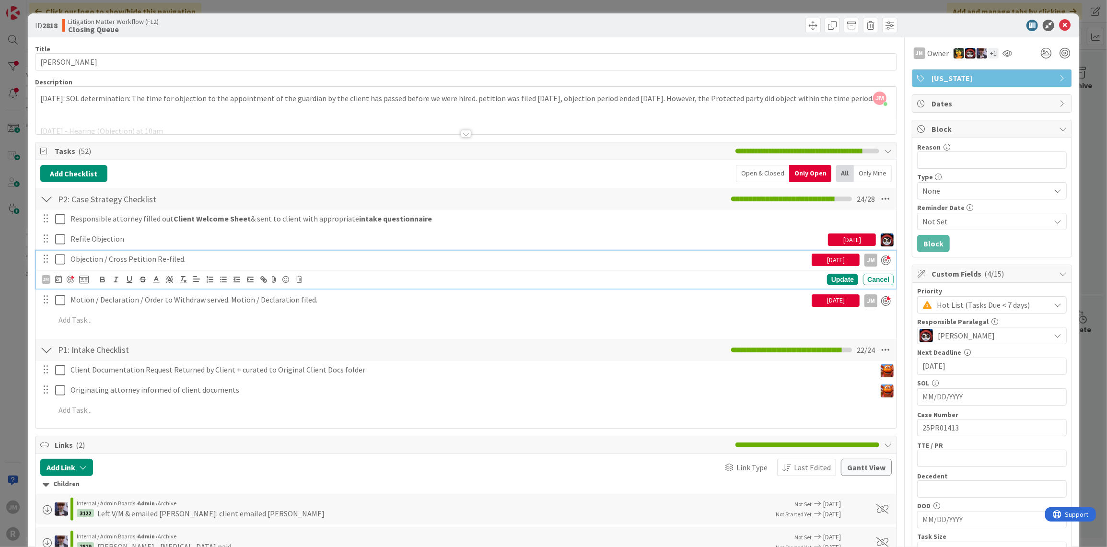
click at [823, 302] on div "[DATE]" at bounding box center [836, 300] width 48 height 12
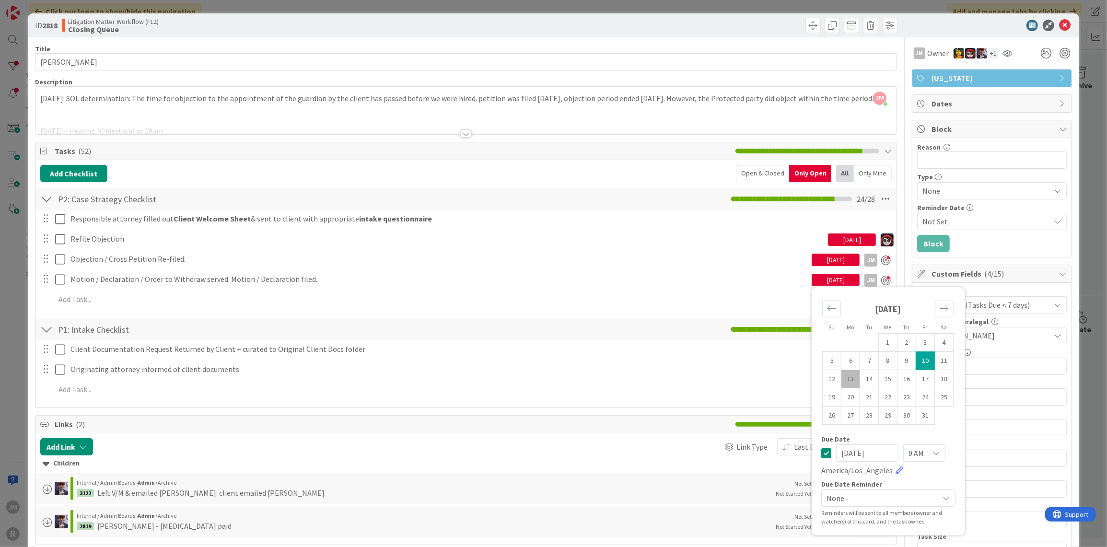
click at [21, 357] on div "ID 2818 Litigation Matter Workflow (FL2) Closing Queue Title 15 / 128 [PERSON_N…" at bounding box center [553, 273] width 1107 height 547
